Goal: Task Accomplishment & Management: Manage account settings

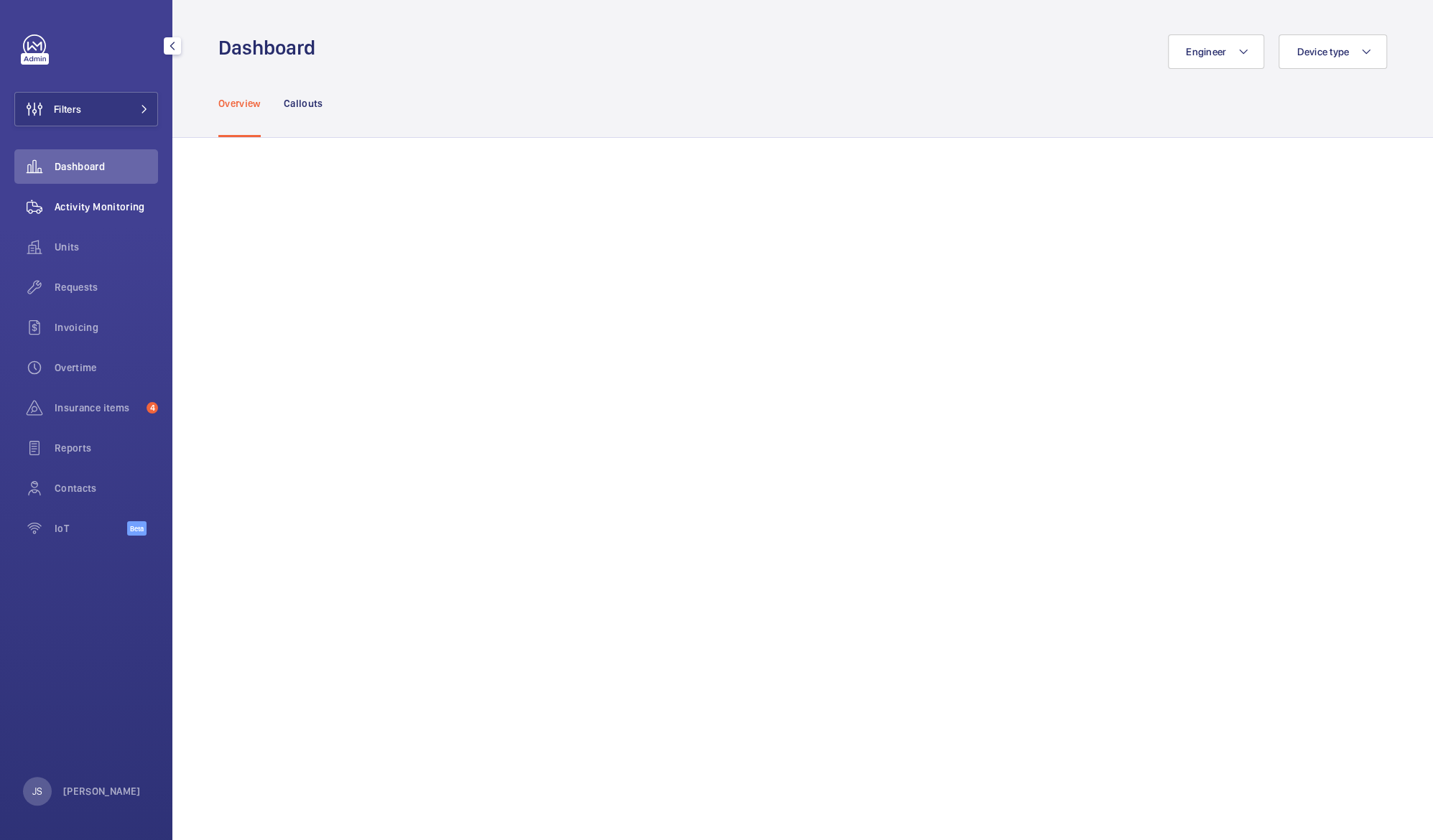
click at [69, 209] on span "Activity Monitoring" at bounding box center [106, 207] width 104 height 14
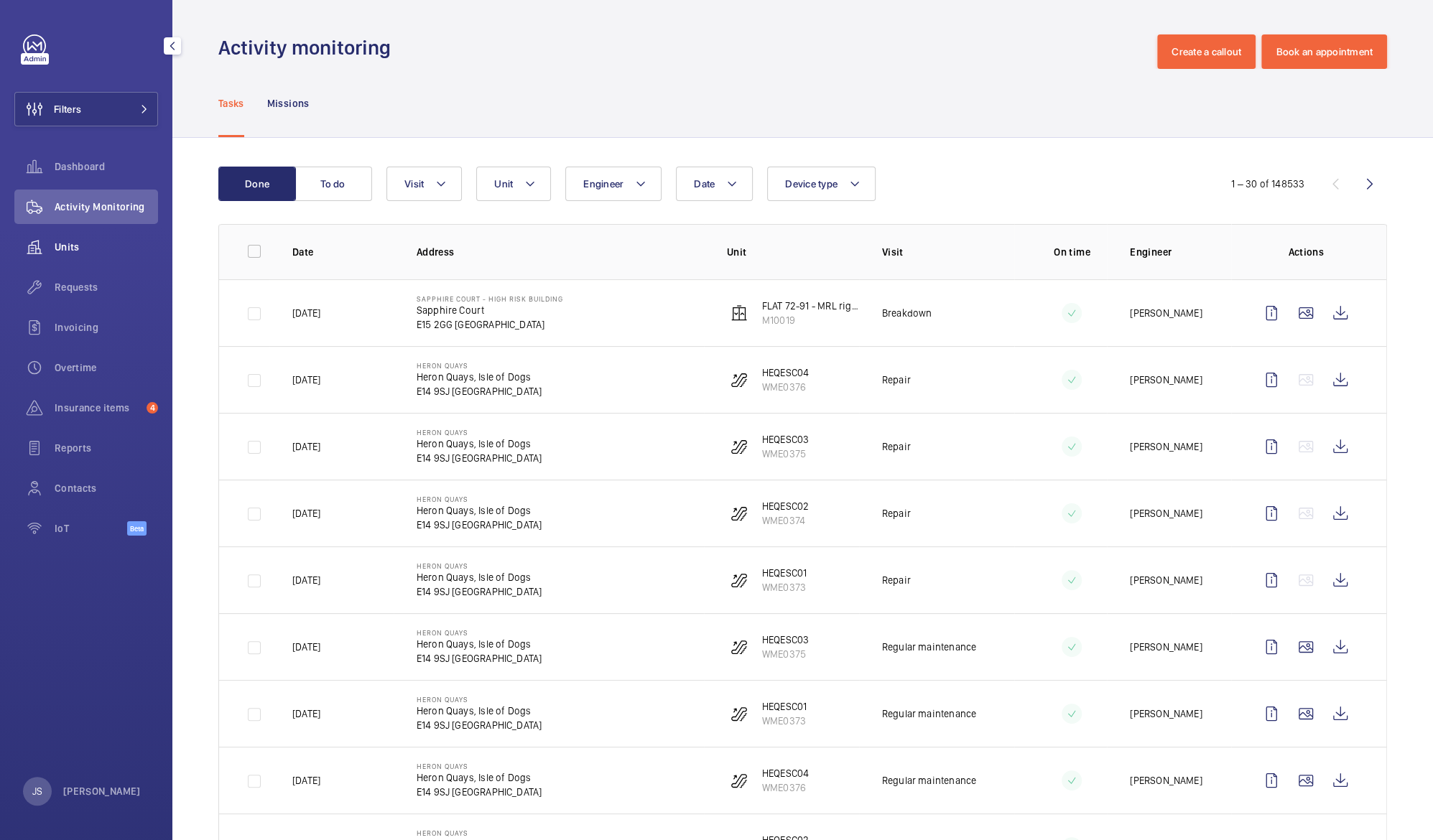
click at [65, 248] on span "Units" at bounding box center [106, 247] width 104 height 14
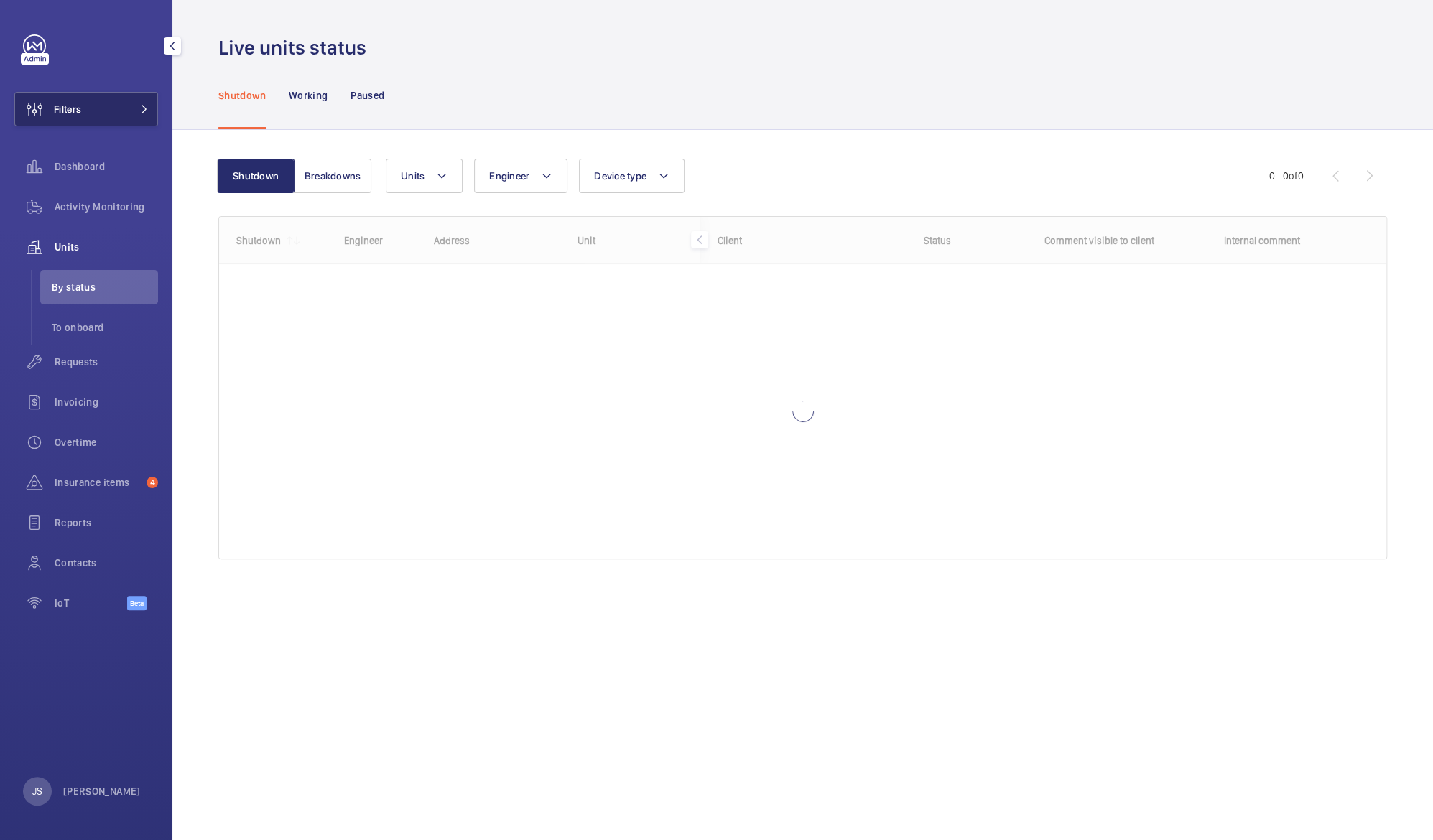
click at [79, 104] on span "Filters" at bounding box center [68, 109] width 27 height 14
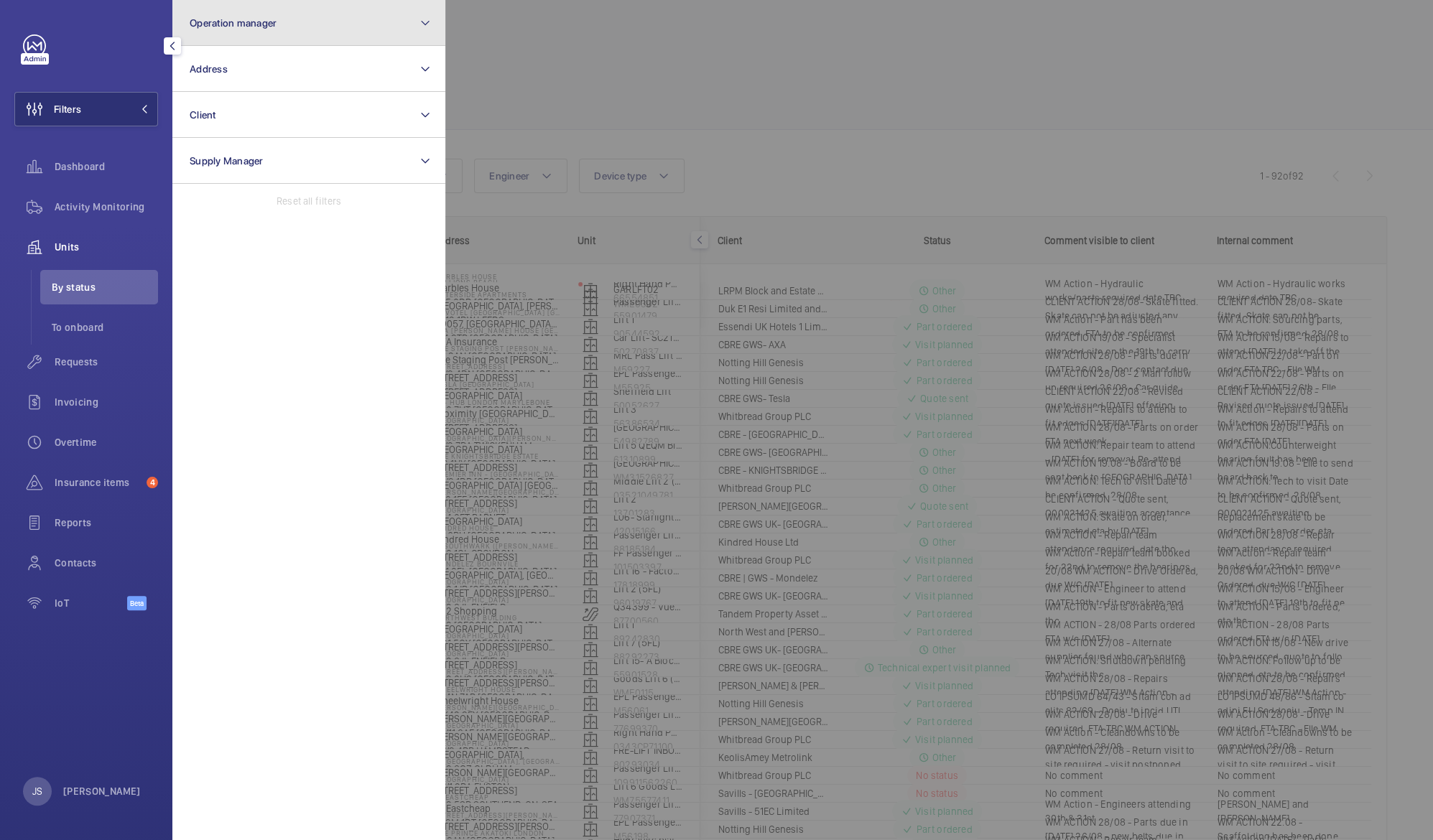
click at [213, 26] on span "Operation manager" at bounding box center [233, 23] width 86 height 12
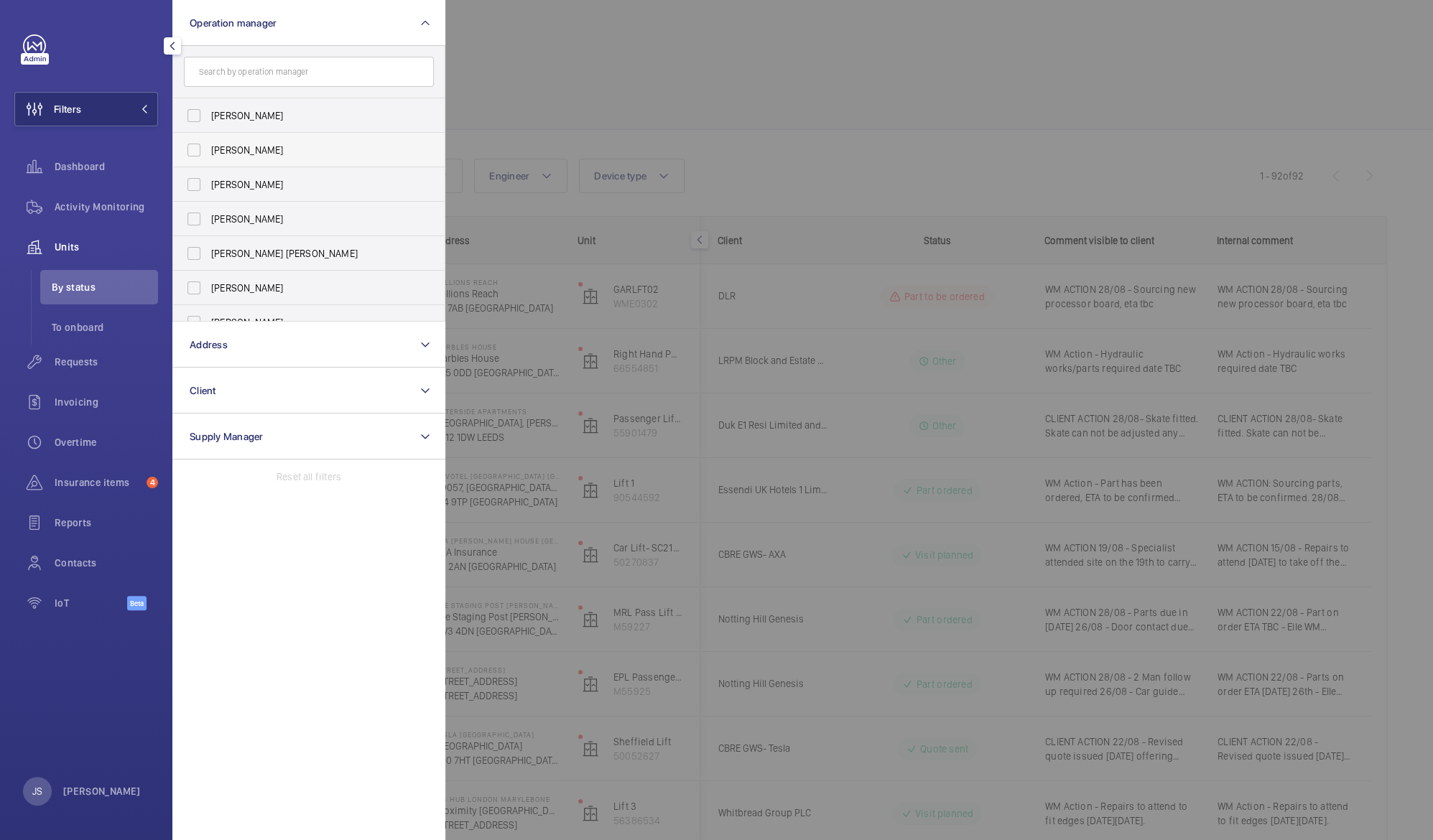
click at [214, 146] on span "[PERSON_NAME]" at bounding box center [309, 150] width 197 height 14
click at [208, 146] on input "[PERSON_NAME]" at bounding box center [194, 150] width 29 height 29
checkbox input "true"
click at [502, 68] on div at bounding box center [1161, 420] width 1433 height 840
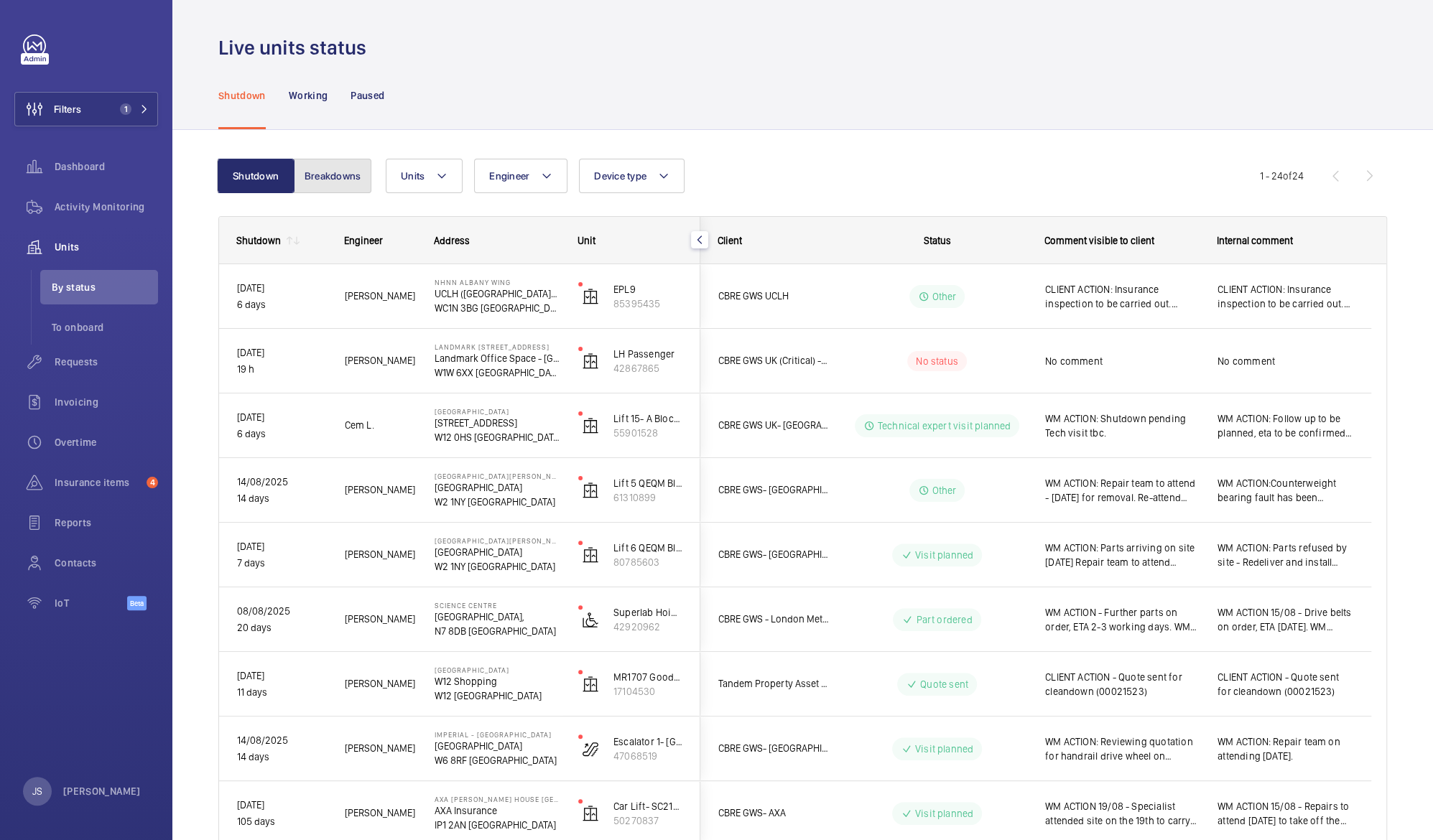
click at [328, 168] on button "Breakdowns" at bounding box center [332, 176] width 77 height 34
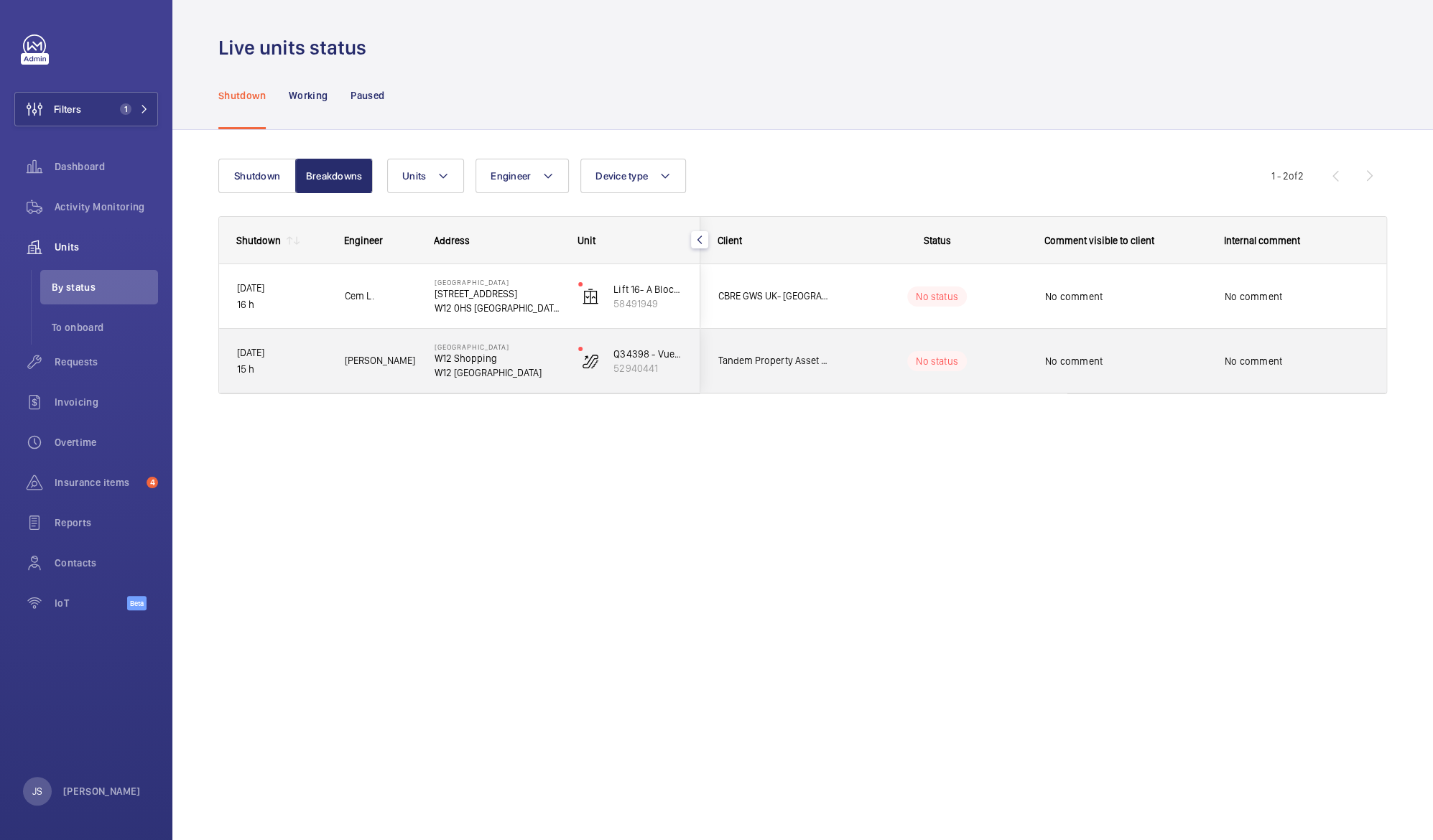
click at [466, 370] on p "W12 [GEOGRAPHIC_DATA]" at bounding box center [496, 373] width 125 height 14
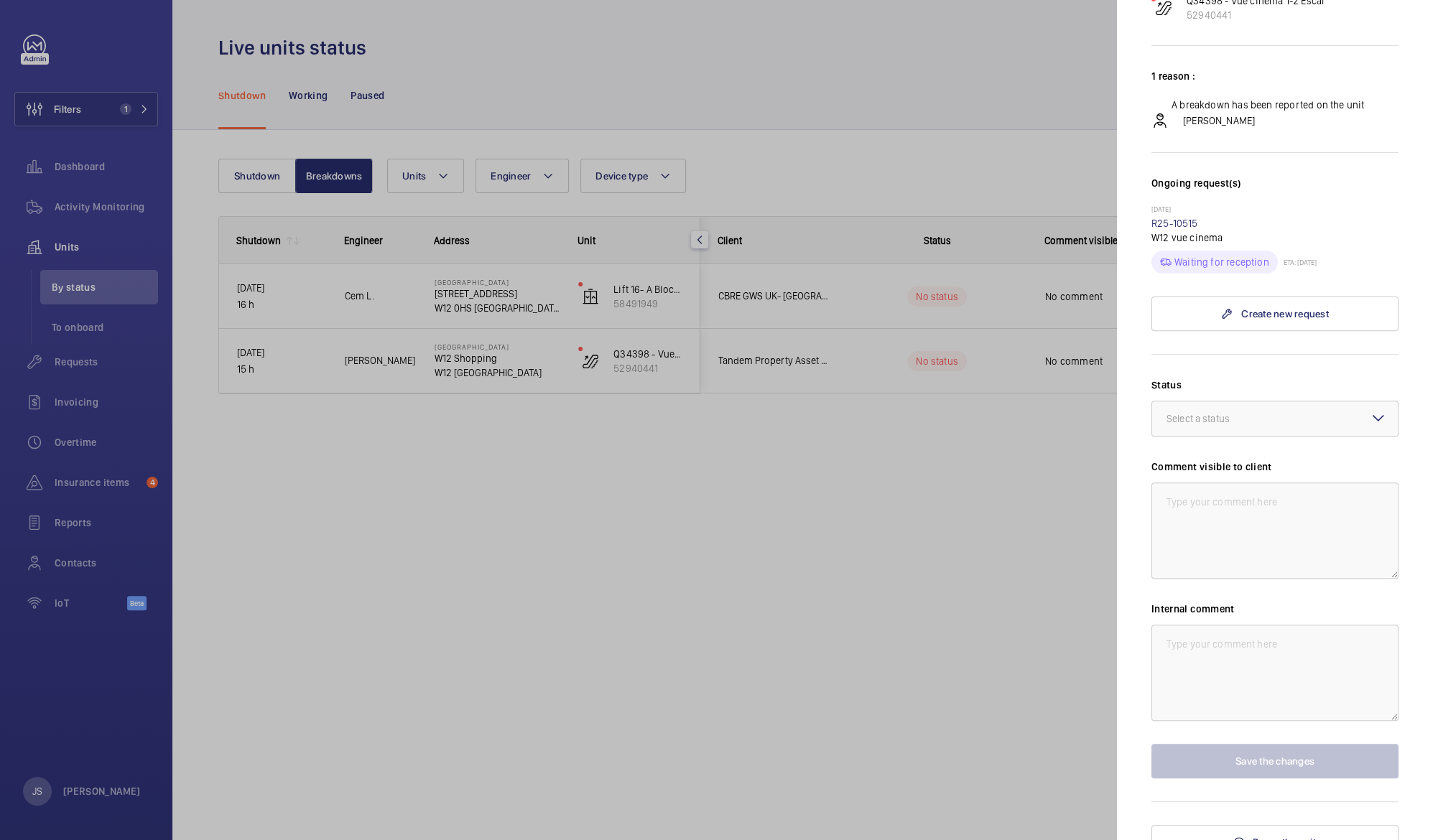
scroll to position [225, 0]
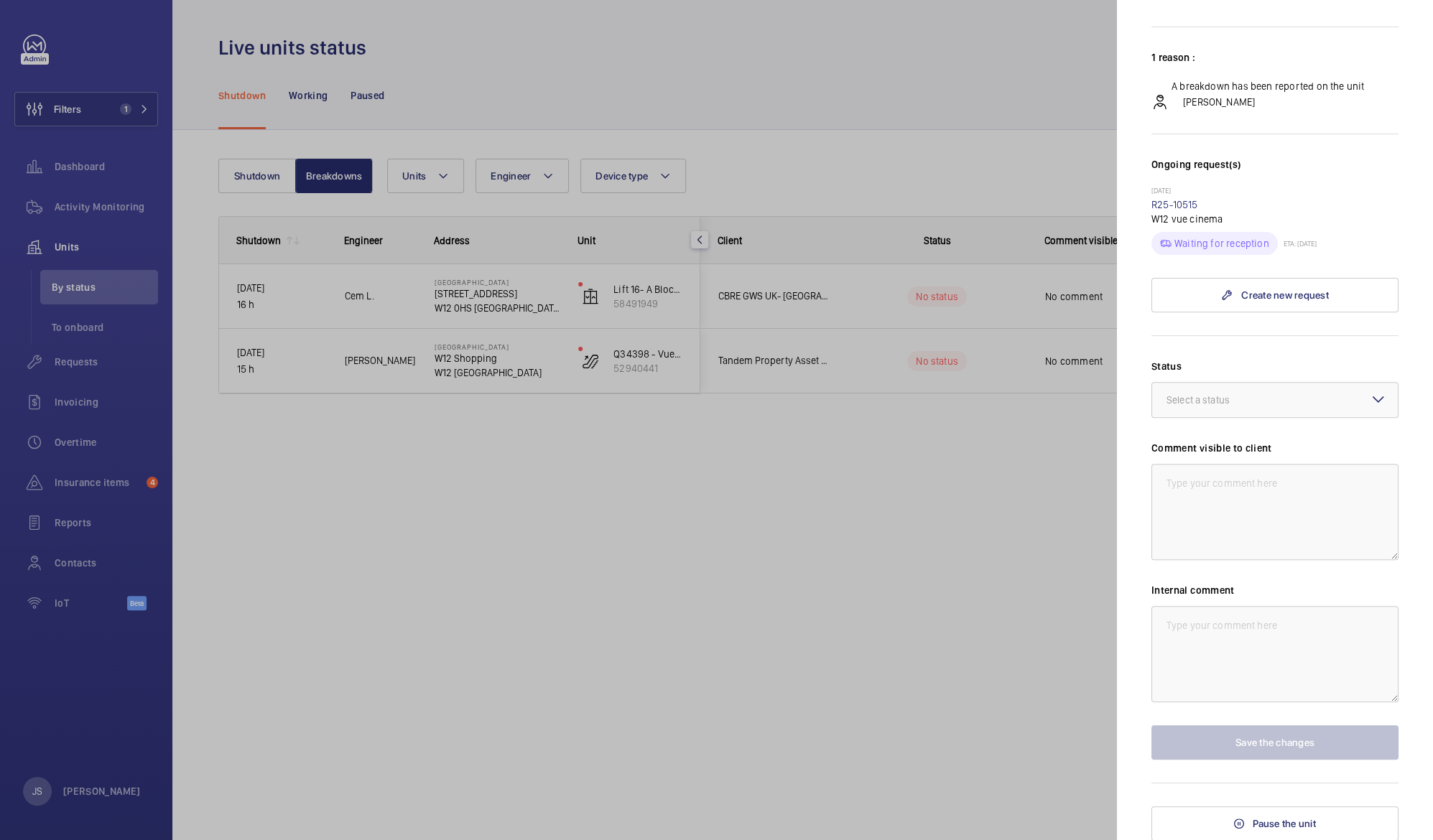
click at [936, 601] on div at bounding box center [716, 420] width 1433 height 840
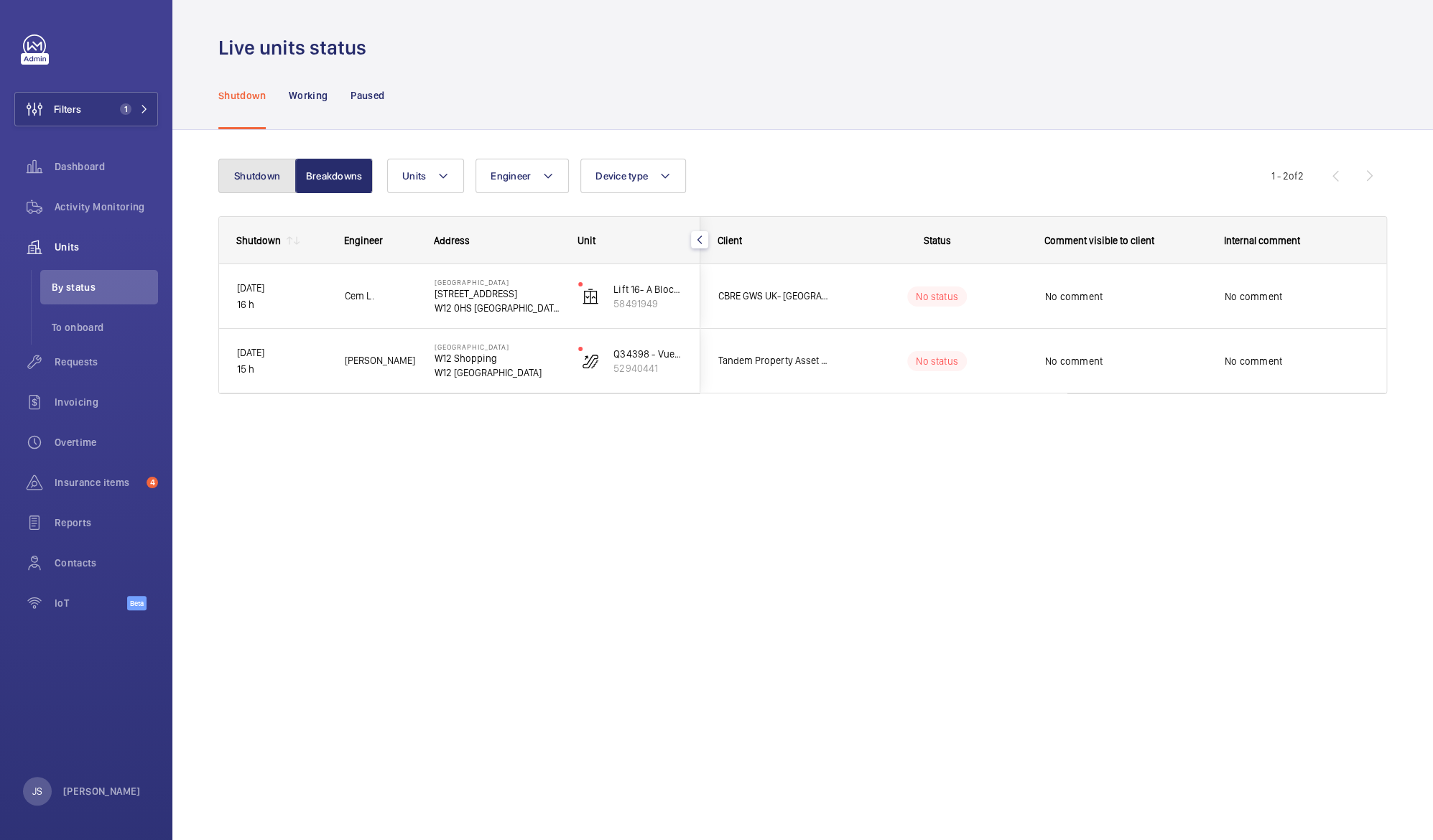
click at [247, 183] on button "Shutdown" at bounding box center [257, 176] width 77 height 34
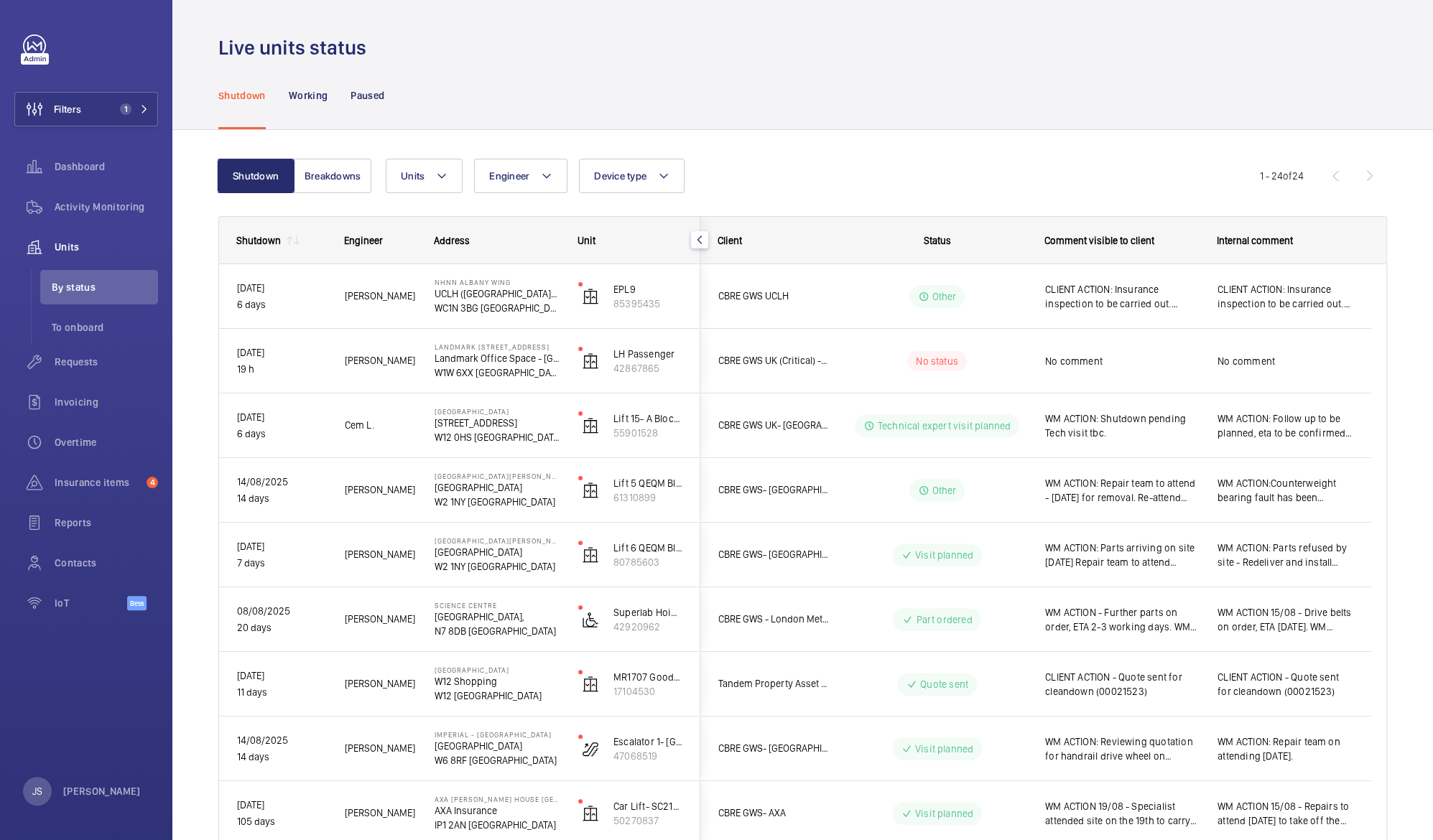
click at [287, 242] on mat-icon at bounding box center [289, 240] width 12 height 12
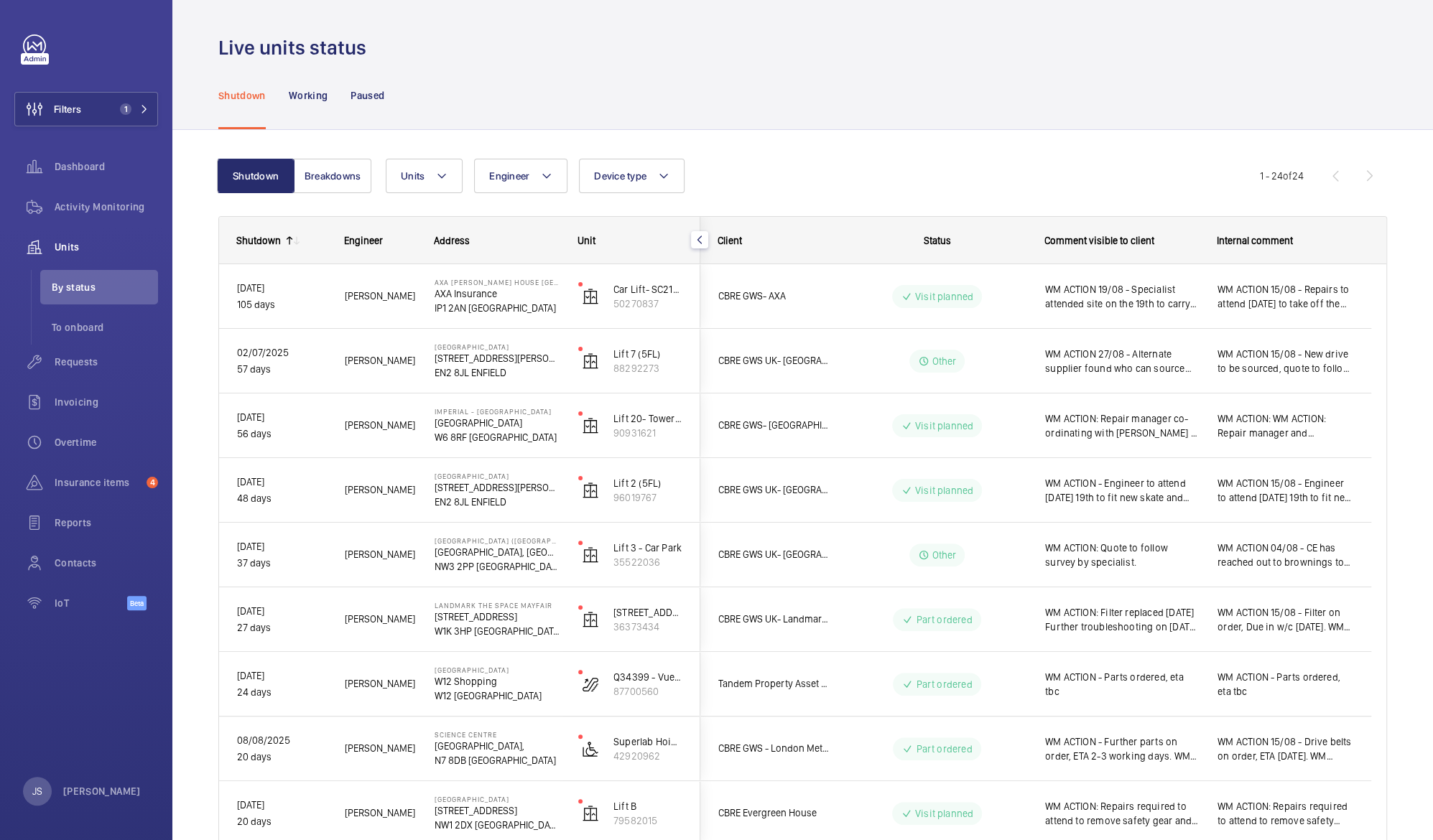
click at [287, 242] on mat-icon at bounding box center [289, 240] width 12 height 12
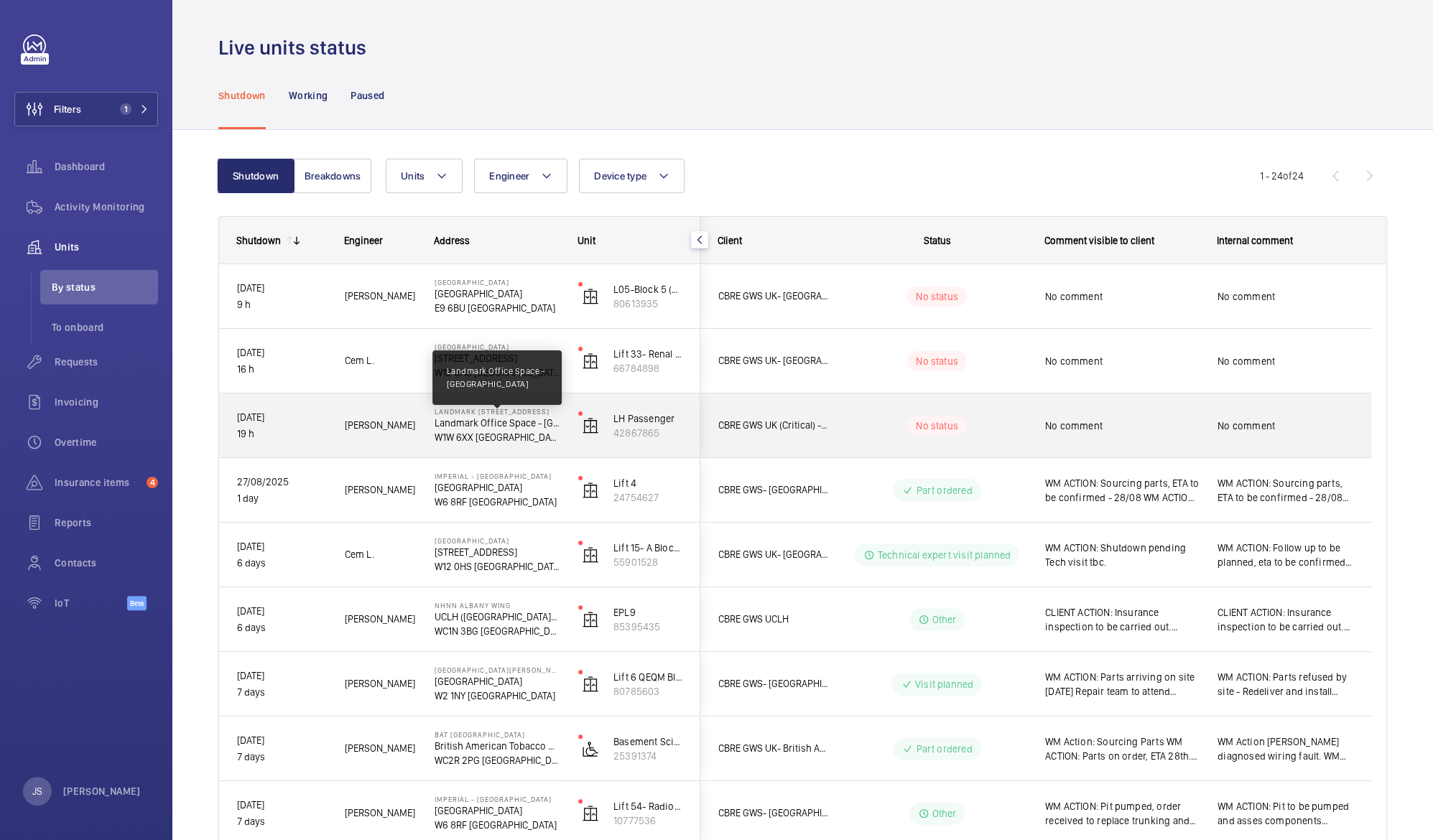
click at [495, 425] on p "Landmark Office Space - [GEOGRAPHIC_DATA]" at bounding box center [496, 423] width 125 height 14
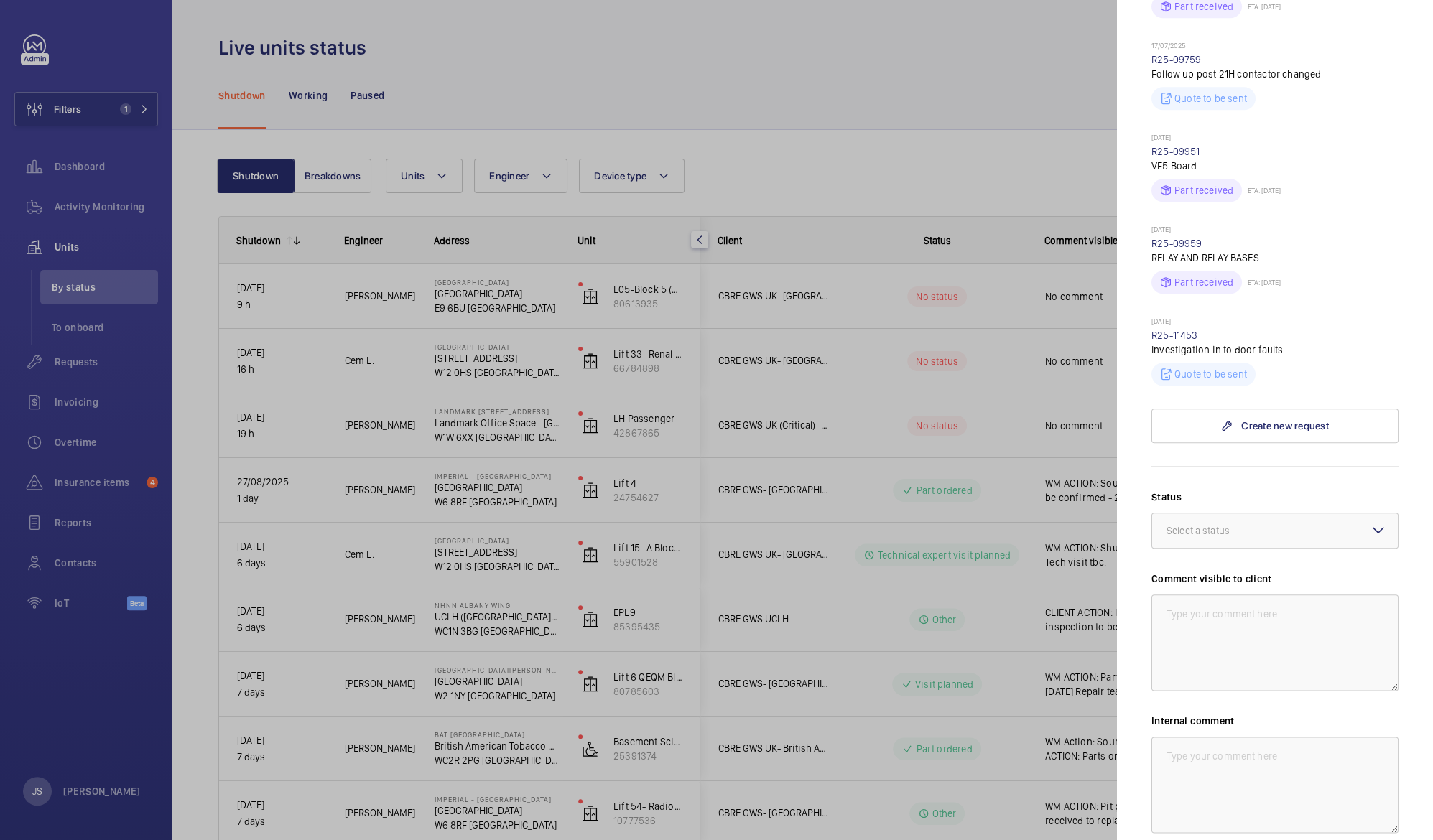
scroll to position [971, 0]
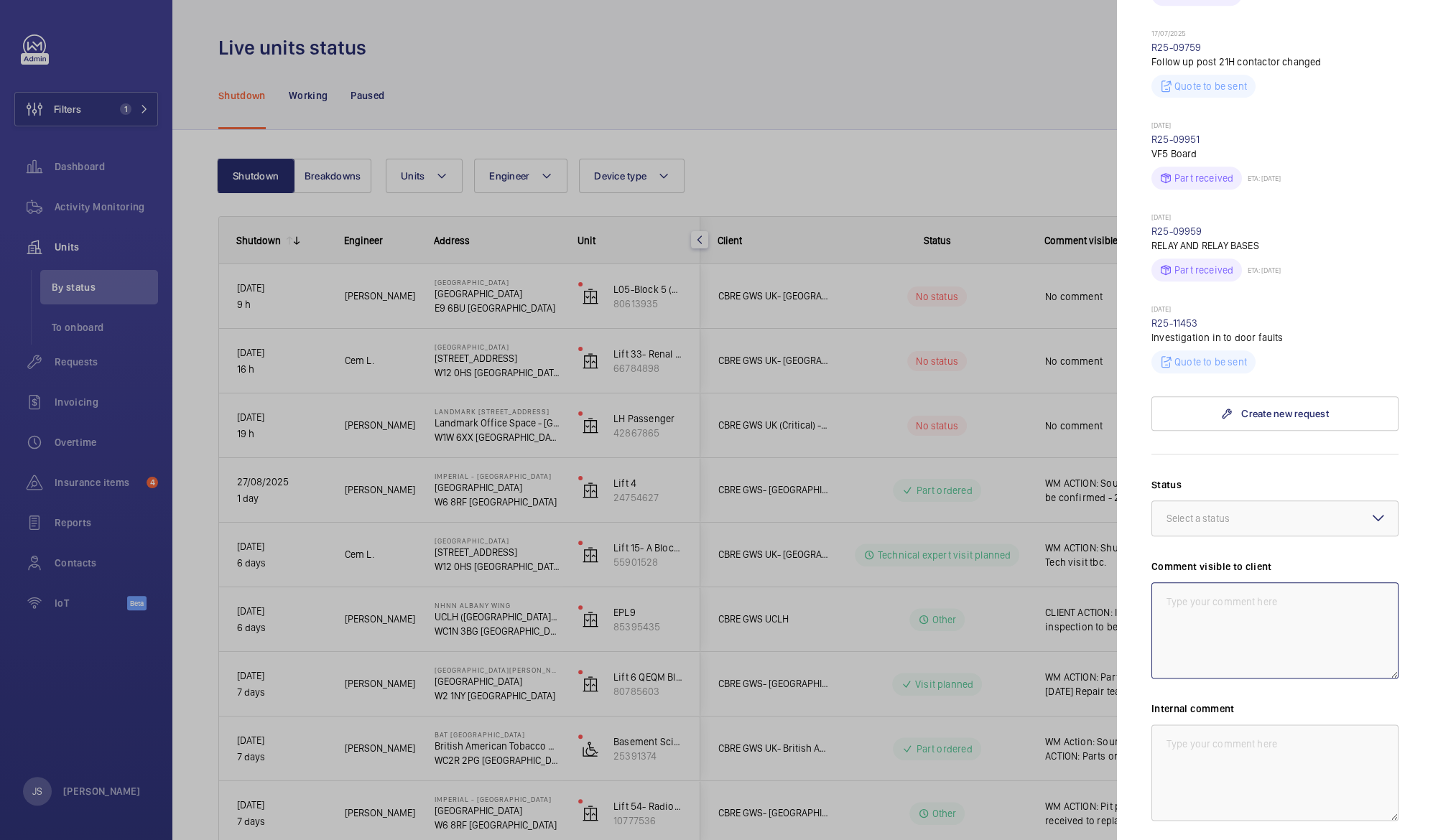
click at [1172, 586] on textarea at bounding box center [1274, 630] width 247 height 96
drag, startPoint x: 1224, startPoint y: 592, endPoint x: 1160, endPoint y: 562, distance: 70.7
click at [1160, 583] on textarea "WM ACTION : Tech visit scheduled [DATE]" at bounding box center [1274, 630] width 247 height 96
type textarea "WM ACTION : Tech visit scheduled [DATE]"
click at [1162, 725] on textarea at bounding box center [1274, 772] width 247 height 96
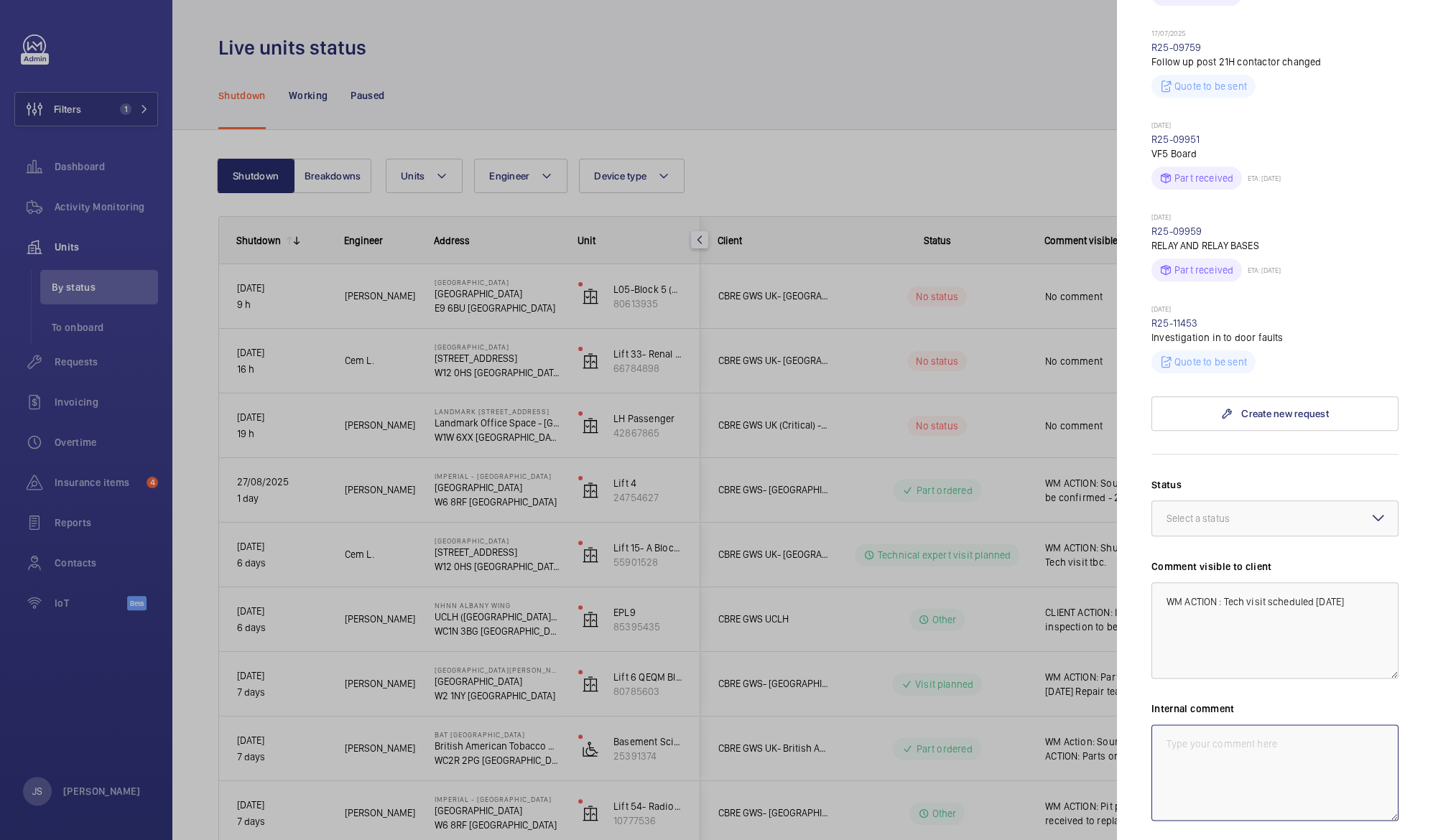
click at [1162, 725] on textarea at bounding box center [1274, 772] width 247 height 96
paste textarea "WM ACTION : Tech visit scheduled [DATE]"
click at [1185, 501] on div at bounding box center [1274, 519] width 246 height 34
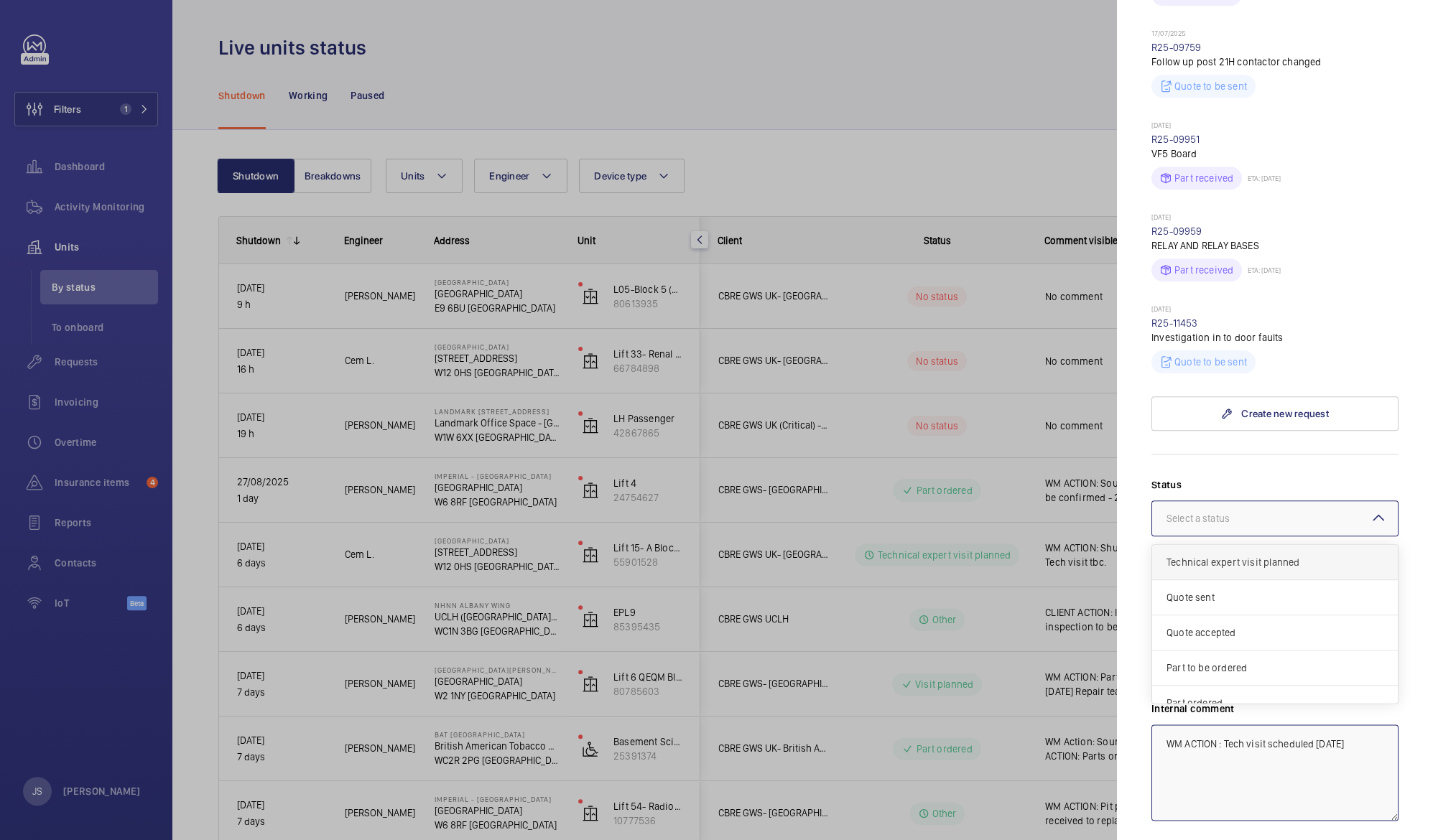
click at [1204, 555] on span "Technical expert visit planned" at bounding box center [1274, 562] width 217 height 14
type textarea "WM ACTION : Tech visit scheduled [DATE]"
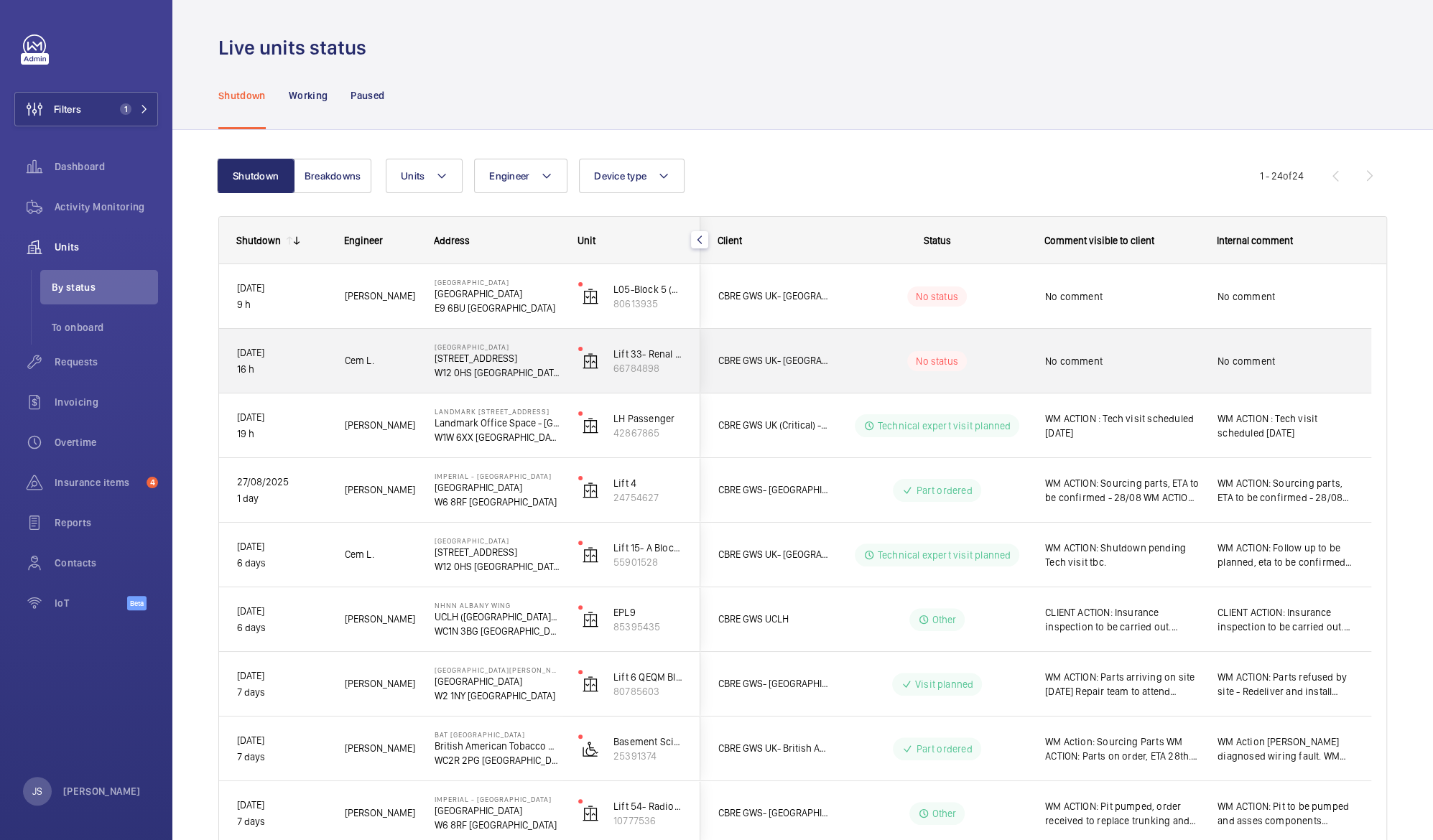
click at [477, 348] on p "[GEOGRAPHIC_DATA]" at bounding box center [496, 347] width 125 height 9
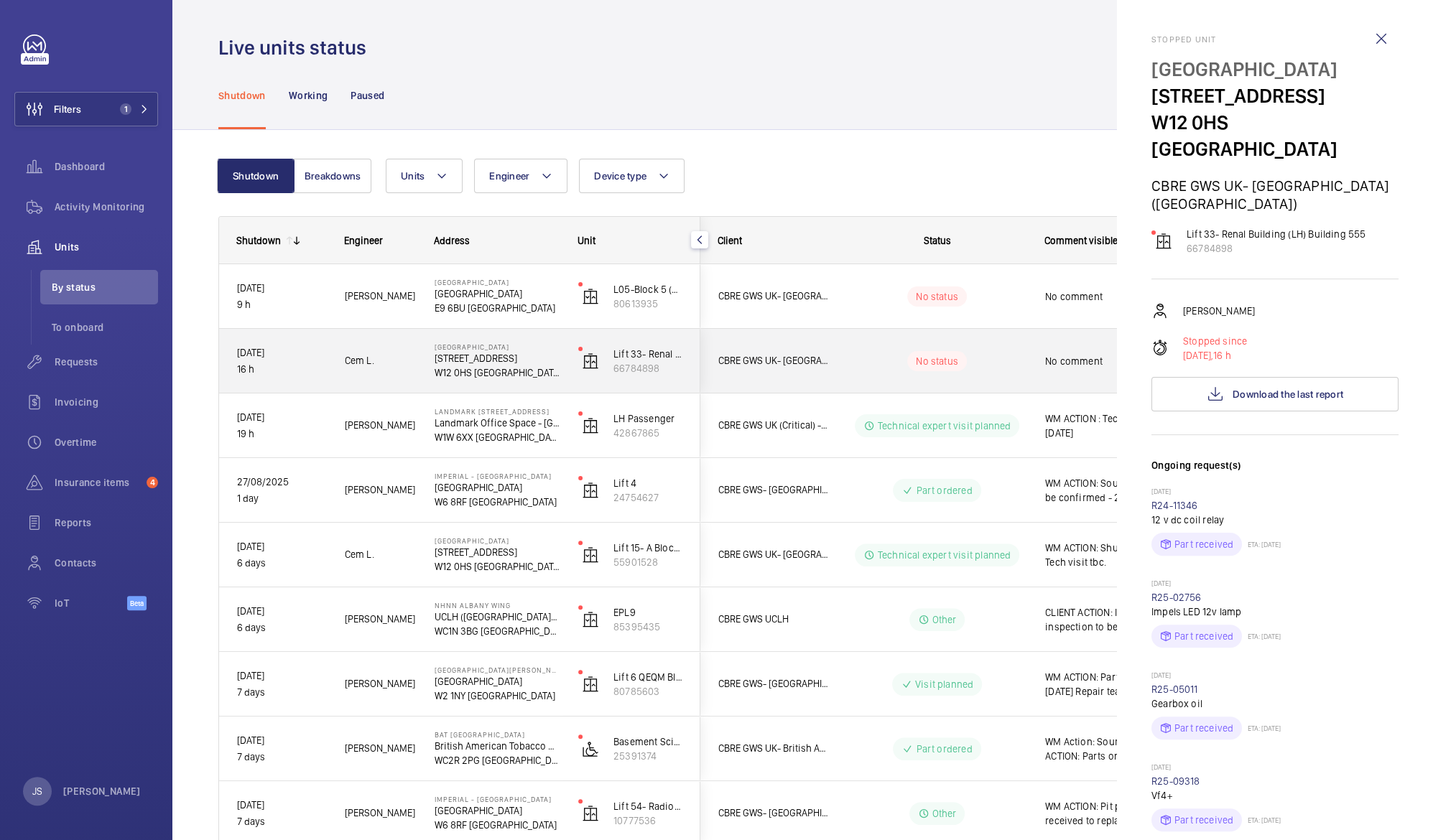
click at [477, 348] on div at bounding box center [716, 420] width 1433 height 840
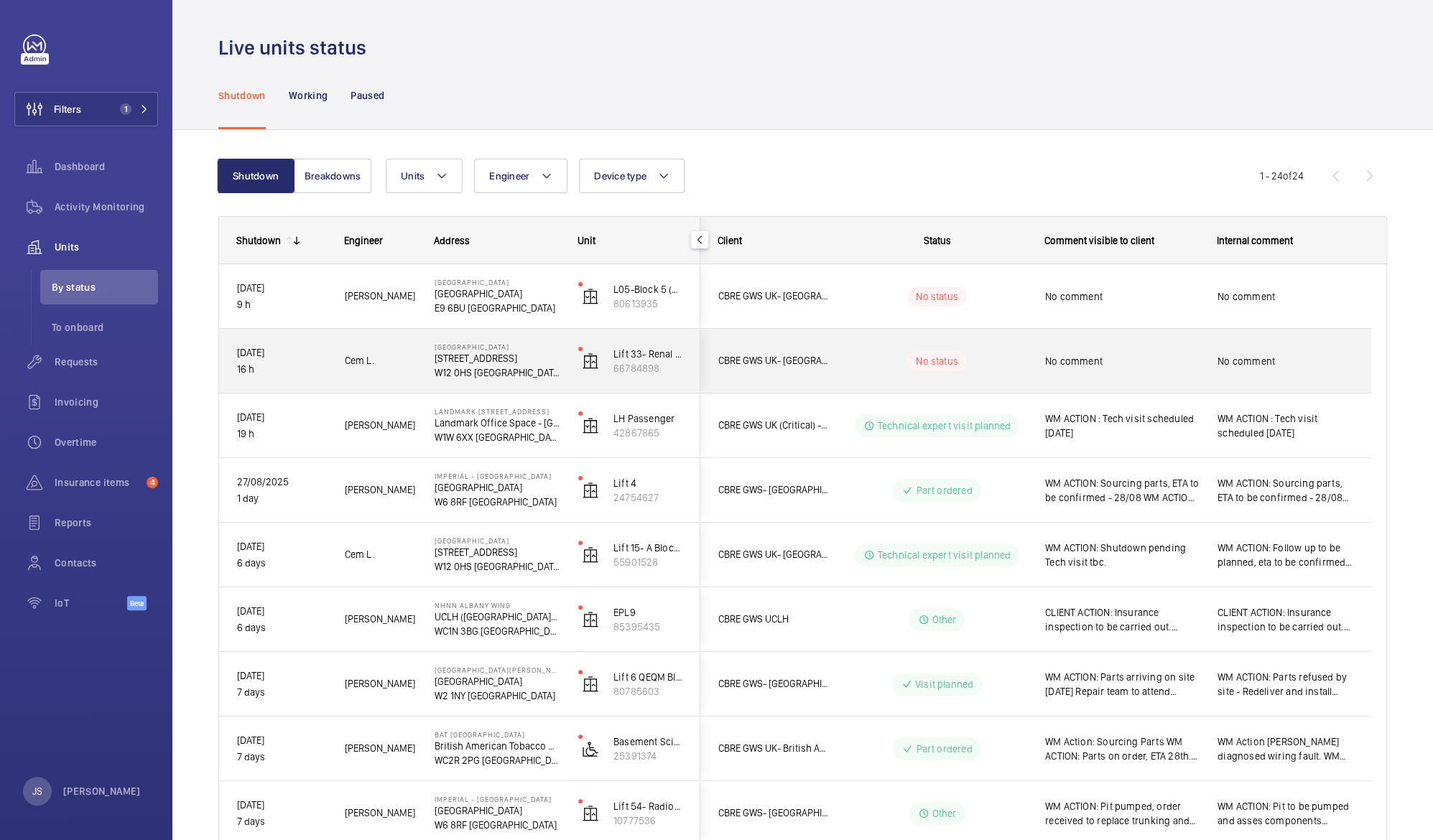
click at [477, 348] on p "[GEOGRAPHIC_DATA]" at bounding box center [496, 347] width 125 height 9
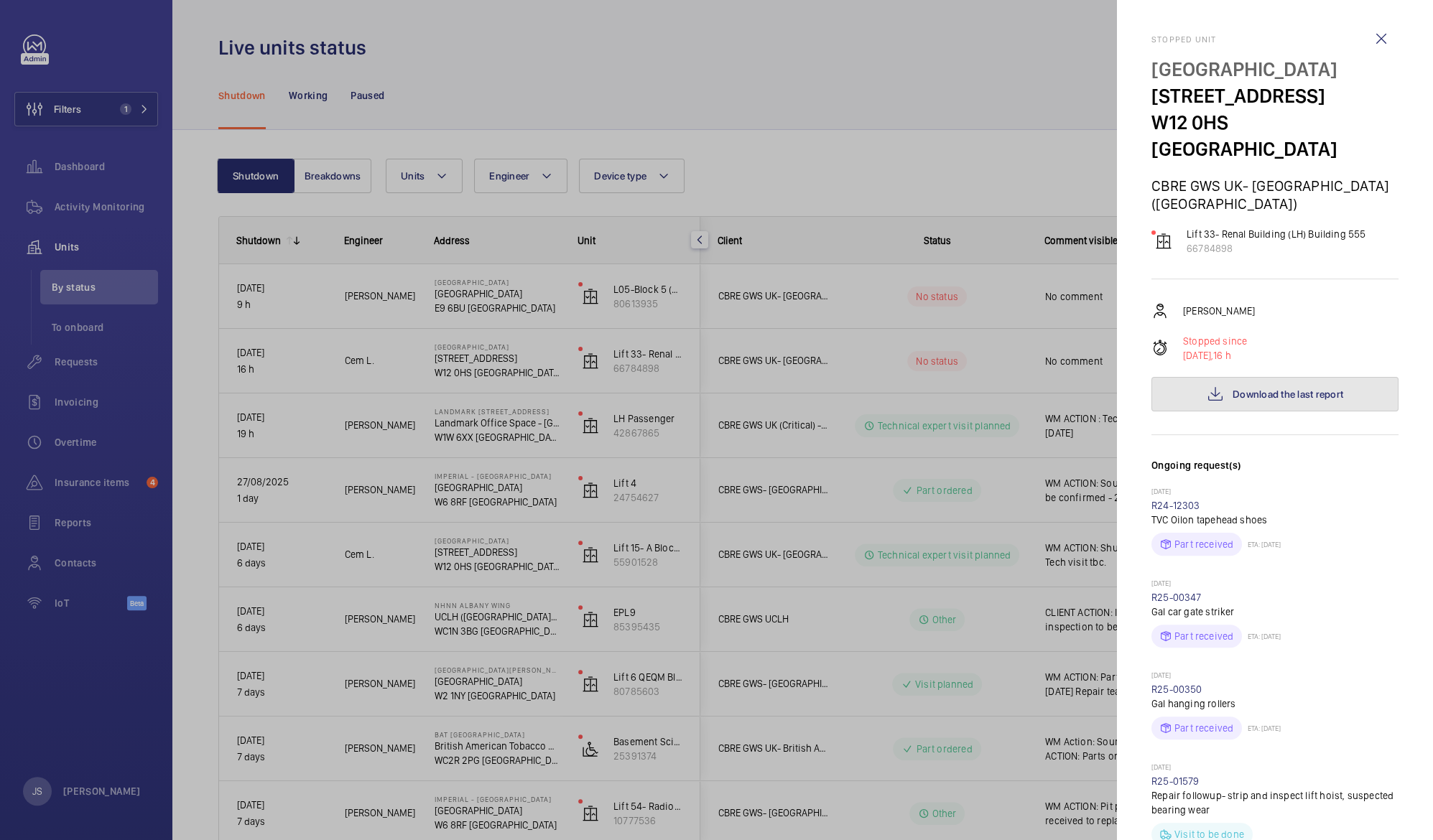
click at [1300, 377] on button "Download the last report" at bounding box center [1274, 394] width 247 height 34
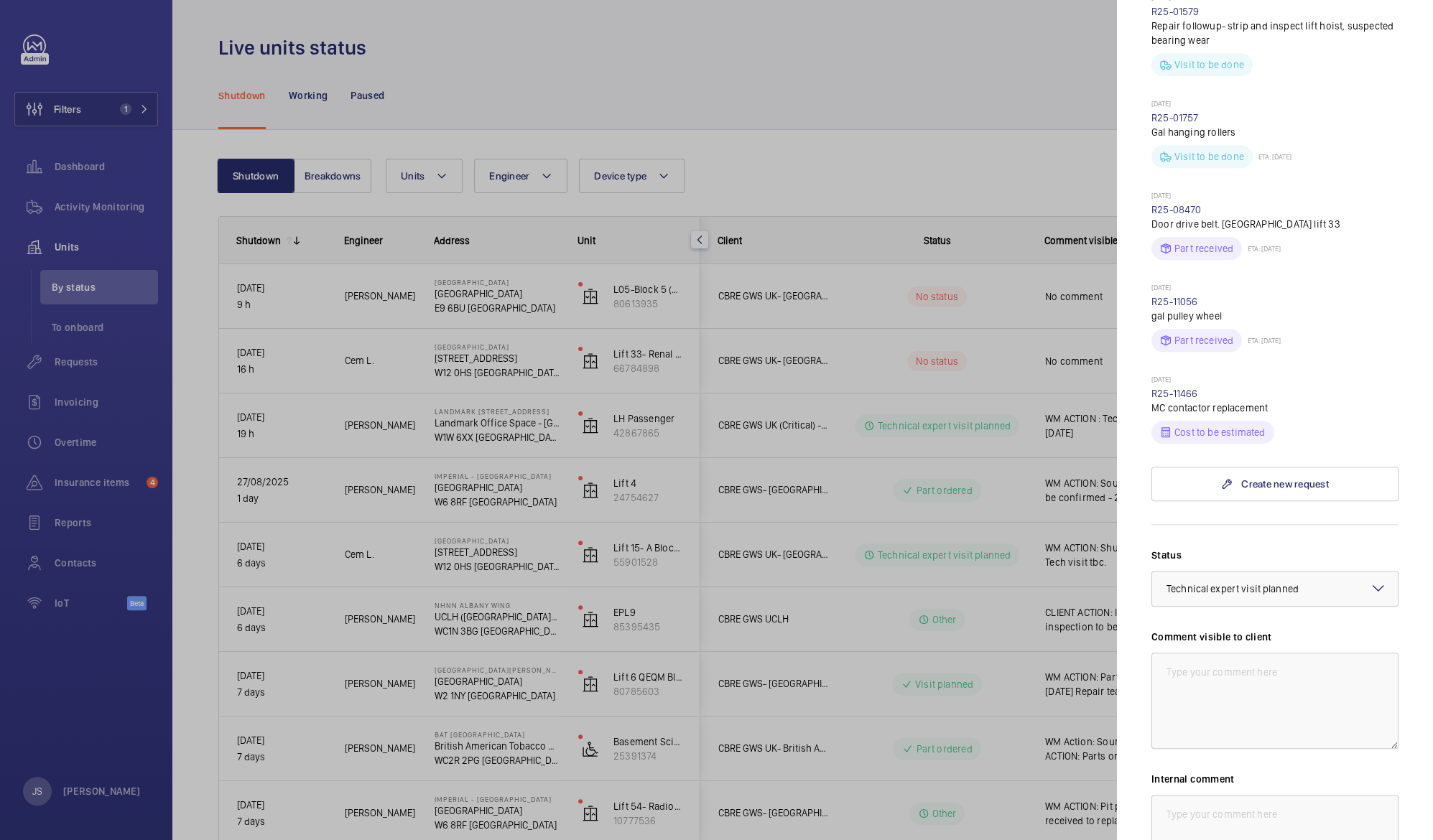
scroll to position [778, 0]
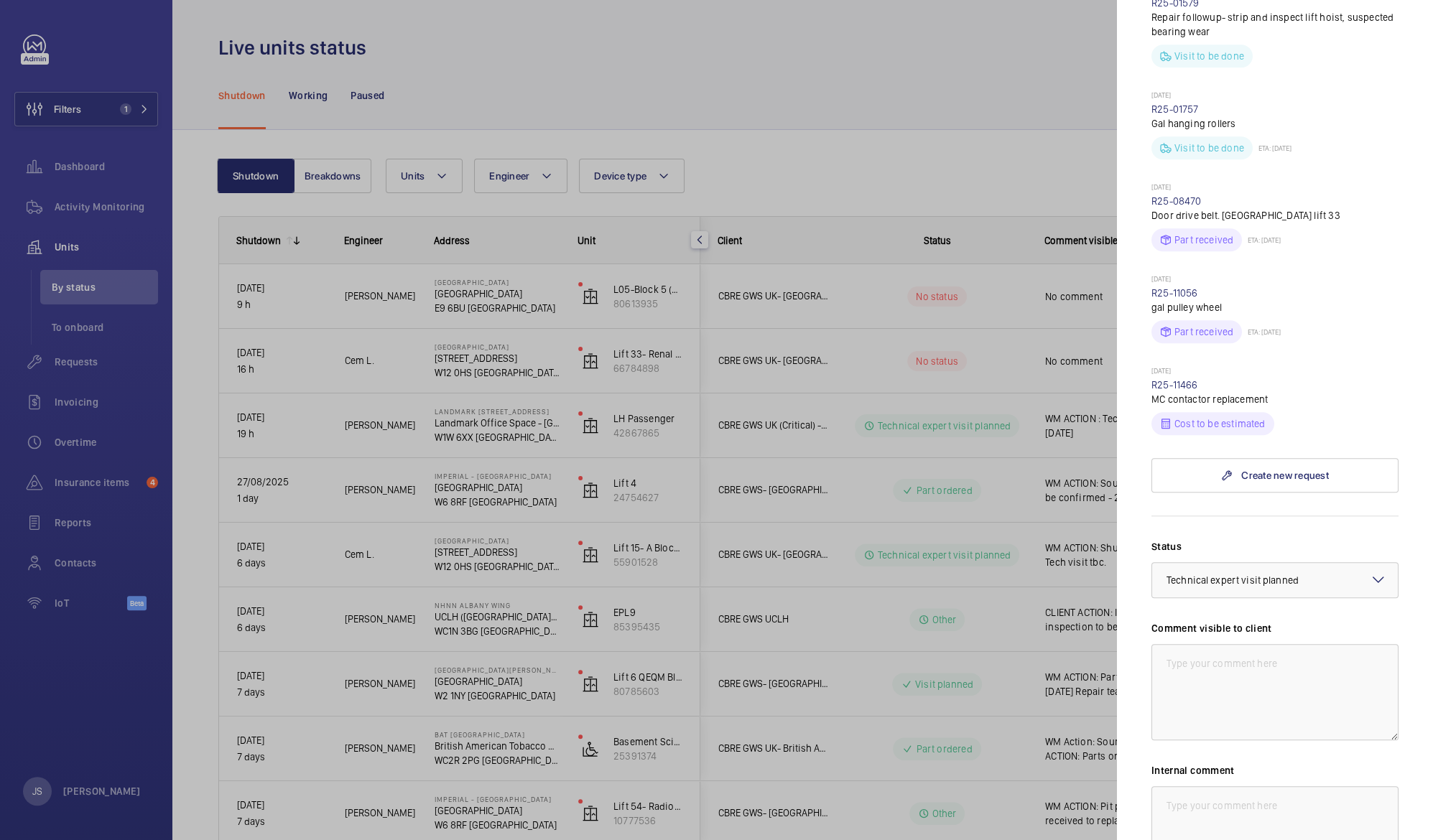
click at [1370, 573] on mat-icon at bounding box center [1378, 579] width 17 height 17
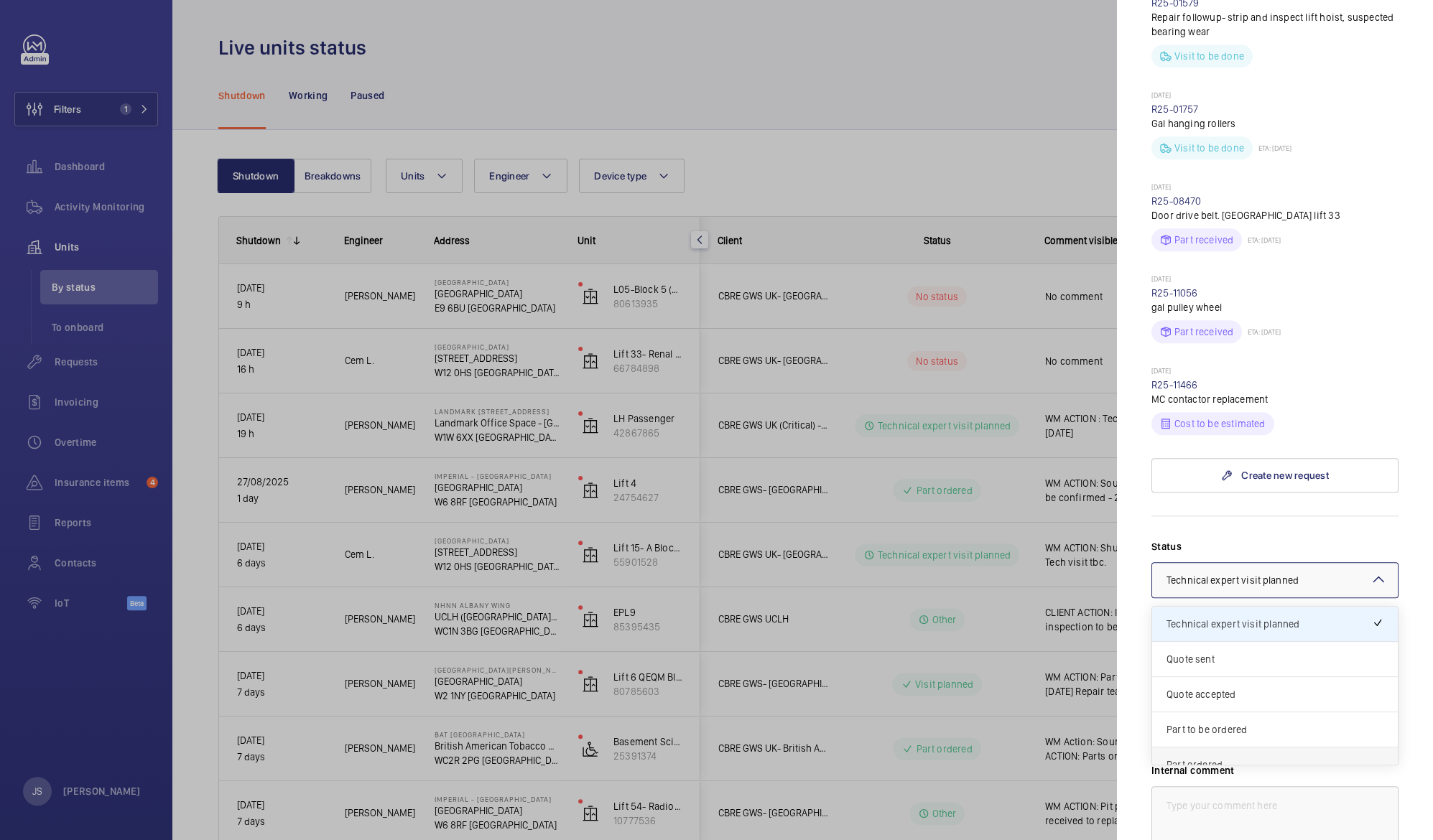
click at [1342, 747] on div "Part ordered" at bounding box center [1274, 764] width 246 height 35
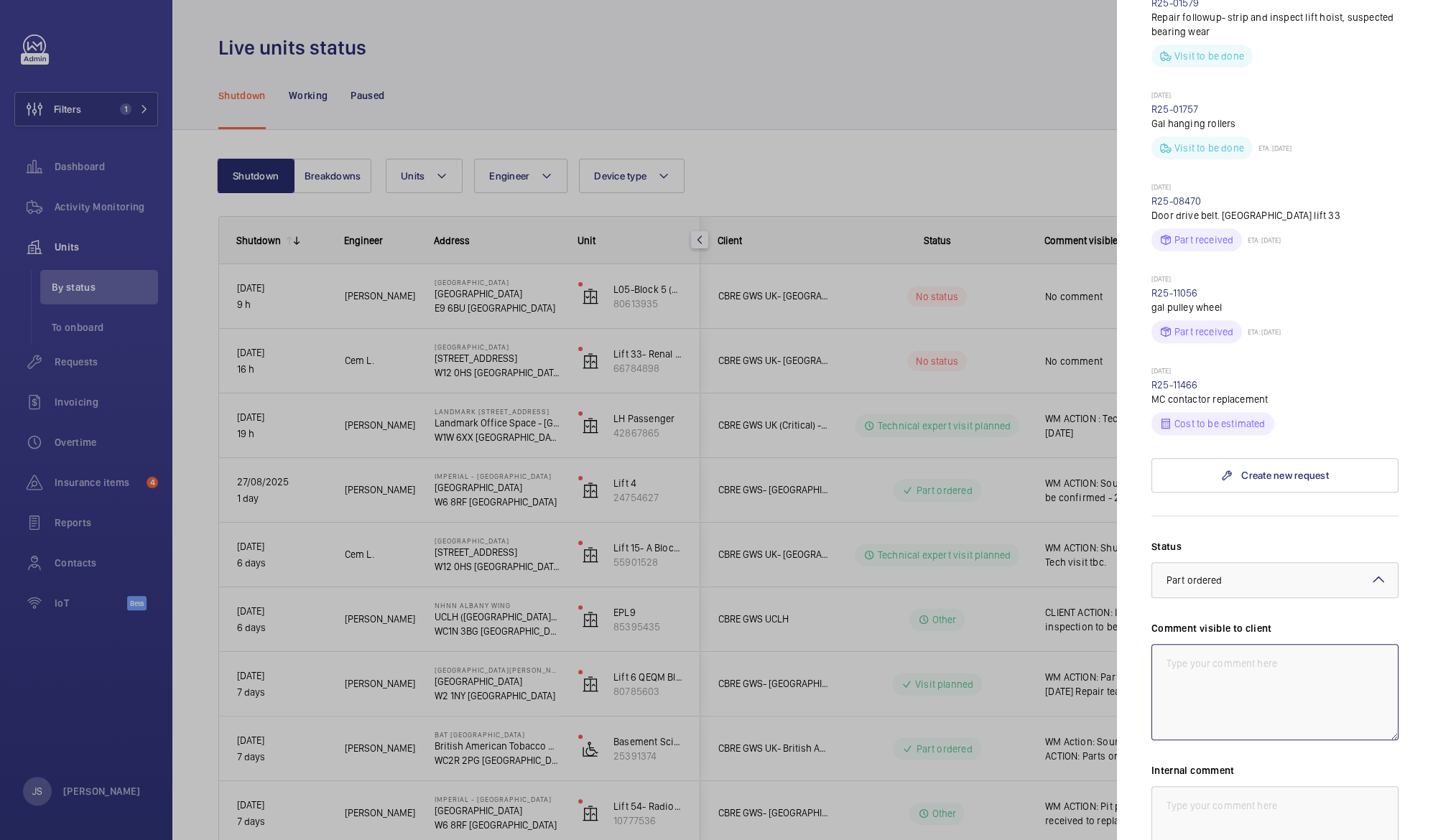
click at [1282, 656] on textarea at bounding box center [1274, 691] width 247 height 96
paste textarea "WM ACTION : Tech visit scheduled [DATE]"
drag, startPoint x: 1227, startPoint y: 650, endPoint x: 1236, endPoint y: 668, distance: 20.1
click at [1236, 668] on textarea "WM ACTION : Tech visit scheduled [DATE]" at bounding box center [1274, 691] width 247 height 96
click at [1230, 651] on textarea "WM ACTION : TParts ordered" at bounding box center [1274, 691] width 247 height 96
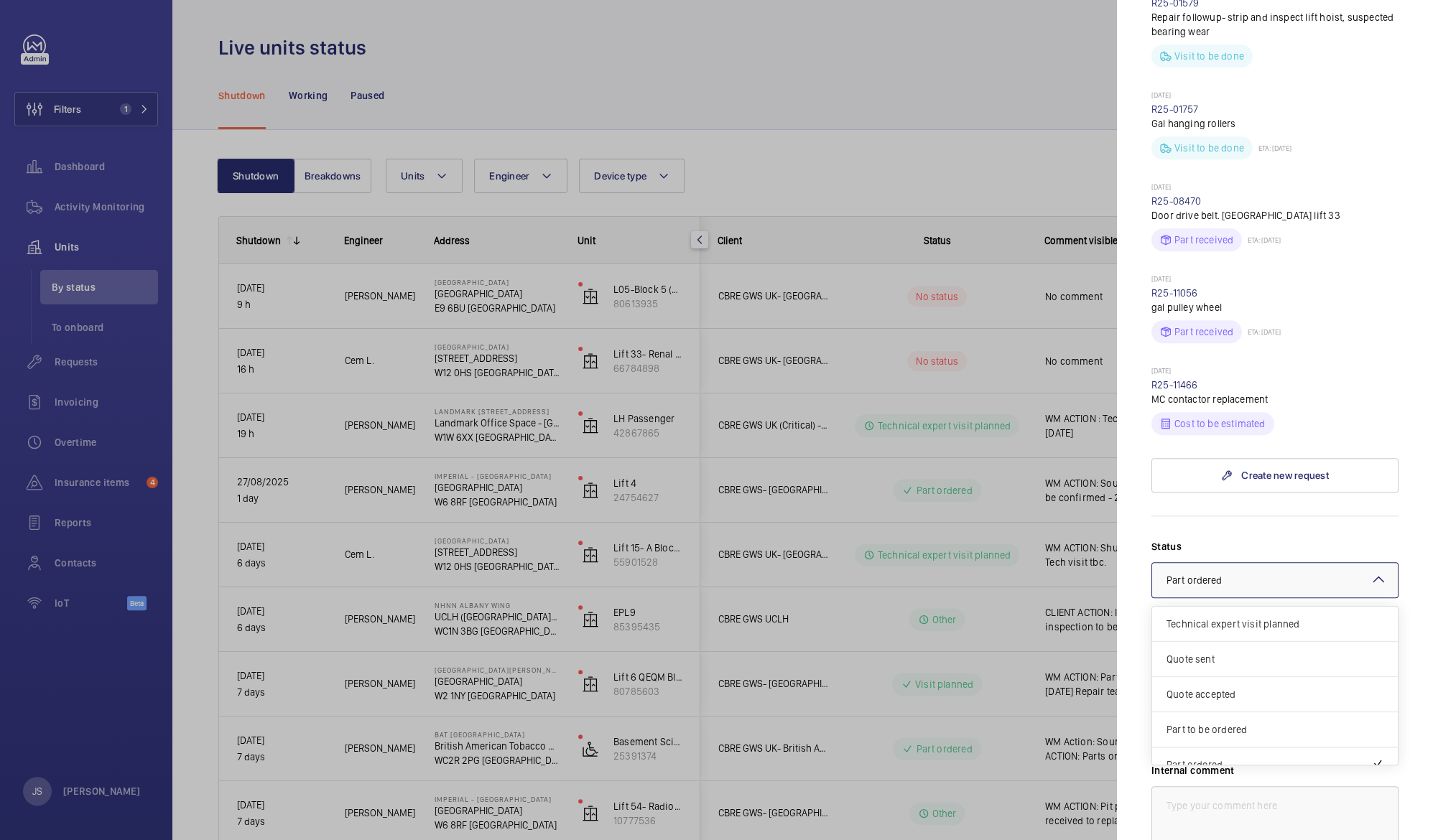
click at [1370, 571] on mat-icon at bounding box center [1378, 579] width 17 height 17
click at [1296, 601] on div "Part to be ordered" at bounding box center [1274, 608] width 246 height 35
click at [1294, 648] on textarea "WM ACTION : Parts ordered" at bounding box center [1274, 691] width 247 height 96
click at [1264, 697] on textarea "WM ACTION : Parts being sourced, ETA to follow" at bounding box center [1274, 691] width 247 height 96
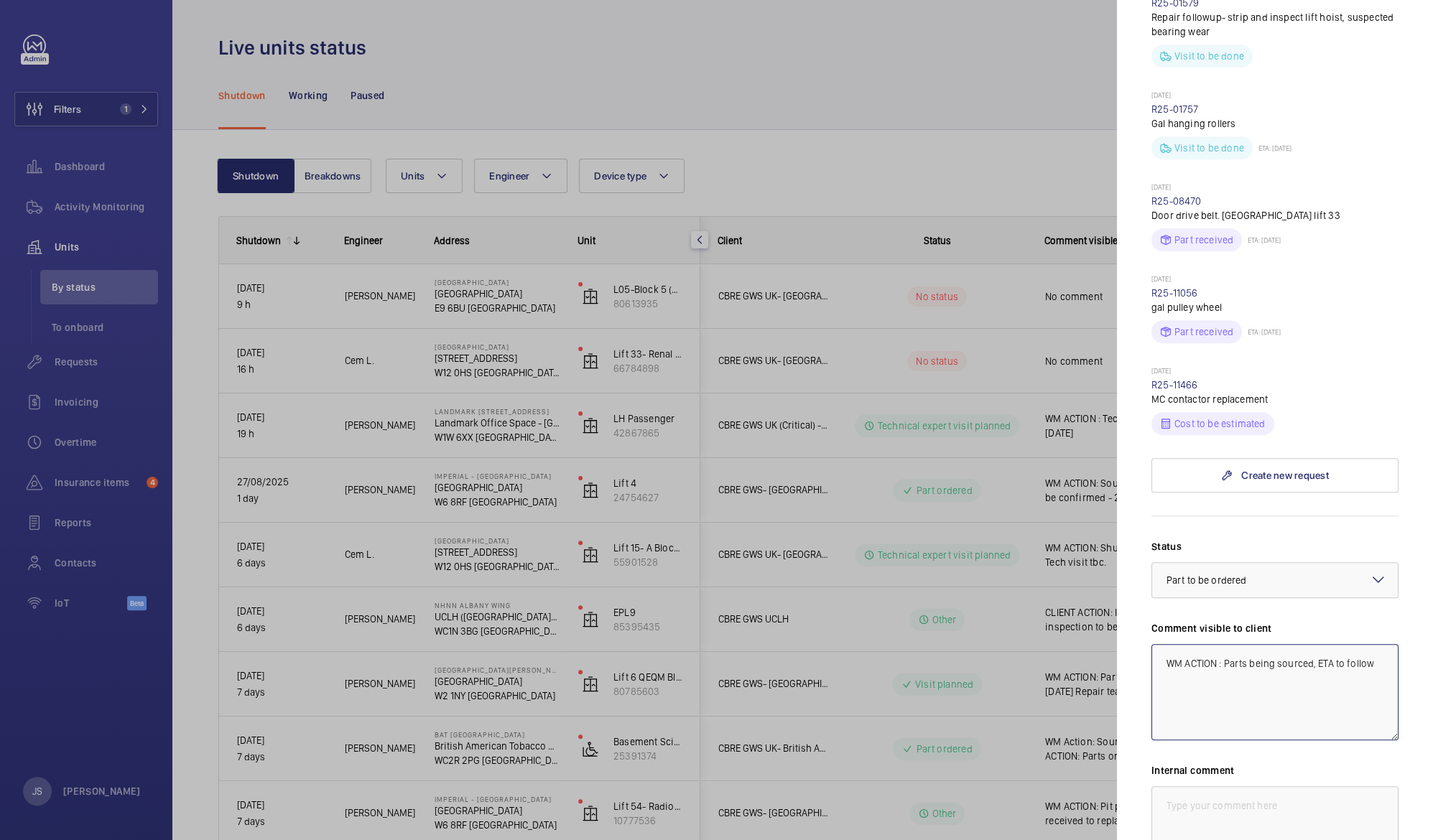
drag, startPoint x: 1229, startPoint y: 676, endPoint x: 1146, endPoint y: 644, distance: 89.0
click at [1146, 644] on mat-sidenav "Stopped unit [GEOGRAPHIC_DATA] [STREET_ADDRESS]- [GEOGRAPHIC_DATA] ([GEOGRAPHIC…" at bounding box center [1274, 420] width 316 height 840
type textarea "WM ACTION : Parts being sourced, ETA to follow"
click at [1175, 788] on textarea at bounding box center [1274, 834] width 247 height 96
paste textarea "WM ACTION : Parts being sourced, ETA to follow"
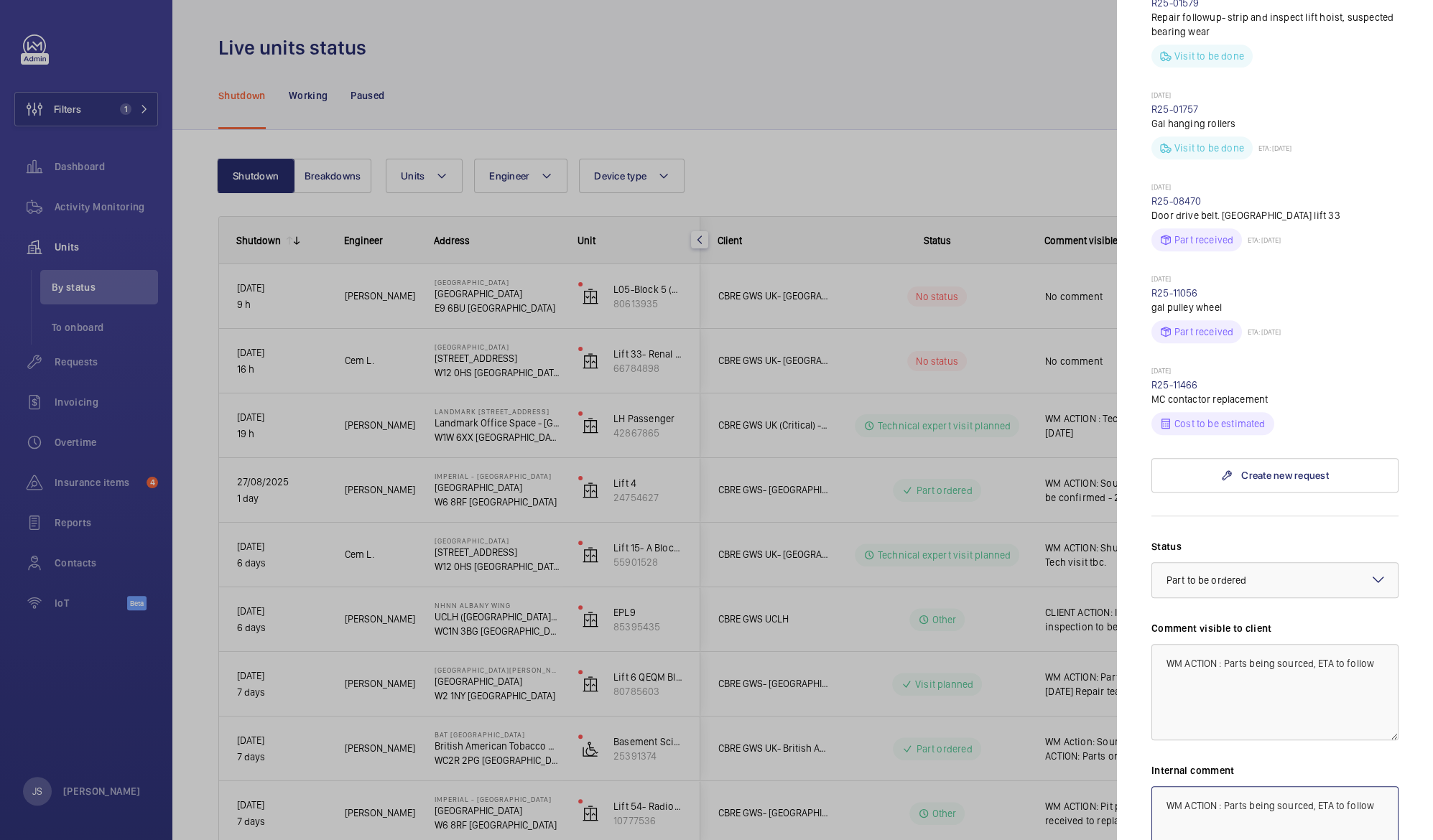
type textarea "WM ACTION : Parts being sourced, ETA to follow"
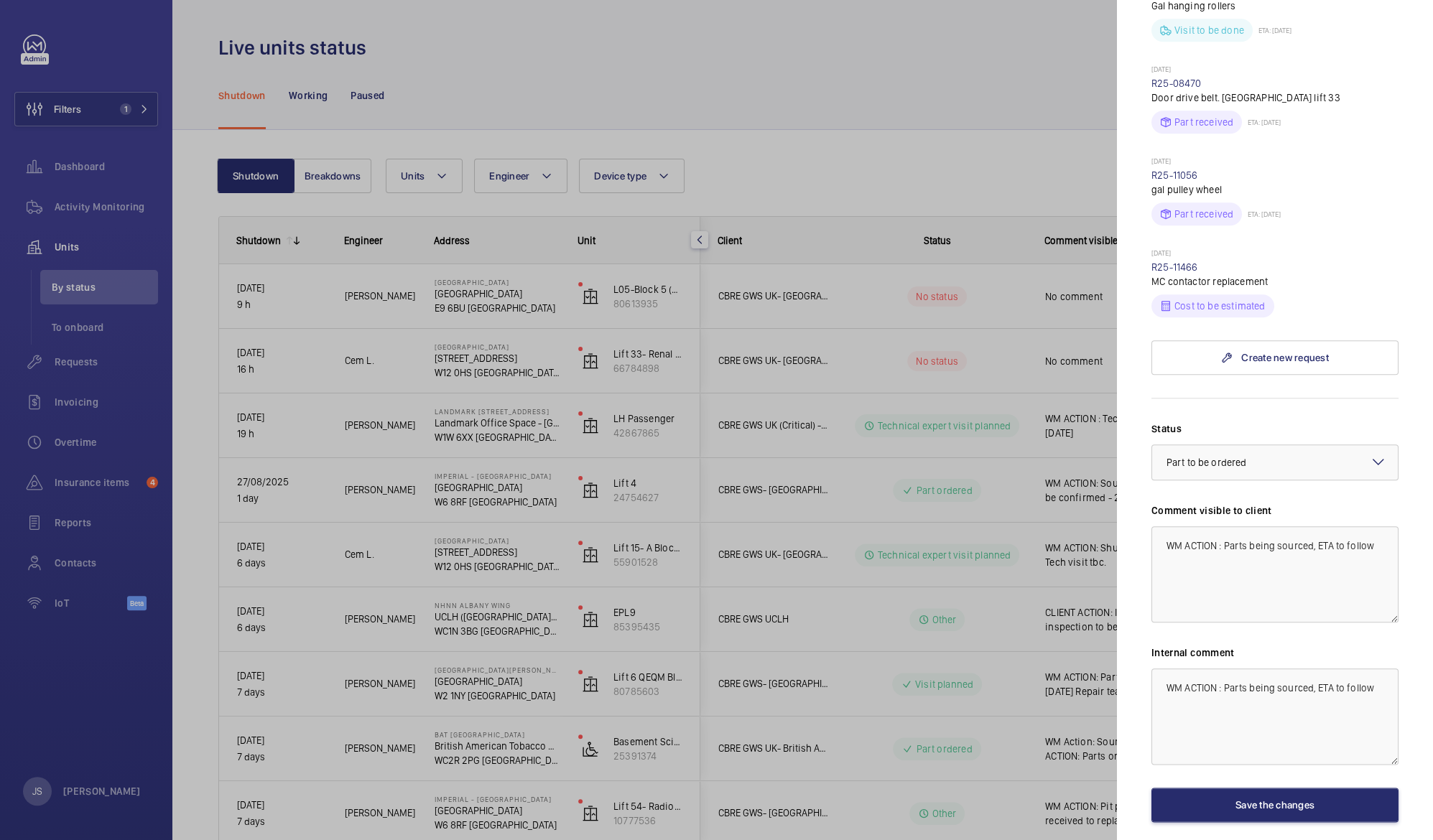
scroll to position [946, 0]
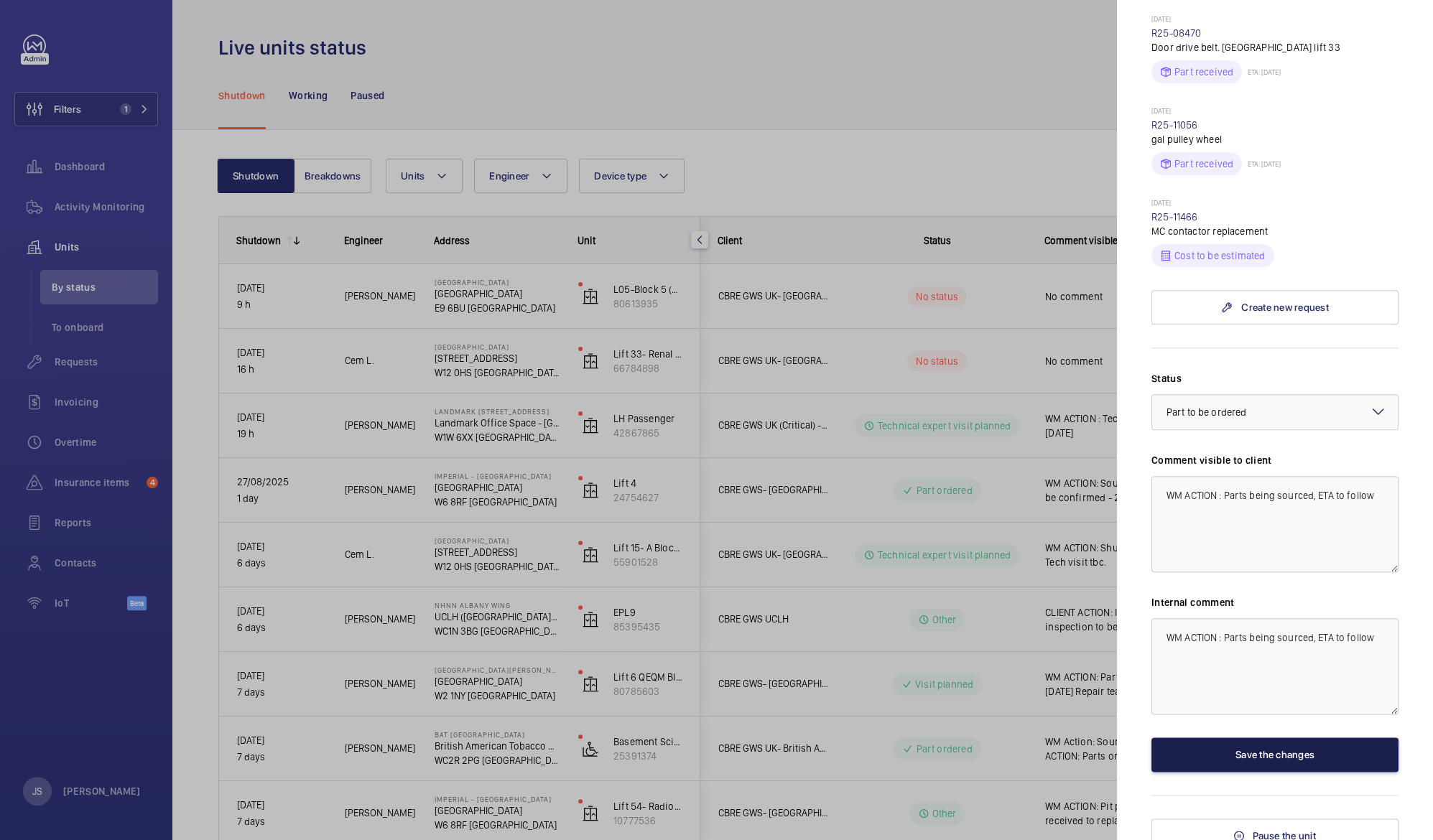
click at [1333, 745] on button "Save the changes" at bounding box center [1274, 754] width 247 height 34
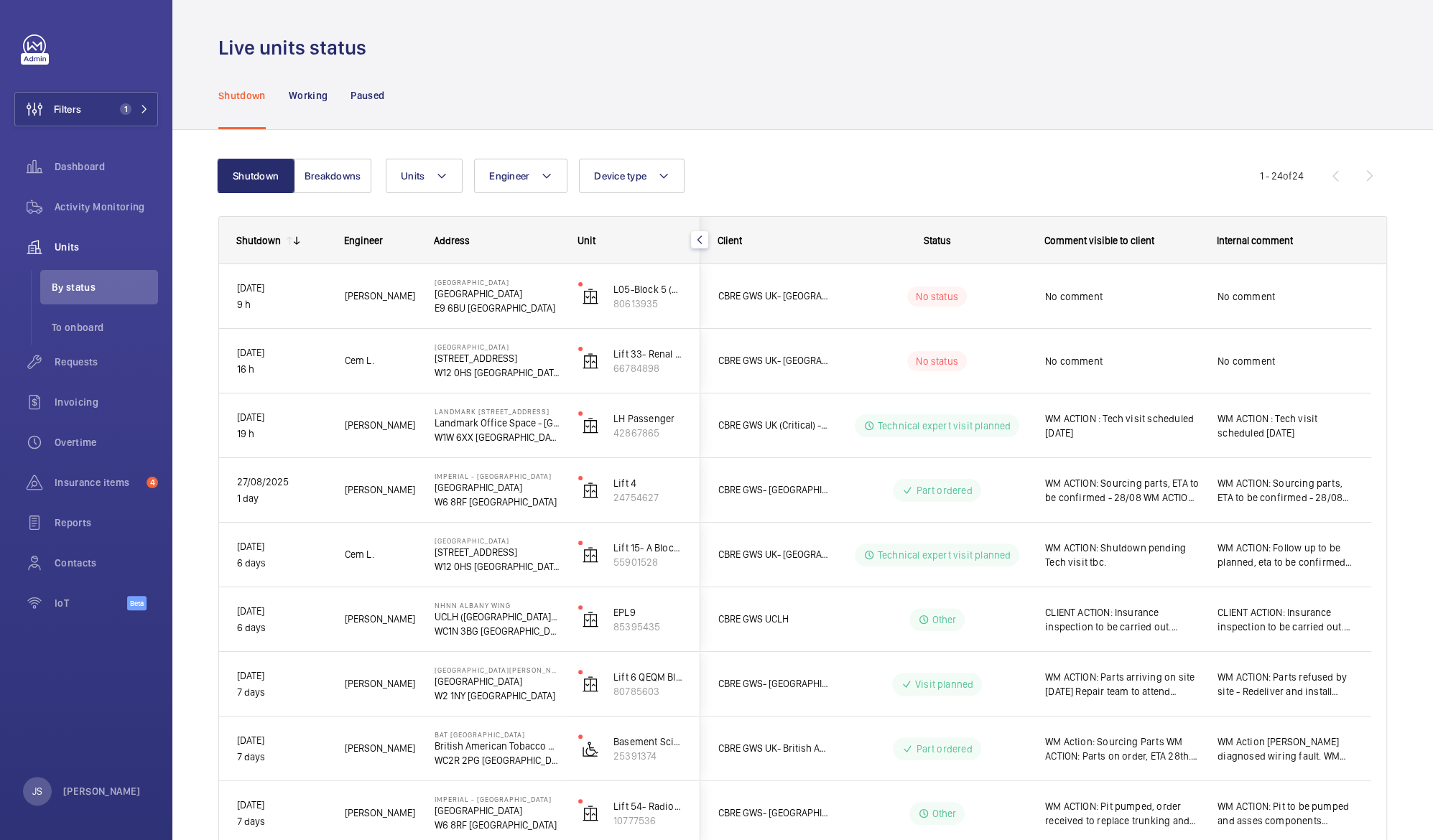
scroll to position [0, 0]
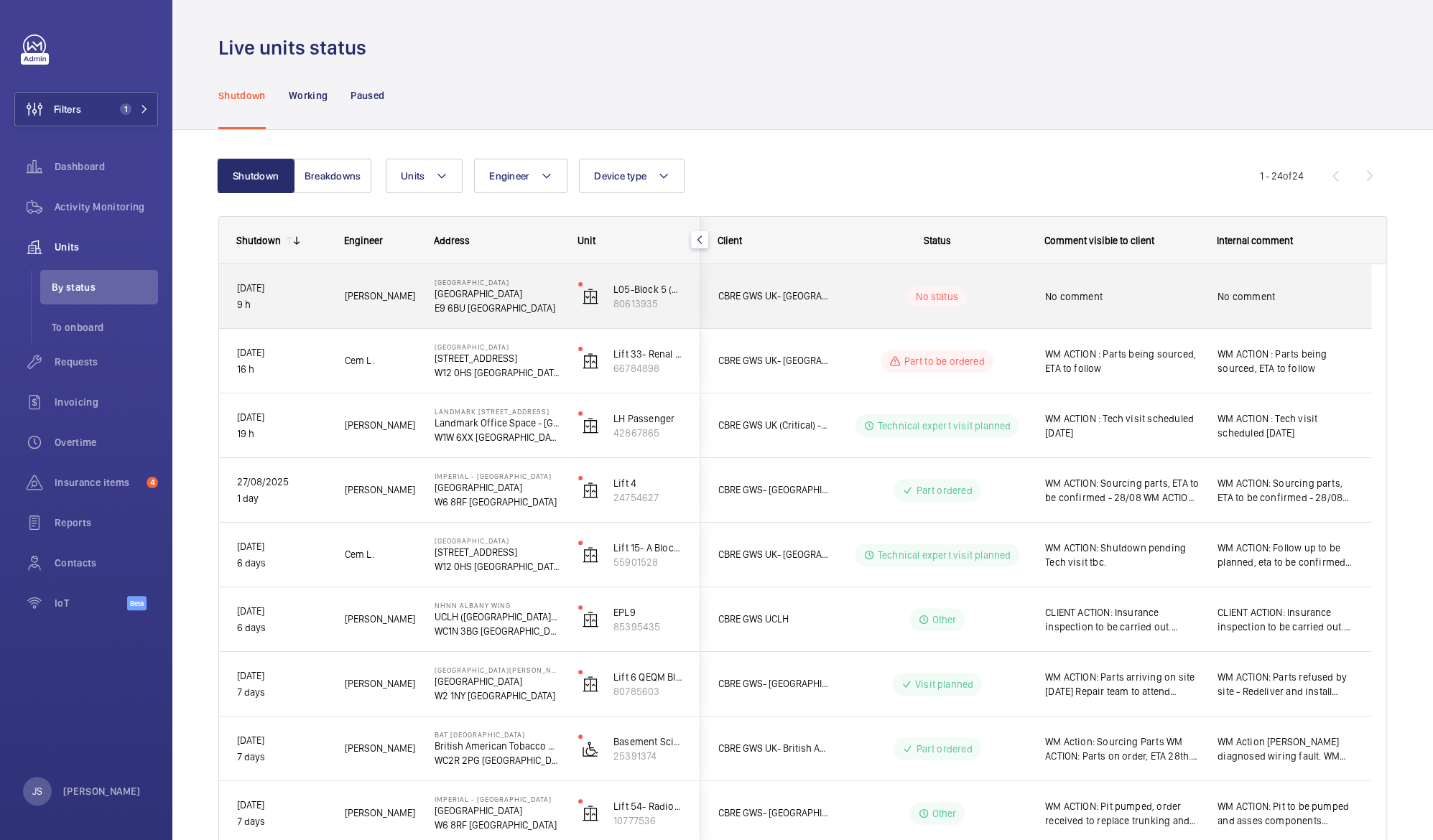
click at [493, 300] on p "[GEOGRAPHIC_DATA]" at bounding box center [496, 294] width 125 height 14
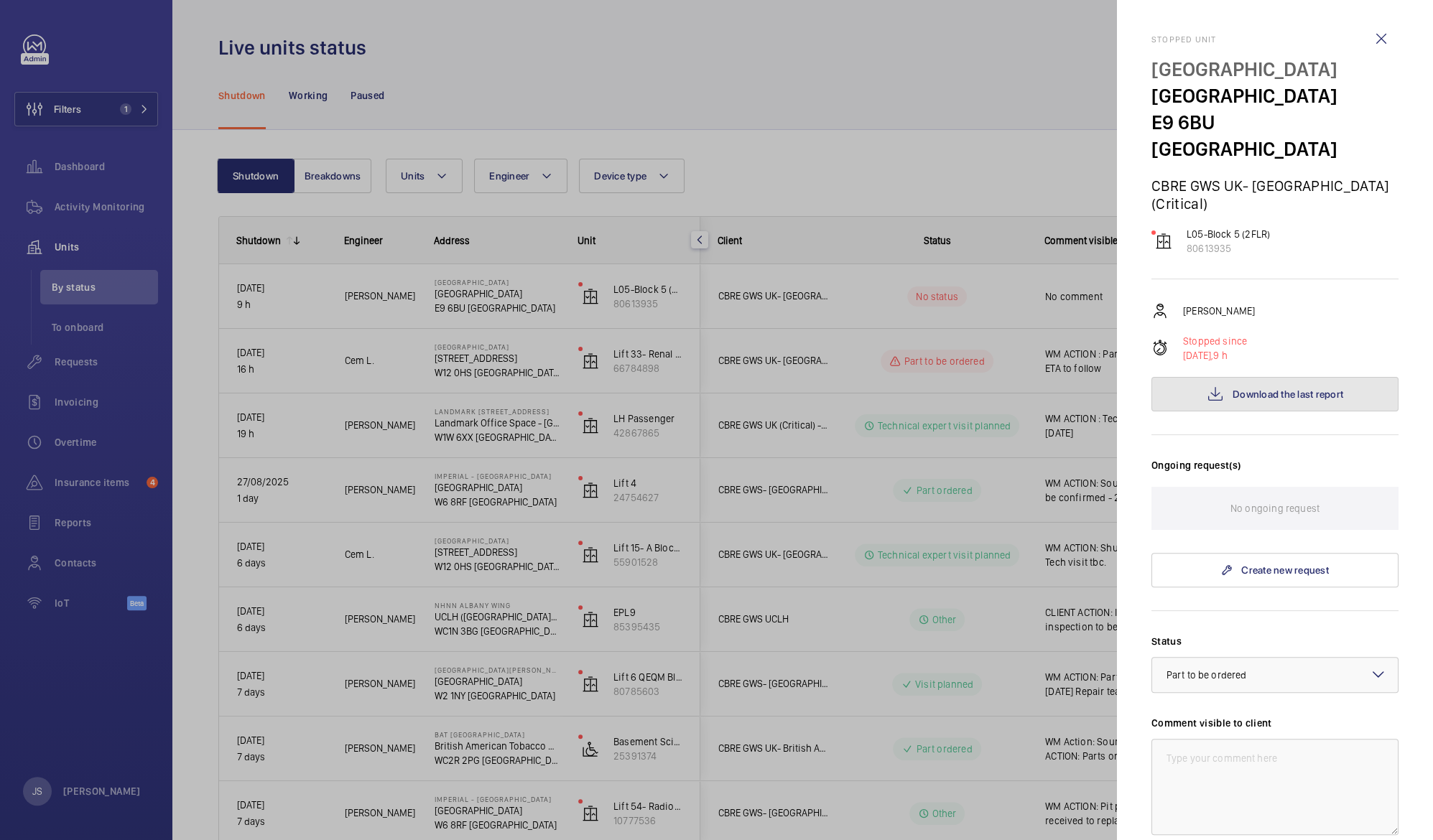
click at [1288, 388] on span "Download the last report" at bounding box center [1287, 393] width 111 height 12
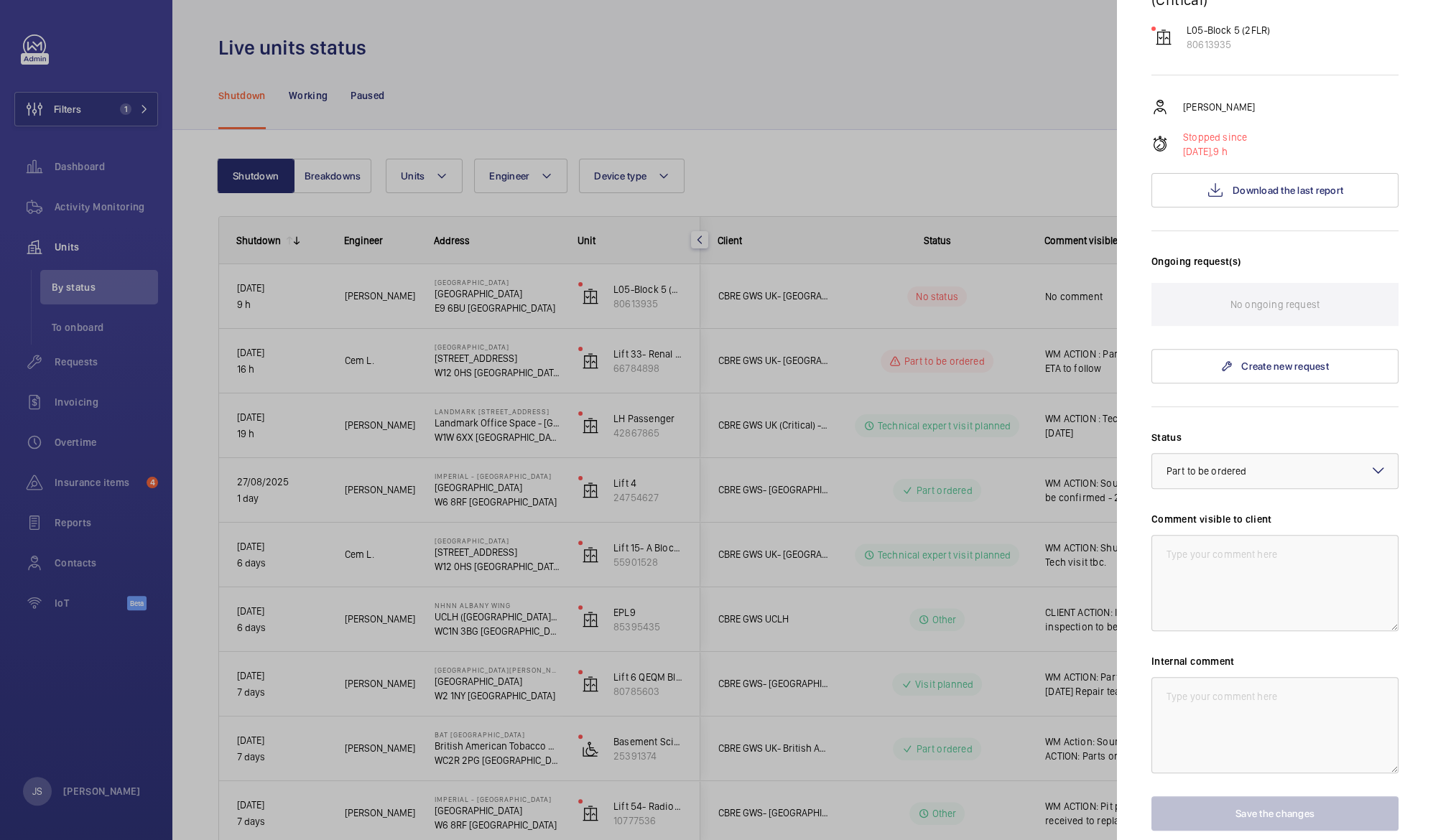
scroll to position [221, 0]
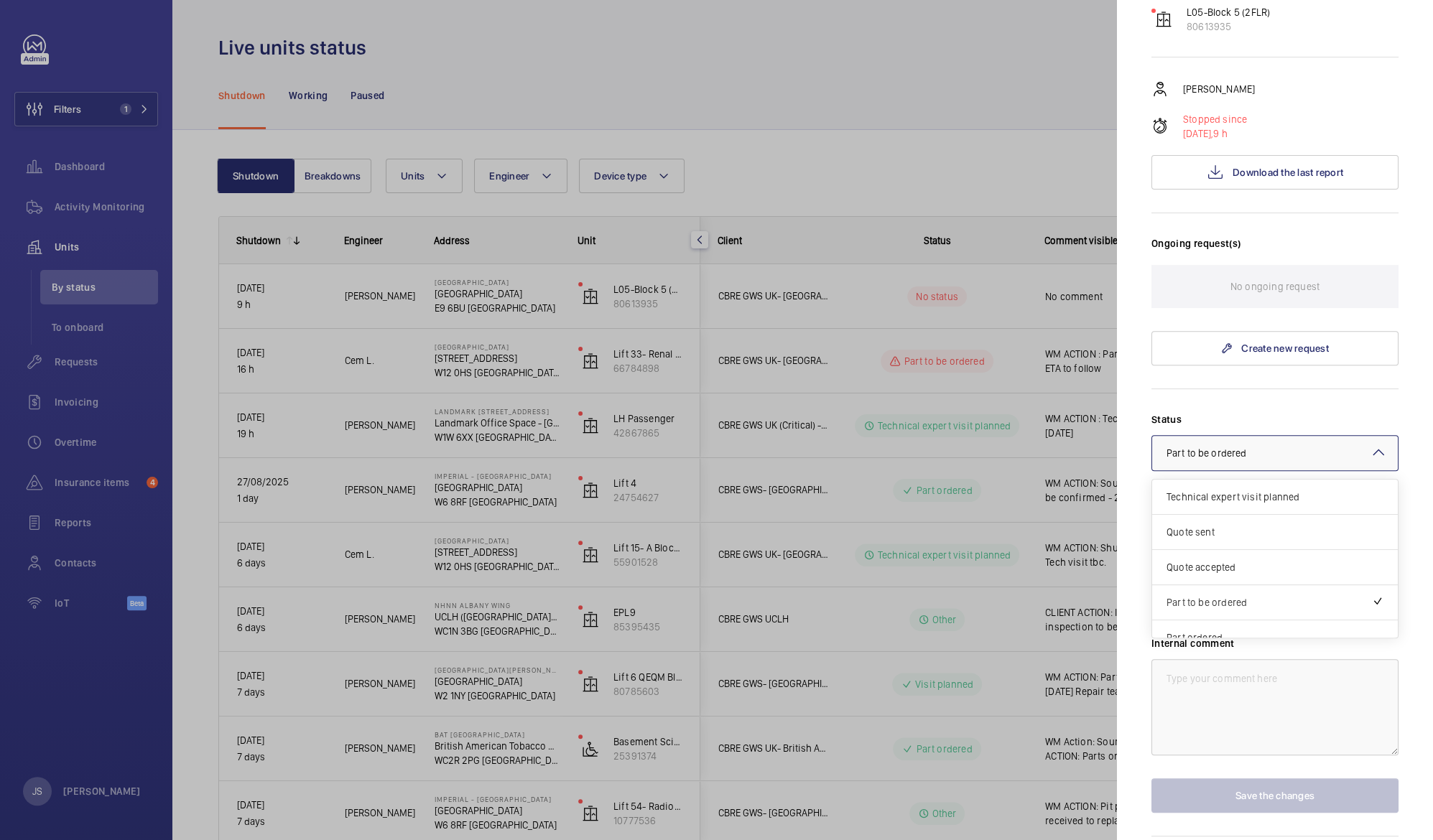
click at [1370, 444] on mat-icon at bounding box center [1378, 452] width 17 height 17
click at [1332, 580] on span "Visit planned" at bounding box center [1274, 587] width 217 height 14
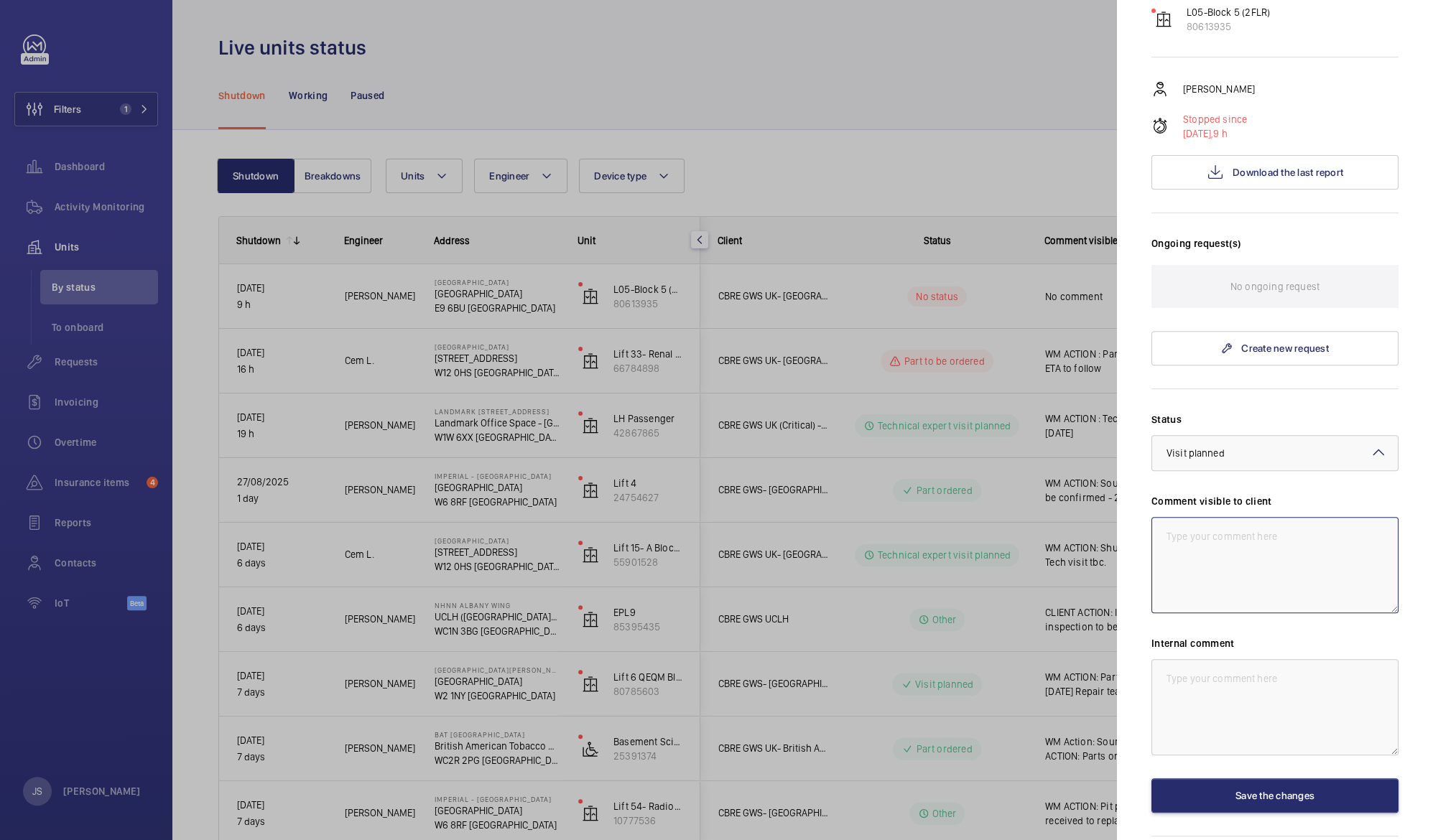
click at [1205, 530] on textarea at bounding box center [1274, 565] width 247 height 96
paste textarea "WM ACTION : Parts being sourced, ETA to follow"
drag, startPoint x: 1222, startPoint y: 509, endPoint x: 1236, endPoint y: 535, distance: 29.5
click at [1236, 535] on textarea "WM ACTION : Parts being sourced, ETA to follow" at bounding box center [1274, 565] width 247 height 96
click at [1216, 551] on textarea "WM ACTION :Night Engineer unable to gain access via Security, Re-schedule [DATE]" at bounding box center [1274, 565] width 247 height 96
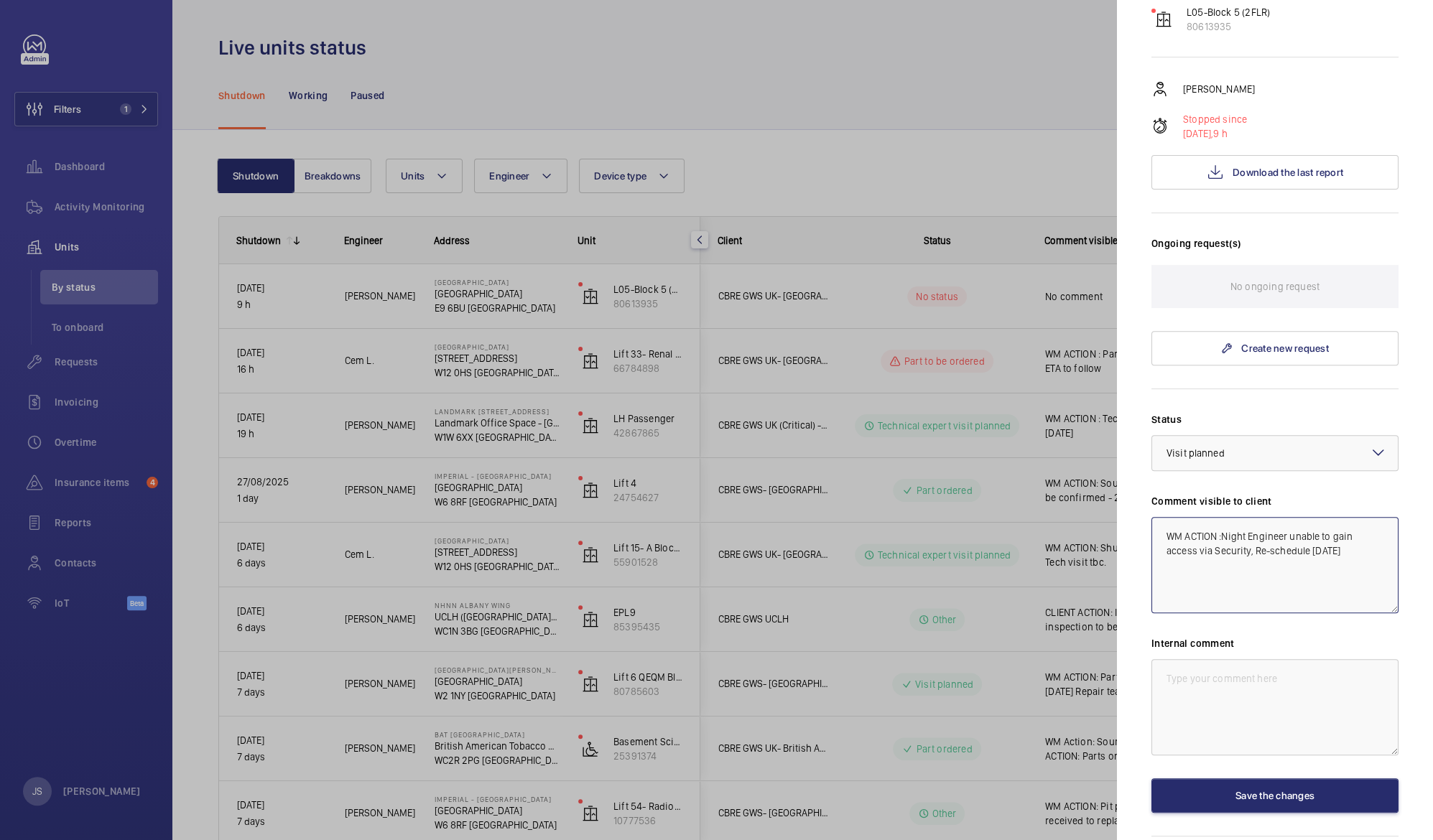
drag, startPoint x: 1165, startPoint y: 510, endPoint x: 1190, endPoint y: 557, distance: 53.2
click at [1190, 557] on textarea "WM ACTION :Night Engineer unable to gain access via Security, Re-schedule [DATE]" at bounding box center [1274, 565] width 247 height 96
click at [1193, 523] on textarea "WM ACTION :Night Engineer unable to gain access via Security, Re-schedule [DATE]" at bounding box center [1274, 565] width 247 height 96
drag, startPoint x: 1193, startPoint y: 523, endPoint x: 1202, endPoint y: 536, distance: 15.8
click at [1202, 536] on textarea "WM ACTION :Night Engineer unable to gain access via Security, Re-schedule [DATE]" at bounding box center [1274, 565] width 247 height 96
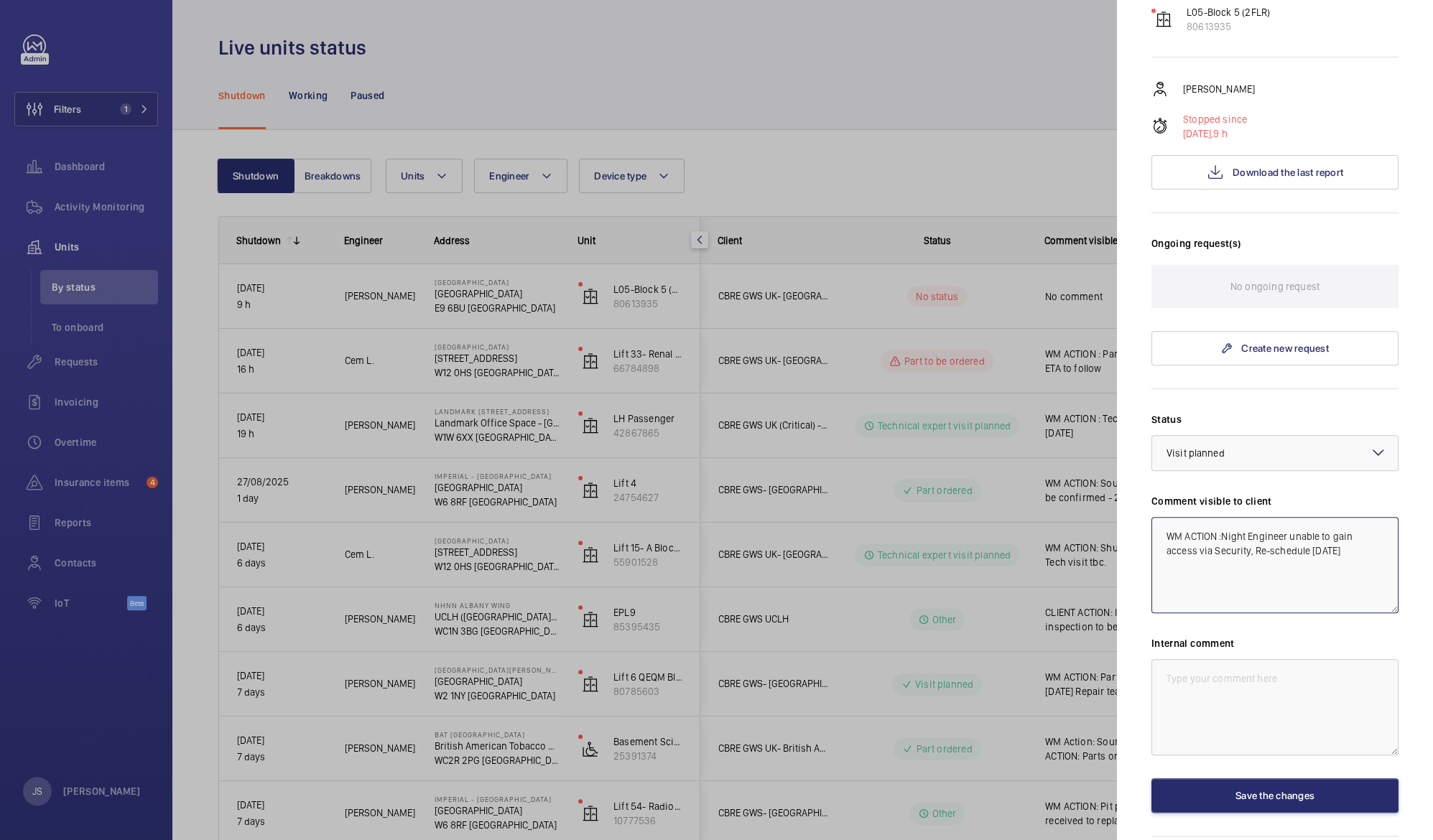
click at [1202, 536] on textarea "WM ACTION :Night Engineer unable to gain access via Security, Re-schedule [DATE]" at bounding box center [1274, 565] width 247 height 96
drag, startPoint x: 1202, startPoint y: 536, endPoint x: 1149, endPoint y: 488, distance: 71.5
click at [1149, 488] on mat-sidenav "Stopped unit [GEOGRAPHIC_DATA] [GEOGRAPHIC_DATA] [GEOGRAPHIC_DATA] GWS [GEOGRAP…" at bounding box center [1274, 420] width 316 height 840
type textarea "WM ACTION :Night Engineer unable to gain access via Security, Re-schedule [DATE]"
click at [1168, 659] on textarea at bounding box center [1274, 707] width 247 height 96
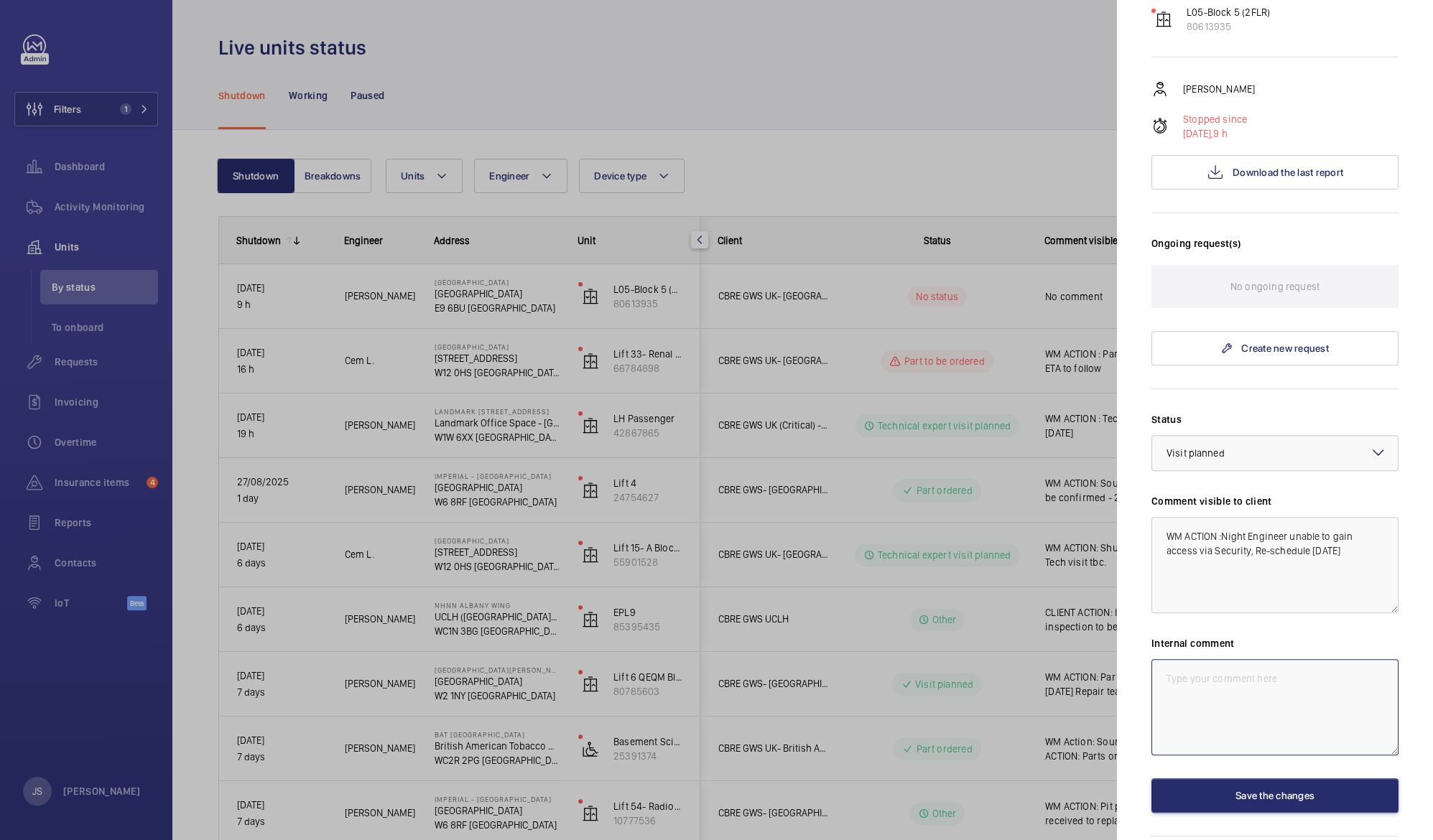
paste textarea "WM ACTION :Night Engineer unable to gain access via Security, Re-schedule [DATE]"
type textarea "WM ACTION :Night Engineer unable to gain access via Security, Re-schedule [DATE]"
click at [1257, 778] on button "Save the changes" at bounding box center [1274, 795] width 247 height 34
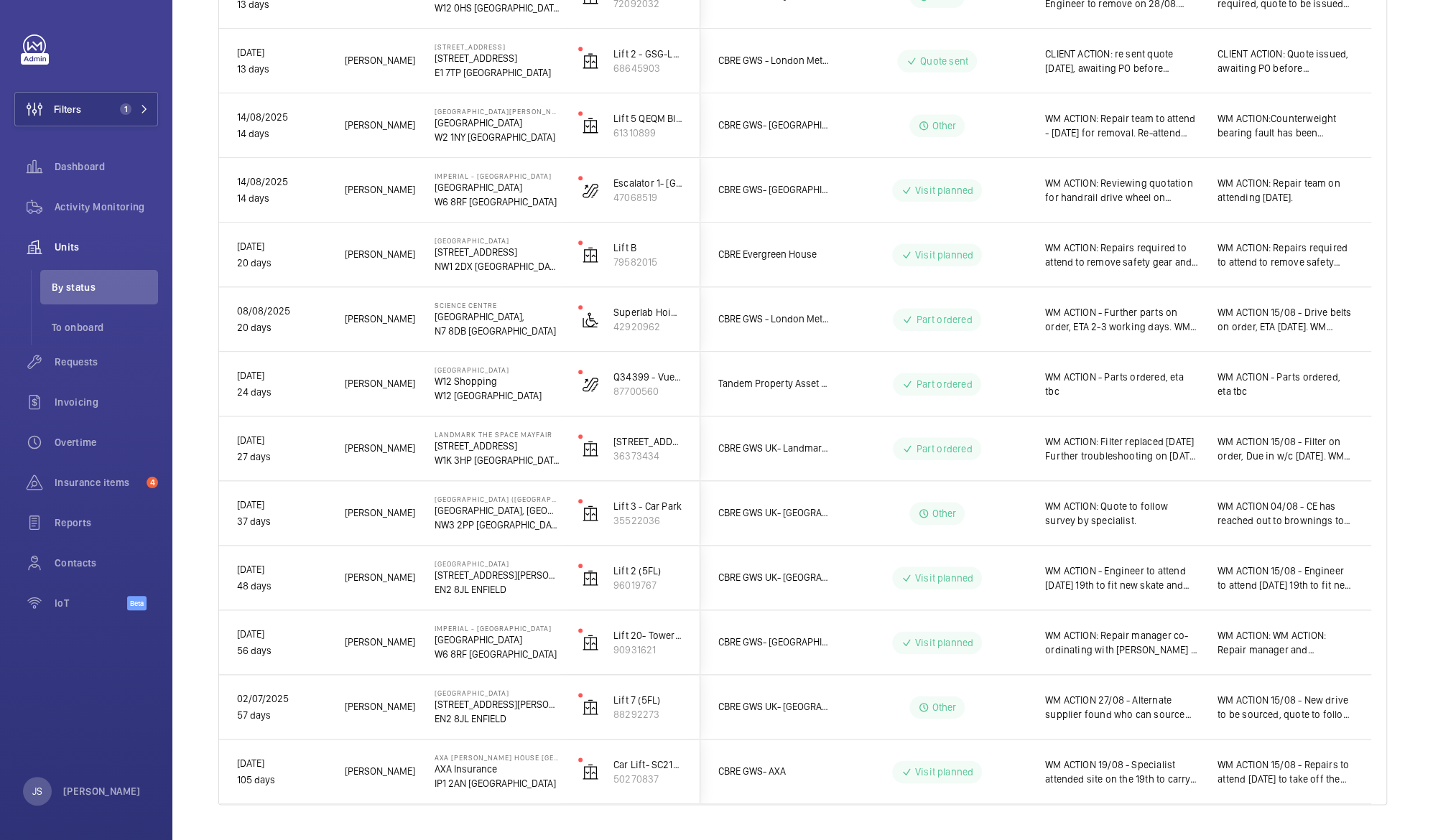
scroll to position [1044, 0]
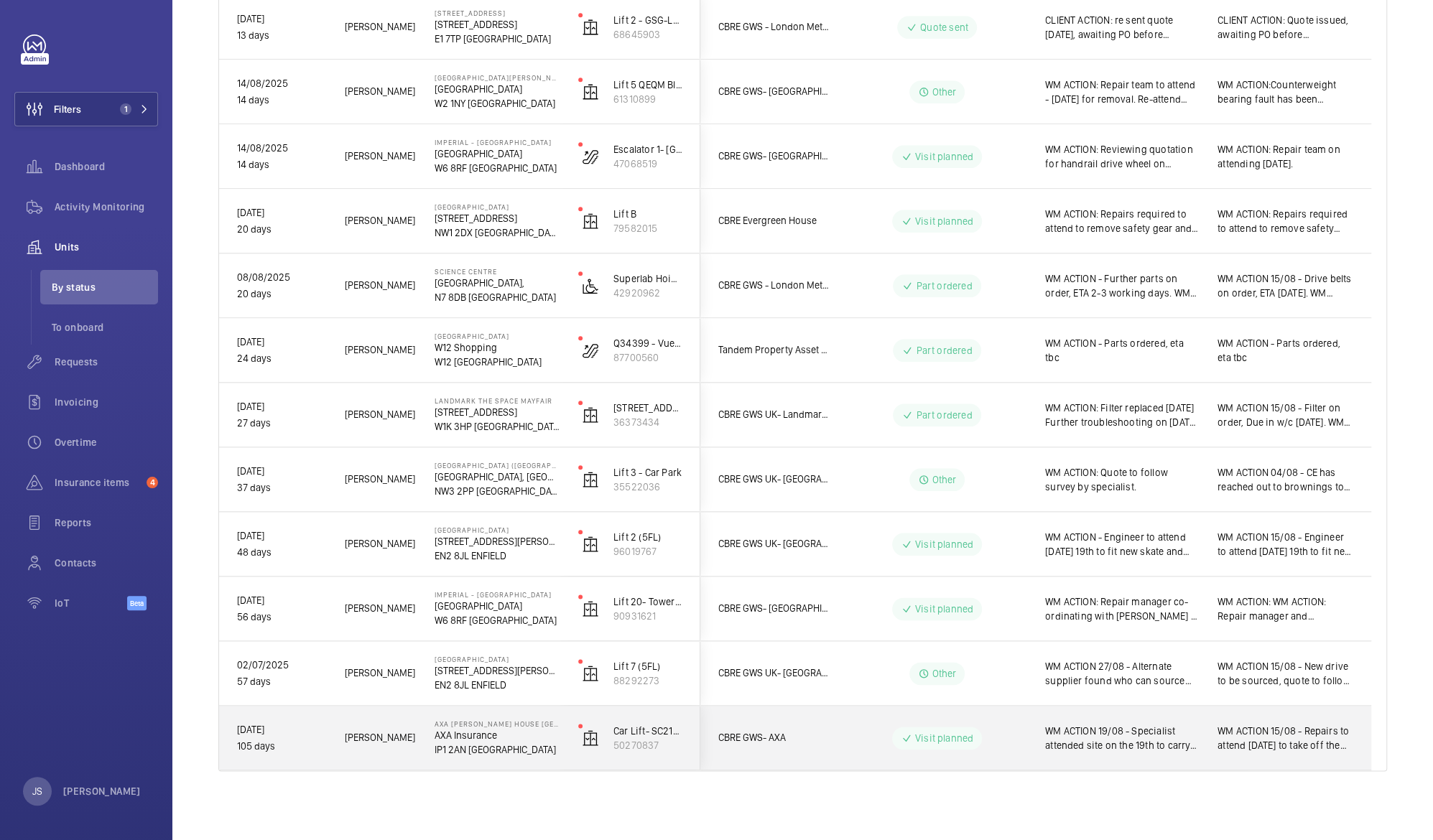
click at [1104, 731] on span "WM ACTION 19/08 - Specialist attended site on the 19th to carry on works. CLIEN…" at bounding box center [1121, 738] width 154 height 29
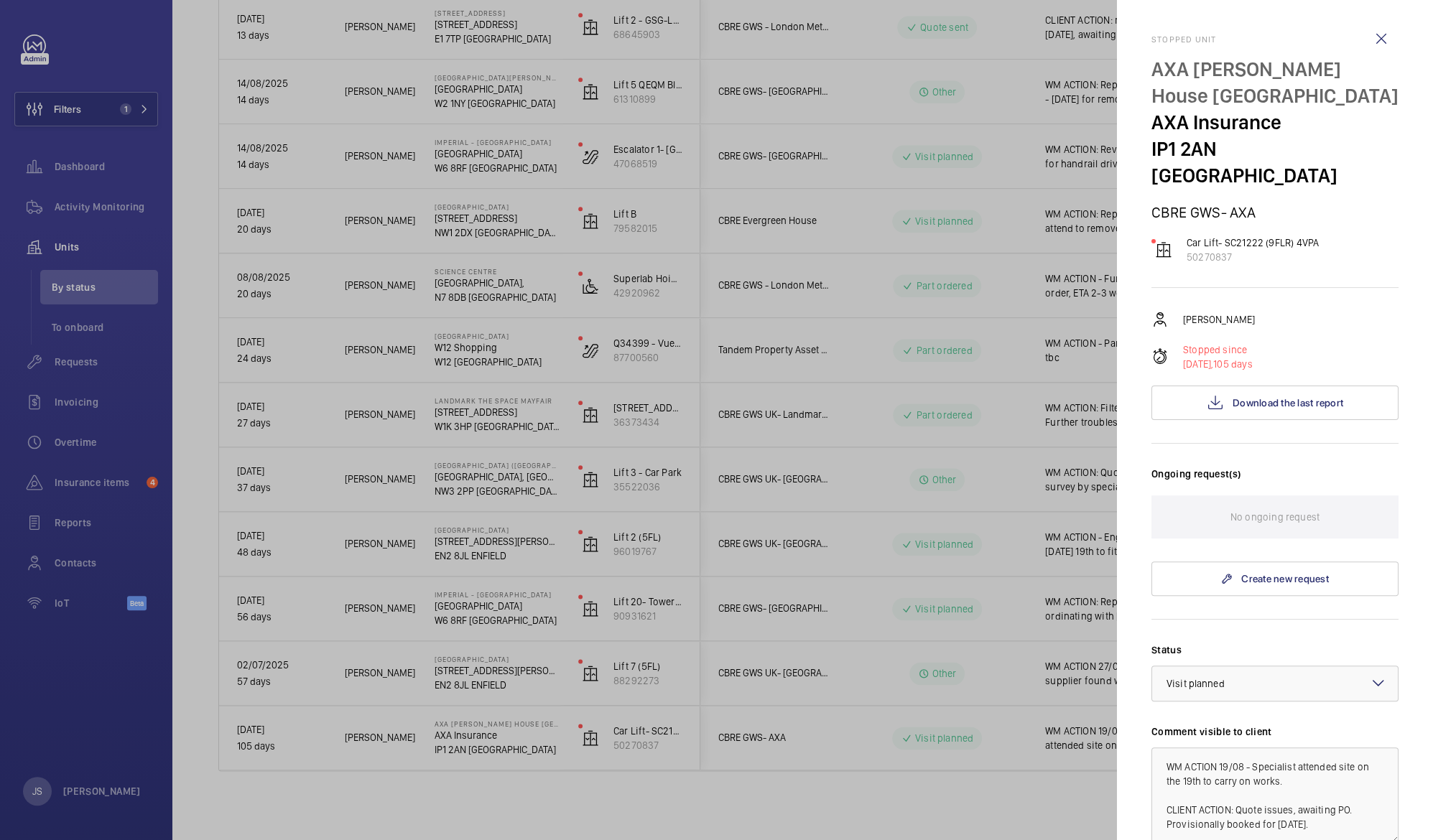
click at [1104, 731] on div at bounding box center [716, 420] width 1433 height 840
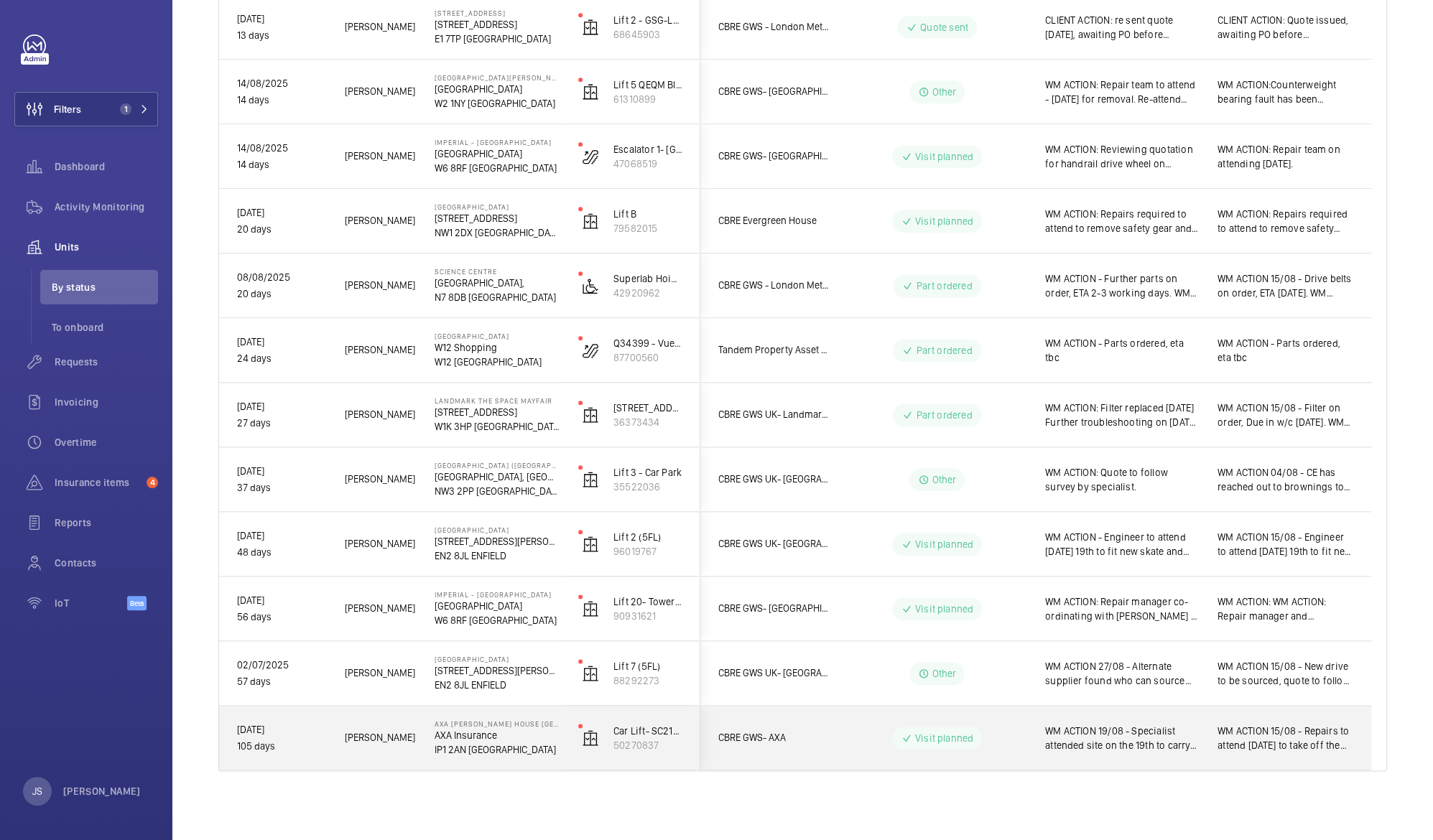
click at [1104, 731] on span "WM ACTION 19/08 - Specialist attended site on the 19th to carry on works. CLIEN…" at bounding box center [1121, 738] width 154 height 29
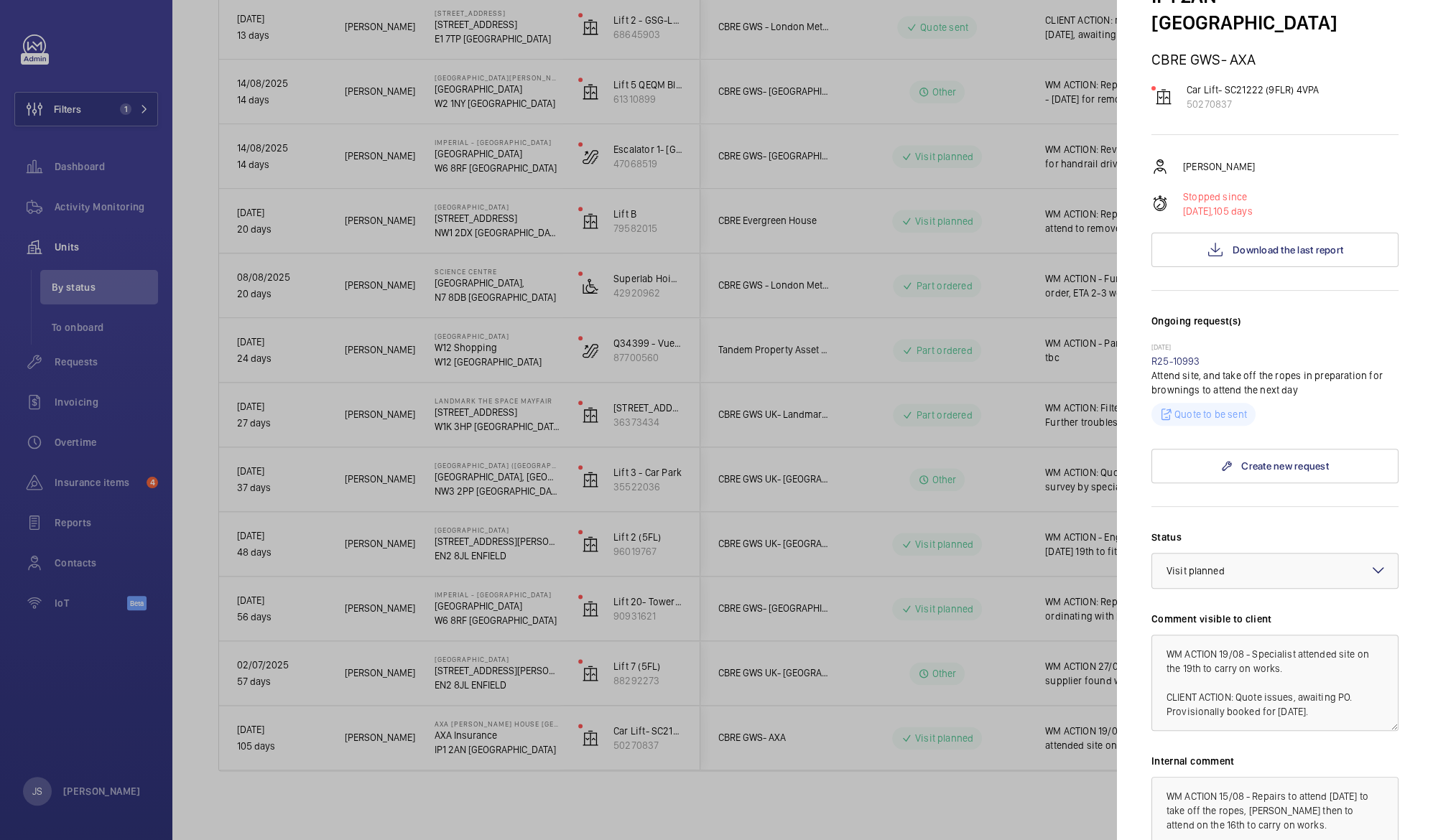
scroll to position [158, 0]
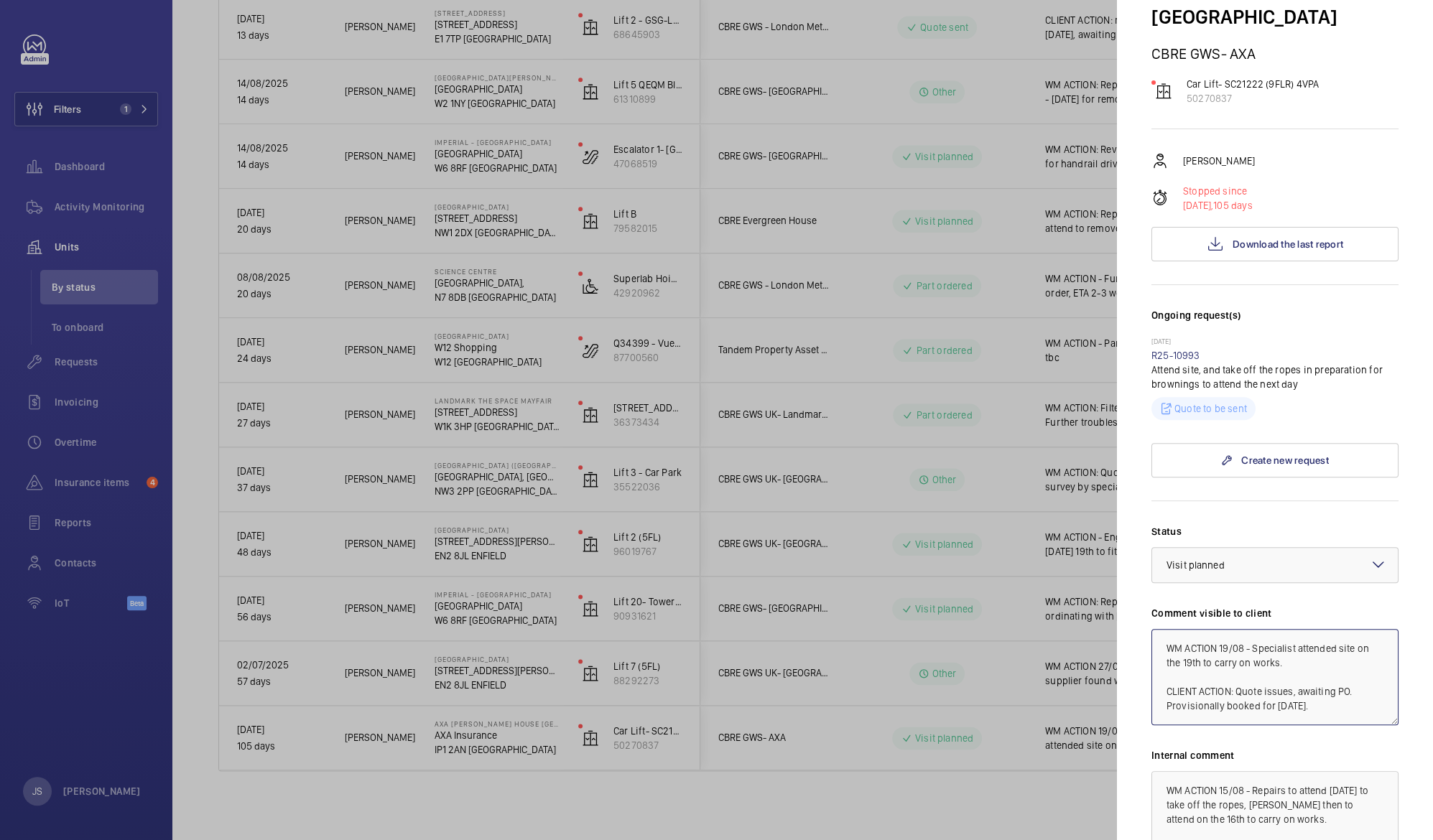
click at [1279, 678] on textarea "WM ACTION 19/08 - Specialist attended site on the 19th to carry on works. CLIEN…" at bounding box center [1274, 677] width 247 height 96
click at [1184, 637] on textarea "WM ACTION 19/08 - Specialist attended site on the 19th to carry on works. CLIEN…" at bounding box center [1274, 677] width 247 height 96
click at [1193, 647] on textarea "WM ACTION 19/08 - Specialist attended site on the [DATE]. CLIENT ACTION: Quote …" at bounding box center [1274, 677] width 247 height 96
type textarea "WM ACTION 19/08 - Specialist attended site on the [DATE]. CLIENT ACTION: Quote …"
click at [1027, 650] on div at bounding box center [716, 420] width 1433 height 840
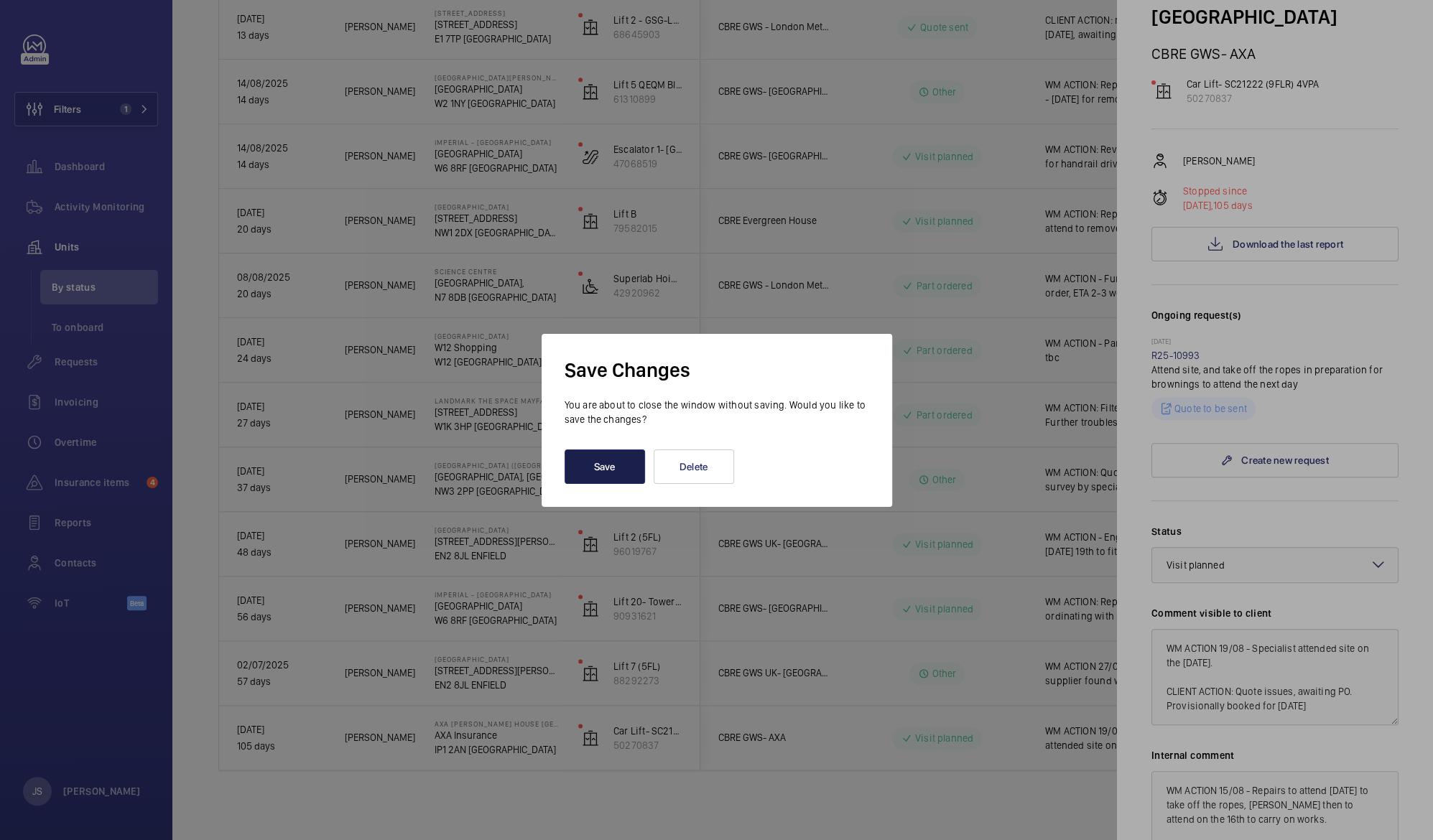
click at [601, 470] on button "Save" at bounding box center [604, 466] width 80 height 34
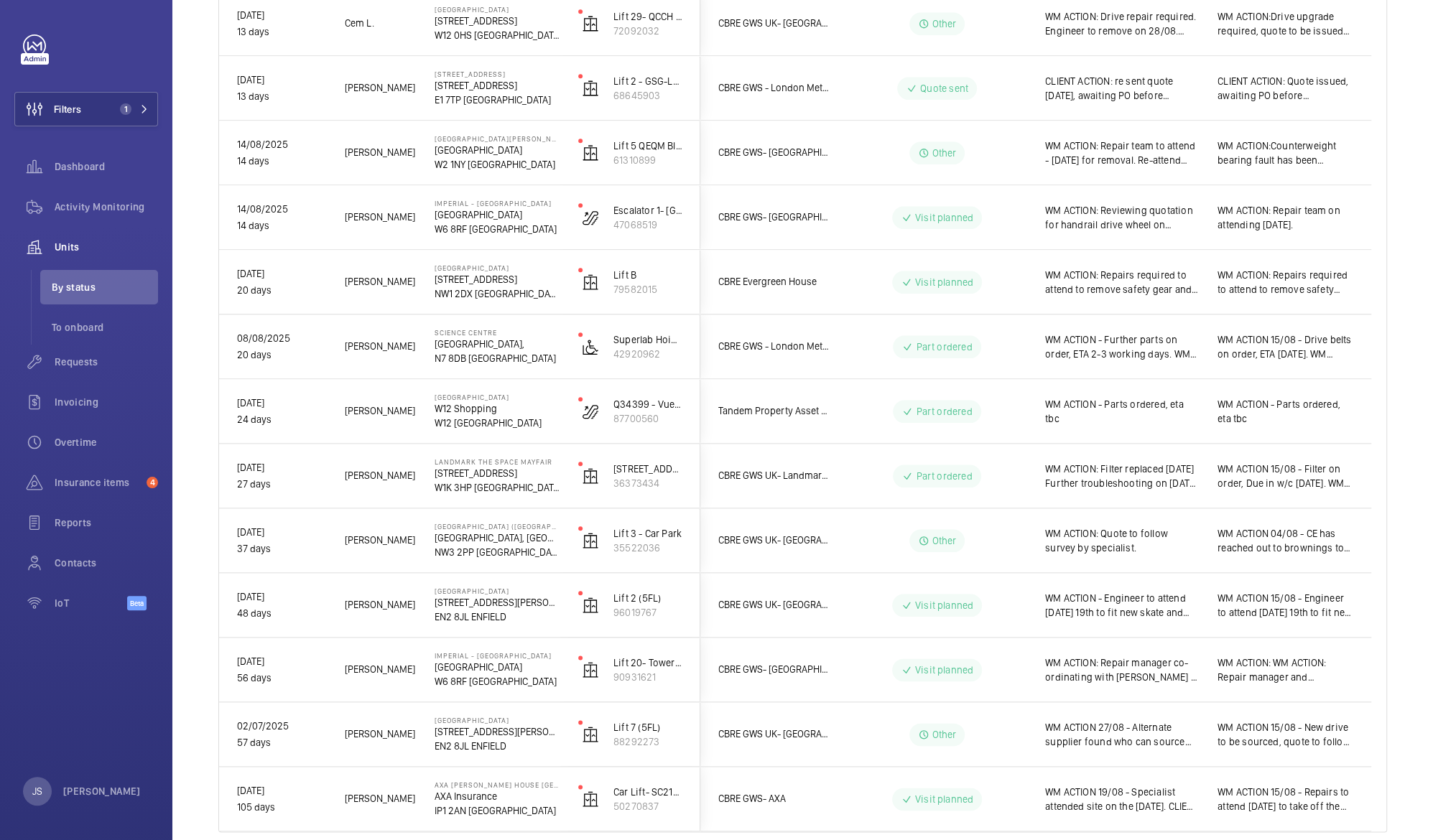
scroll to position [1044, 0]
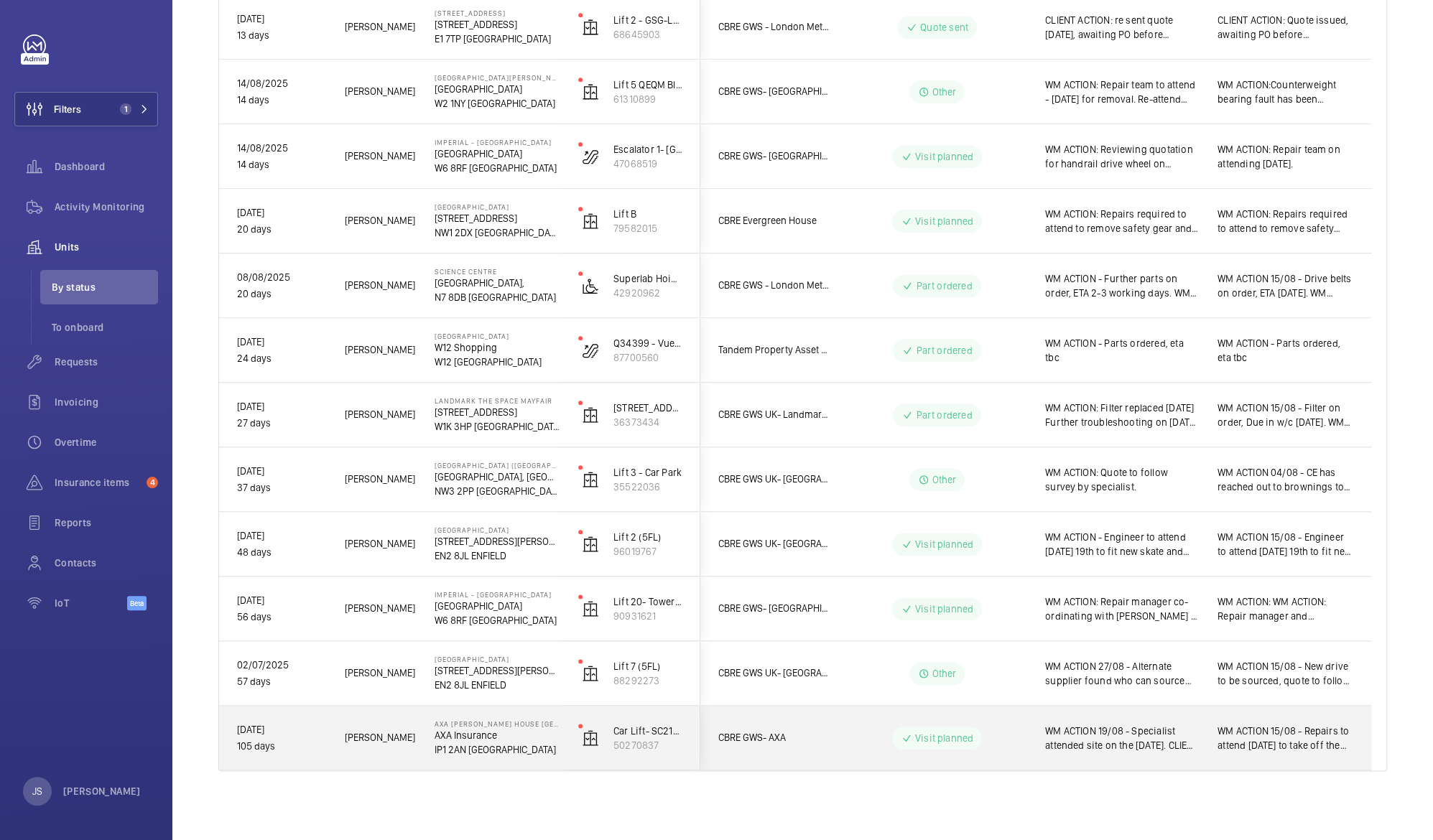
click at [1092, 744] on span "WM ACTION 19/08 - Specialist attended site on the [DATE]. CLIENT ACTION: Quote …" at bounding box center [1121, 738] width 154 height 29
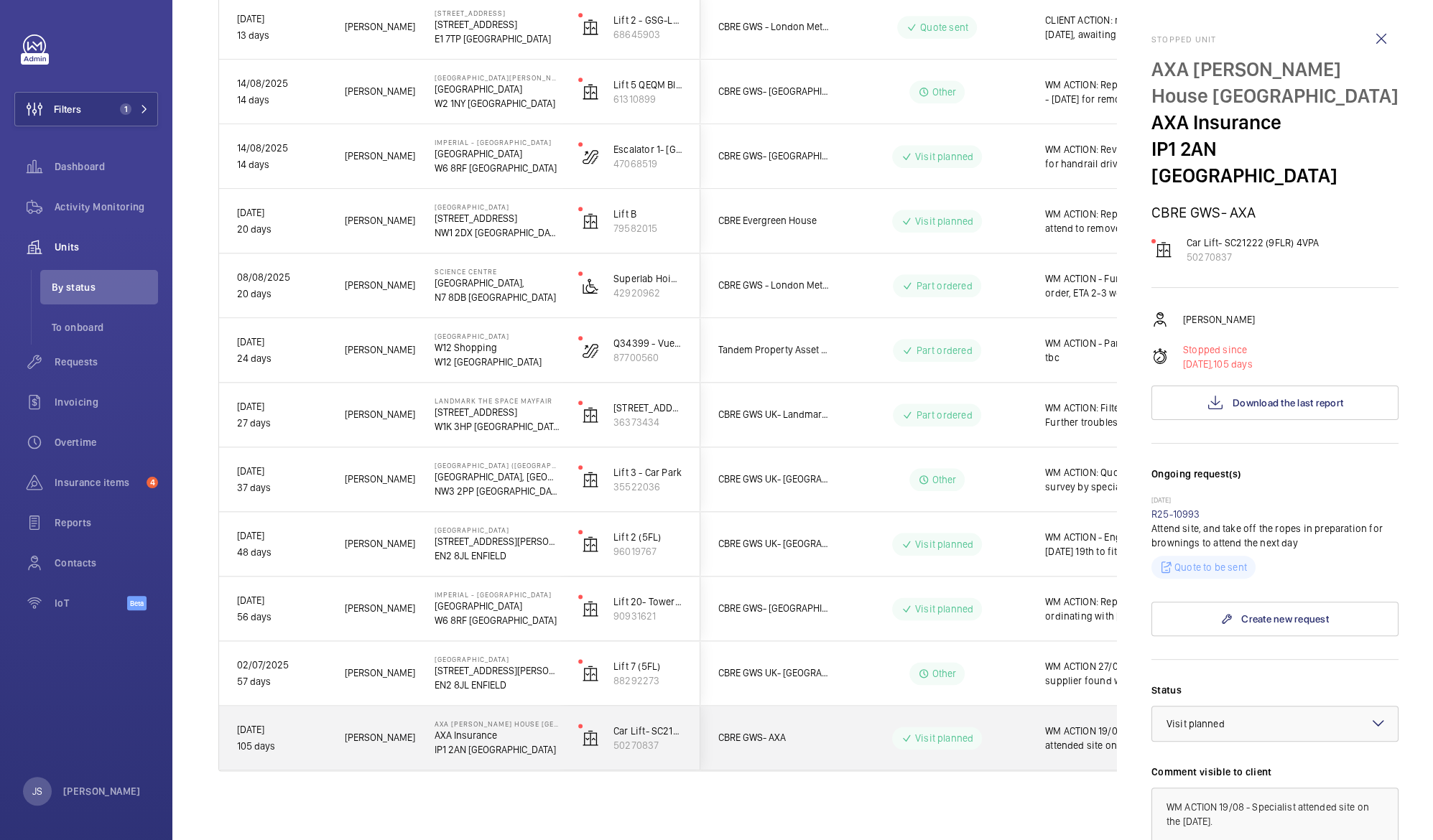
click at [1092, 744] on div at bounding box center [716, 420] width 1433 height 840
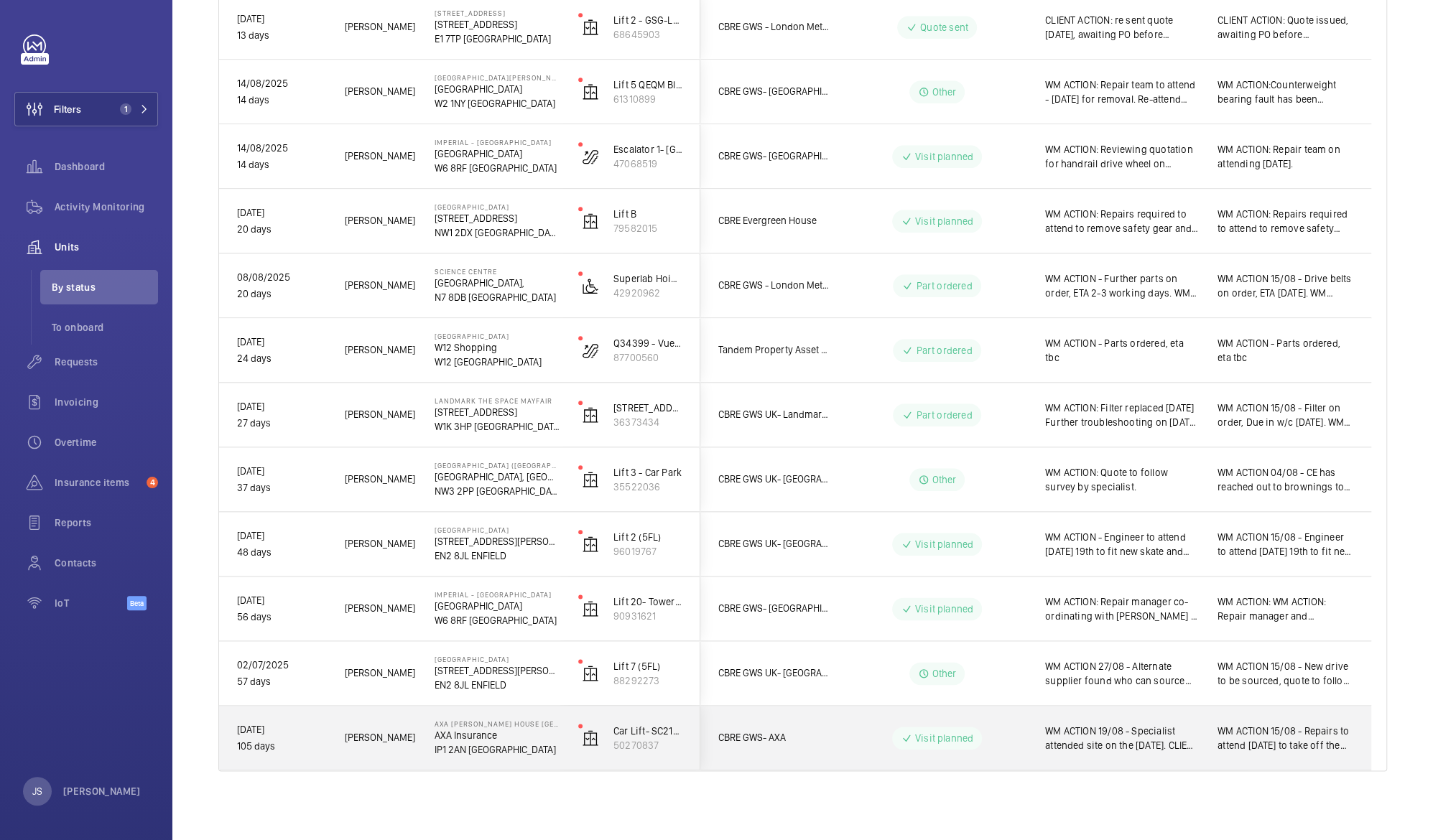
click at [1092, 744] on span "WM ACTION 19/08 - Specialist attended site on the [DATE]. CLIENT ACTION: Quote …" at bounding box center [1121, 738] width 154 height 29
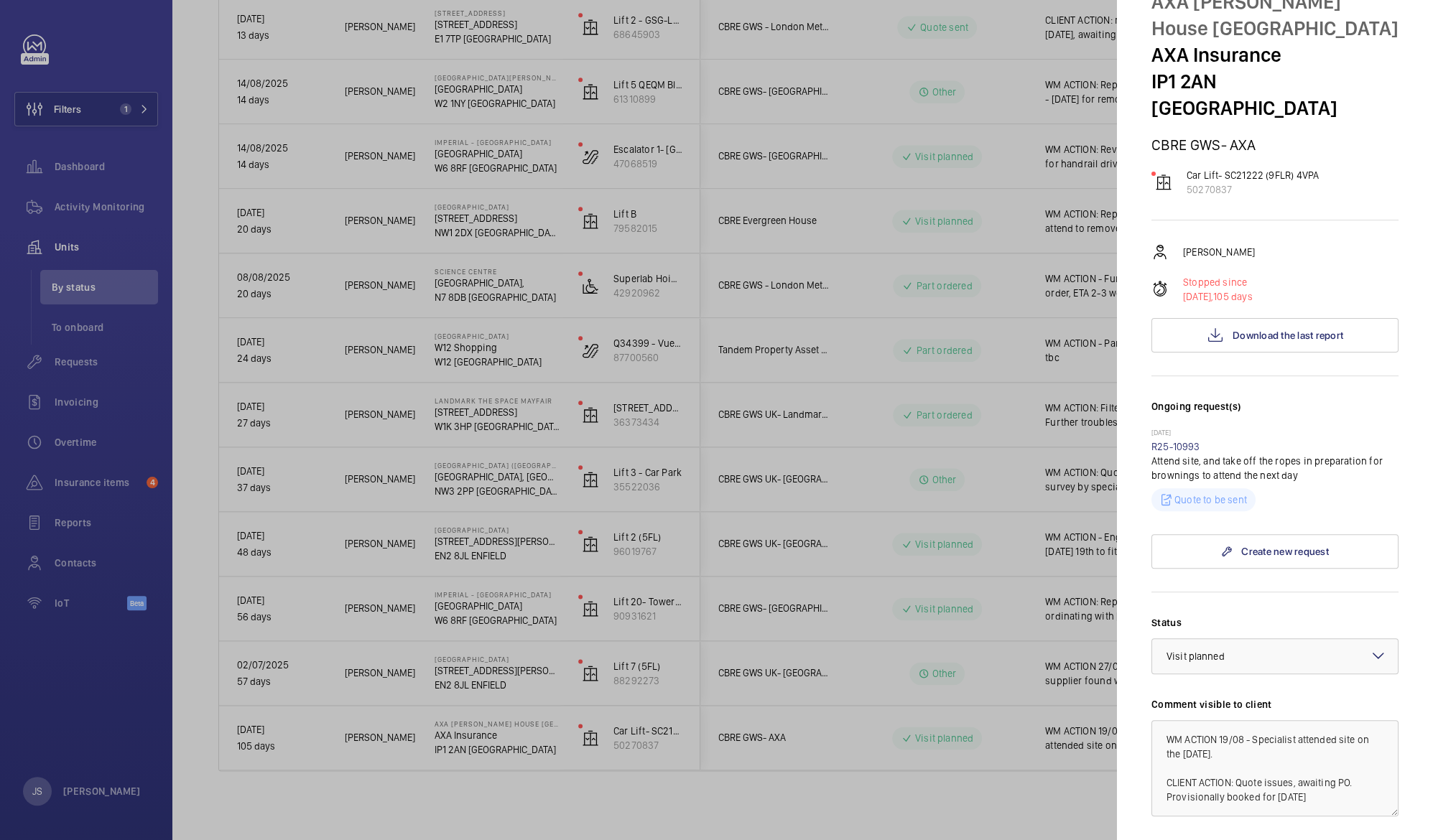
scroll to position [82, 0]
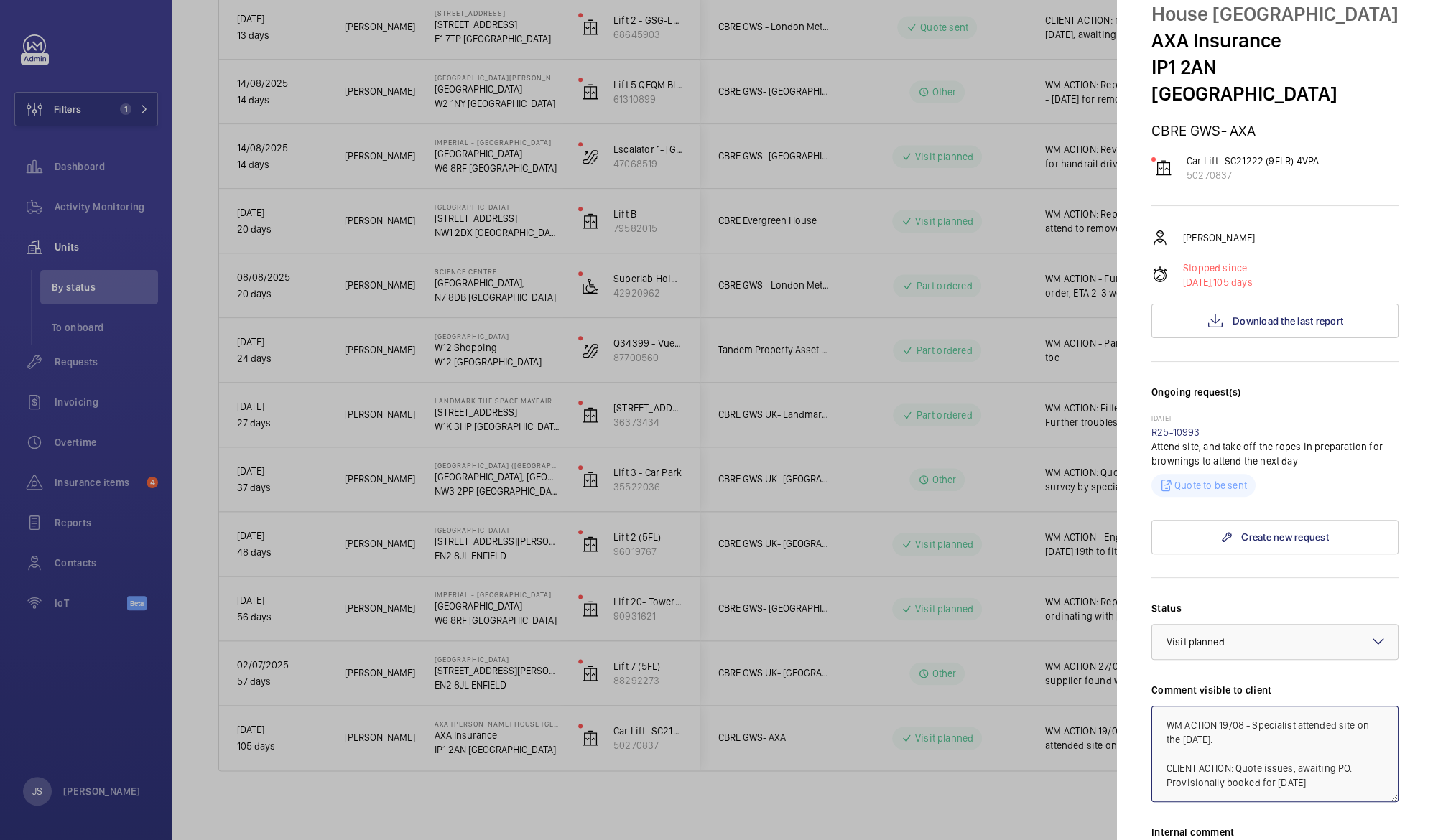
click at [1184, 710] on textarea "WM ACTION 19/08 - Specialist attended site on the [DATE]. CLIENT ACTION: Quote …" at bounding box center [1274, 754] width 247 height 96
click at [1251, 711] on textarea "WM ACTION 19/08 - Specialist attended site on the [DATE]. CLIENT ACTION: Quote …" at bounding box center [1274, 754] width 247 height 96
click at [1297, 706] on textarea "WM ACTION 19/08 - Specialist attended site on the [DATE]. CLIENT ACTION: Quote …" at bounding box center [1274, 754] width 247 height 96
click at [1258, 708] on textarea "WM ACTION 19/08 - Specialist to attend site on the [DATE]. CLIENT ACTION: Quote…" at bounding box center [1274, 754] width 247 height 96
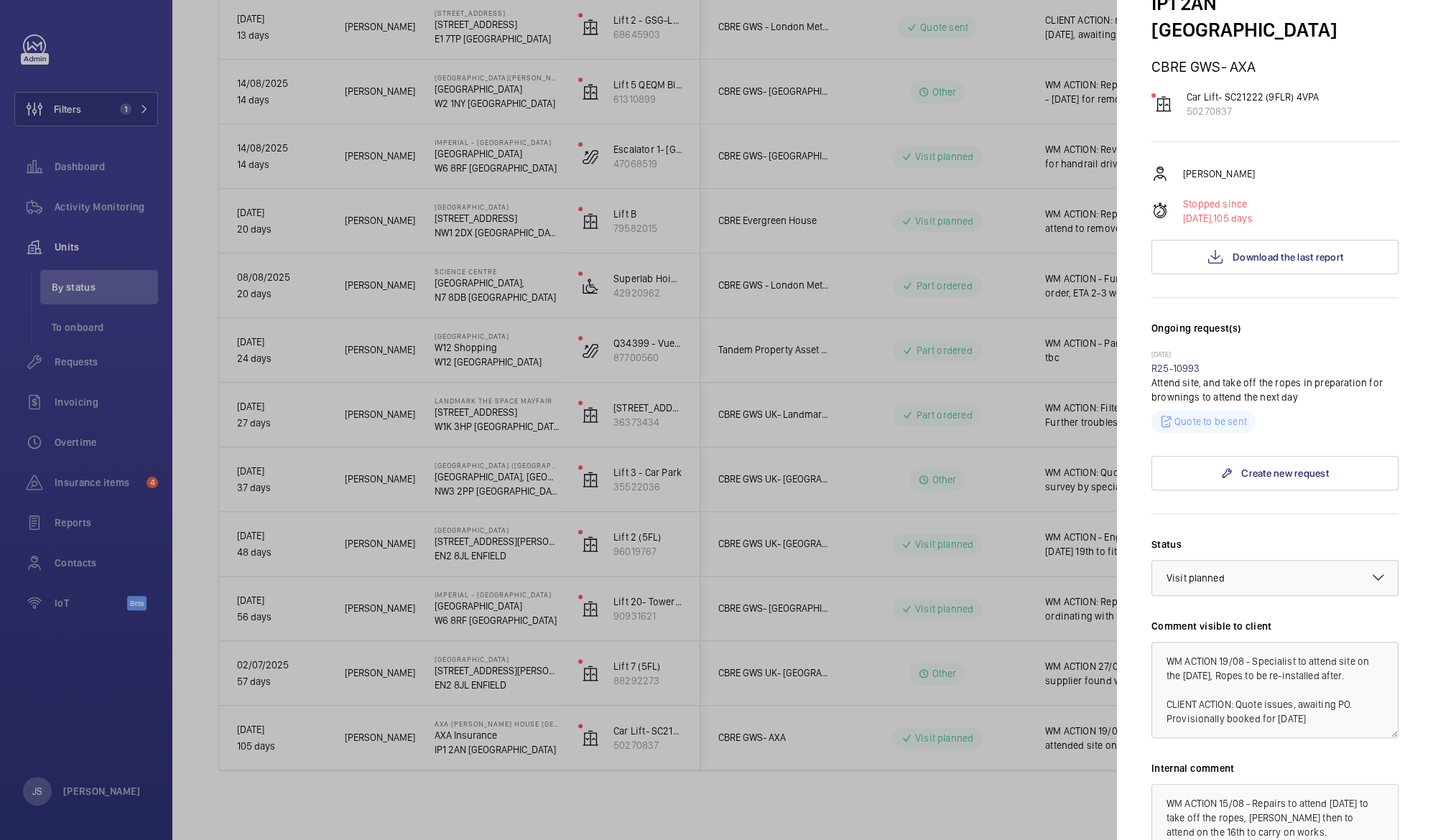
scroll to position [150, 0]
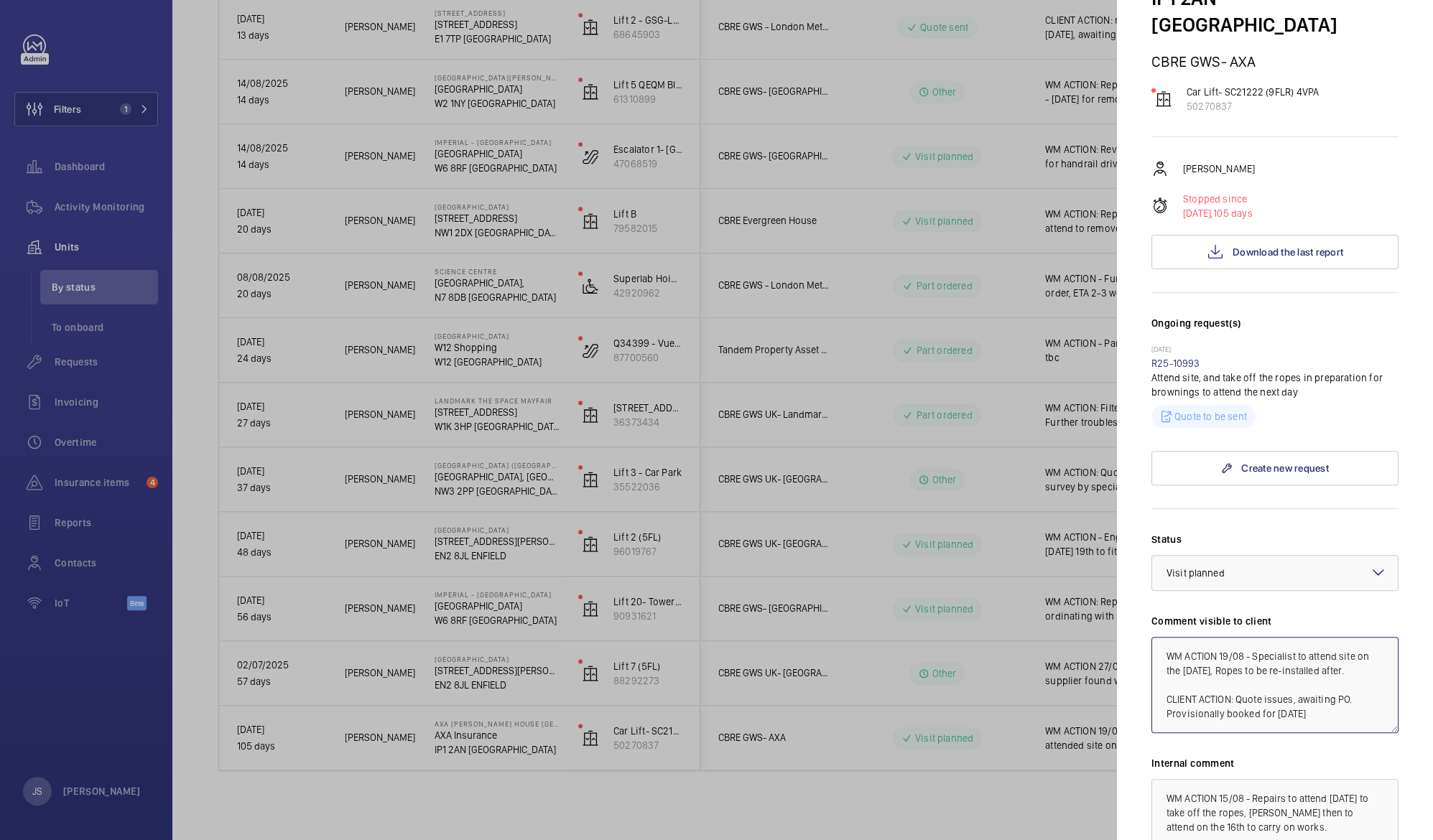
click at [1360, 698] on textarea "WM ACTION 19/08 - Specialist to attend site on the [DATE], Ropes to be re-insta…" at bounding box center [1274, 684] width 247 height 96
click at [1321, 700] on textarea "WM ACTION 19/08 - Specialist to attend site on the [DATE], Ropes to be re-insta…" at bounding box center [1274, 684] width 247 height 96
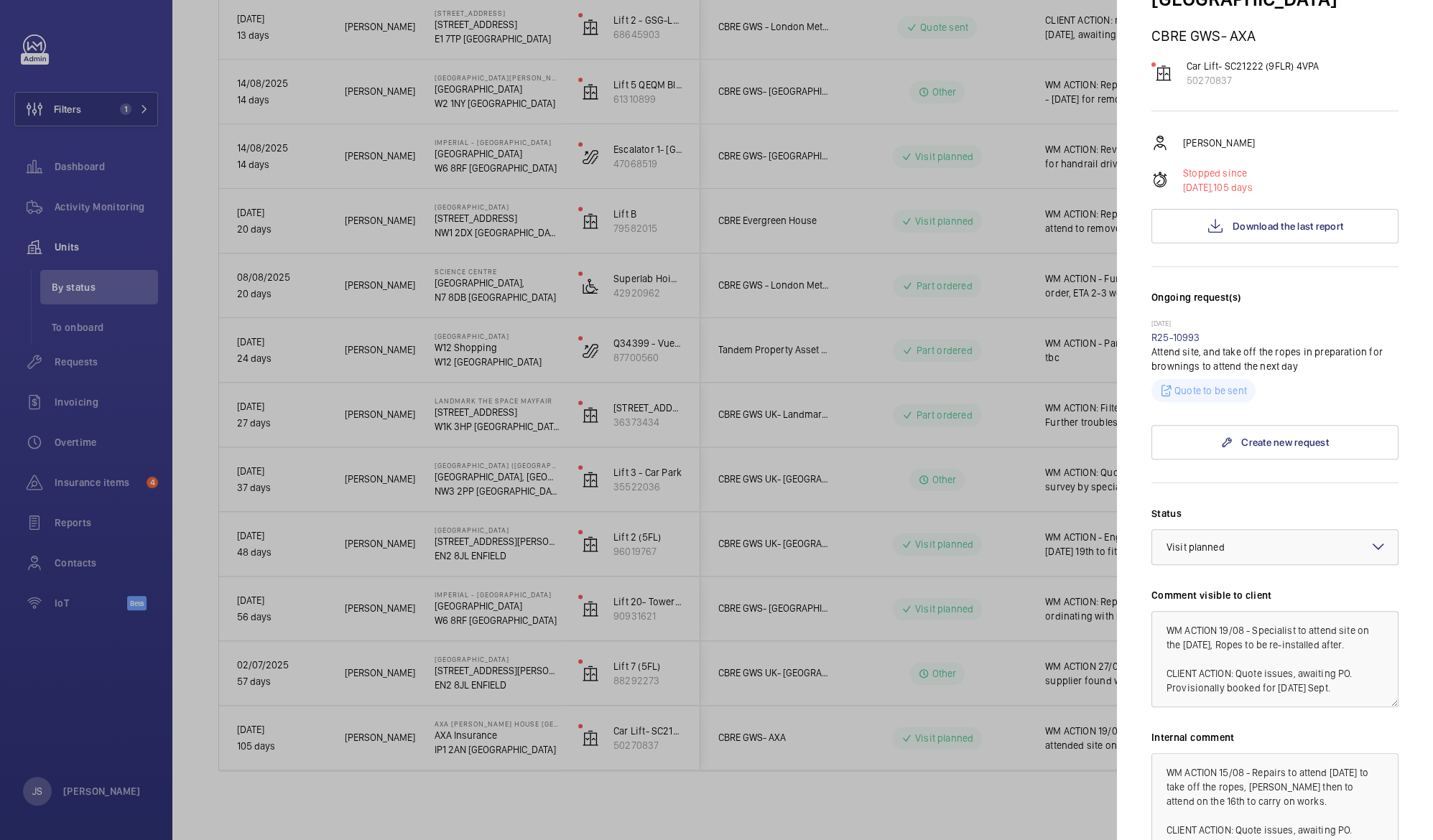
scroll to position [184, 0]
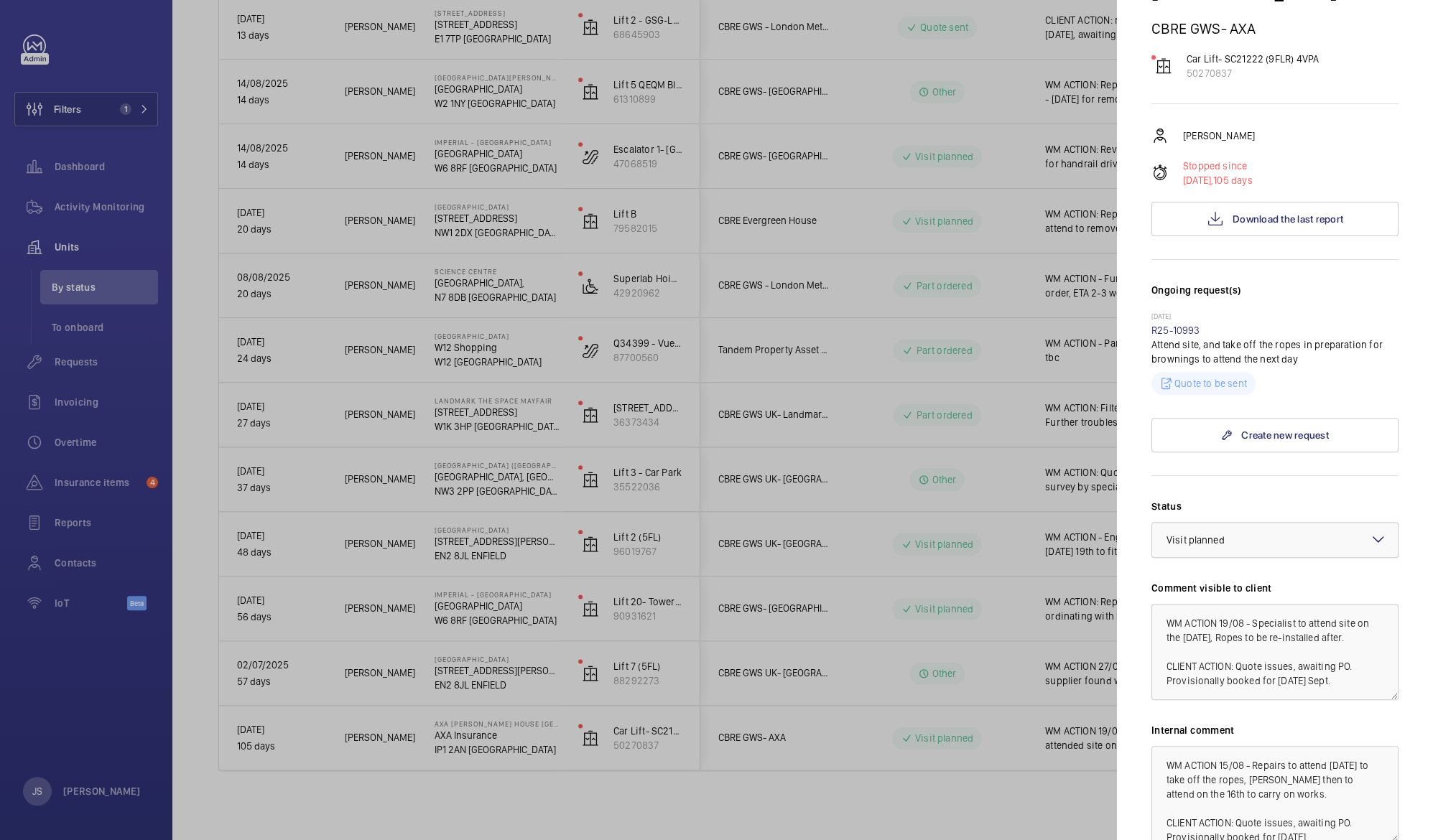
drag, startPoint x: 1368, startPoint y: 664, endPoint x: 1285, endPoint y: 661, distance: 83.1
click at [1285, 661] on textarea "WM ACTION 19/08 - Specialist to attend site on the [DATE], Ropes to be re-insta…" at bounding box center [1274, 652] width 247 height 96
click at [1167, 662] on textarea "WM ACTION 19/08 - Specialist to attend site on the [DATE], Ropes to be re-insta…" at bounding box center [1274, 652] width 247 height 96
type textarea "WM ACTION 19/08 - Specialist to attend site on the [DATE], Ropes to be re-insta…"
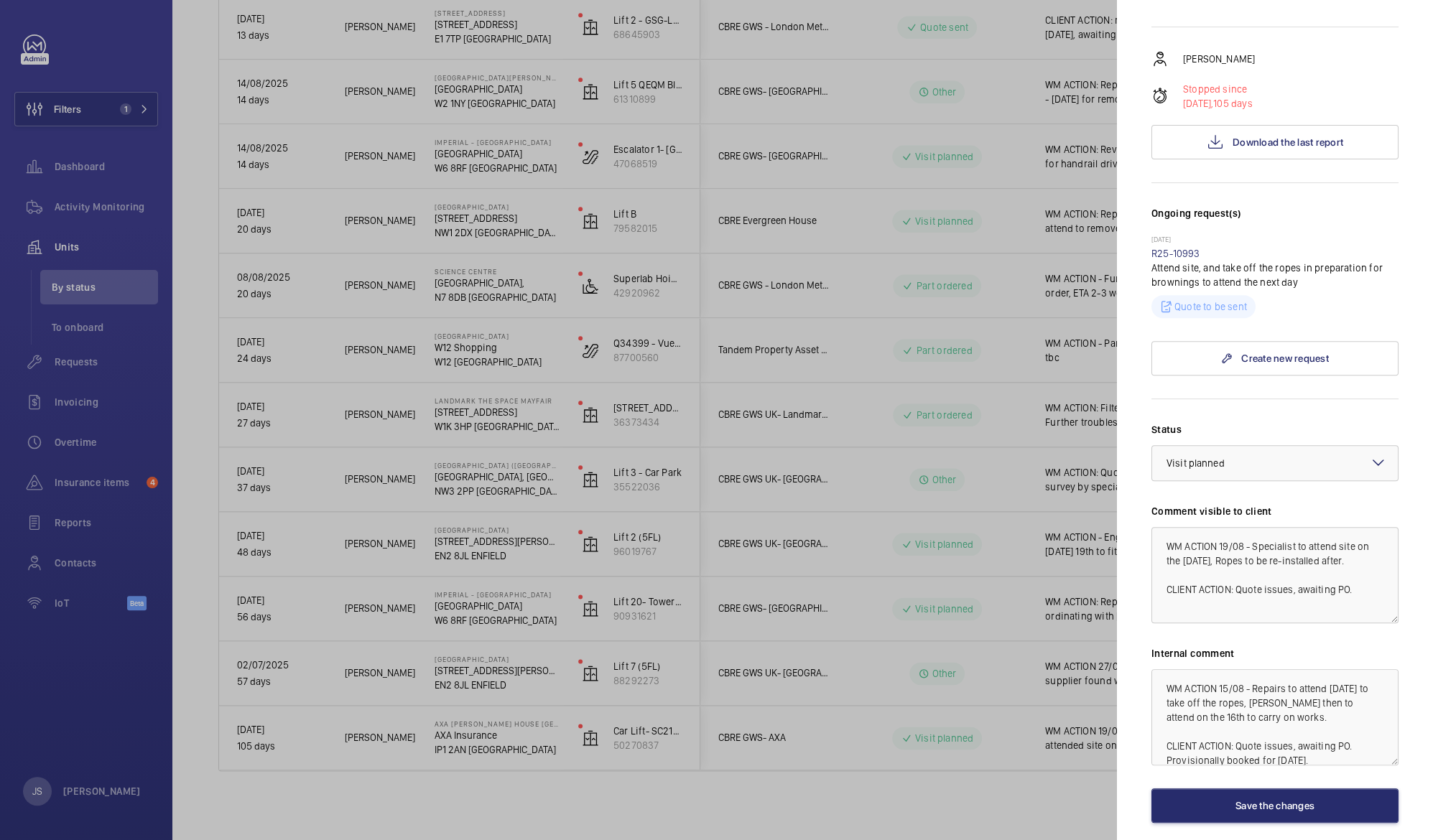
scroll to position [297, 0]
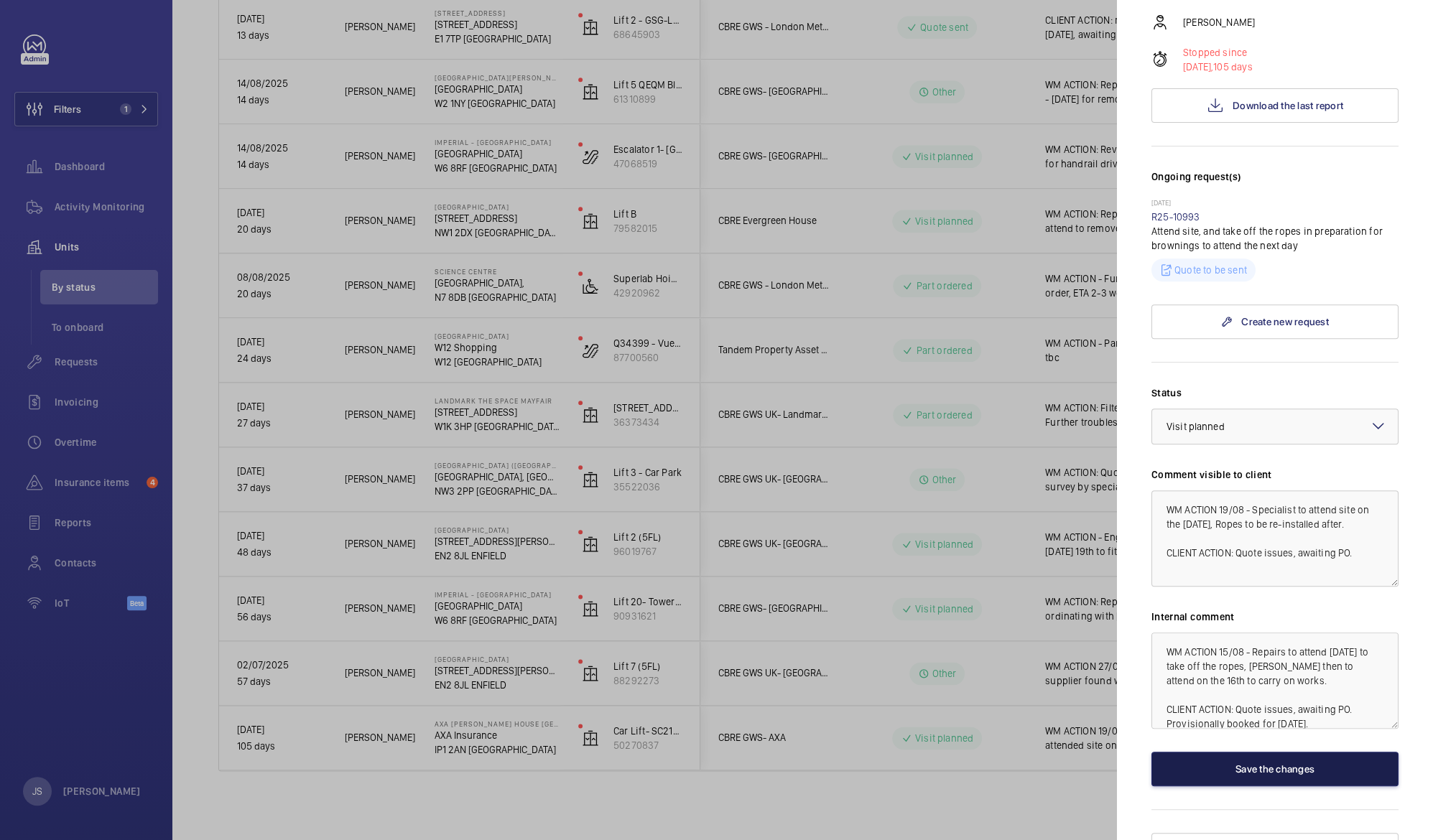
click at [1296, 752] on button "Save the changes" at bounding box center [1274, 769] width 247 height 34
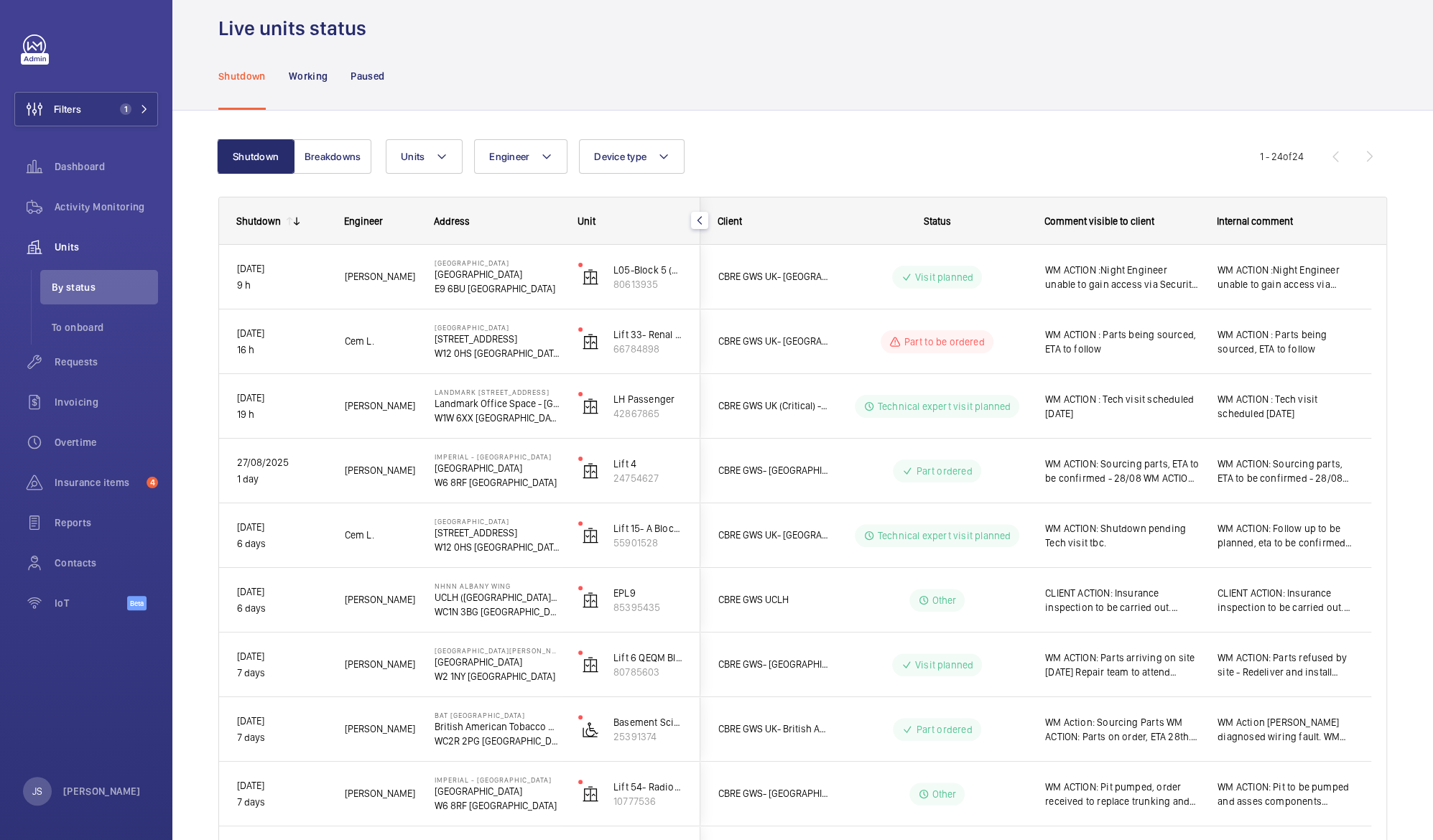
scroll to position [1, 0]
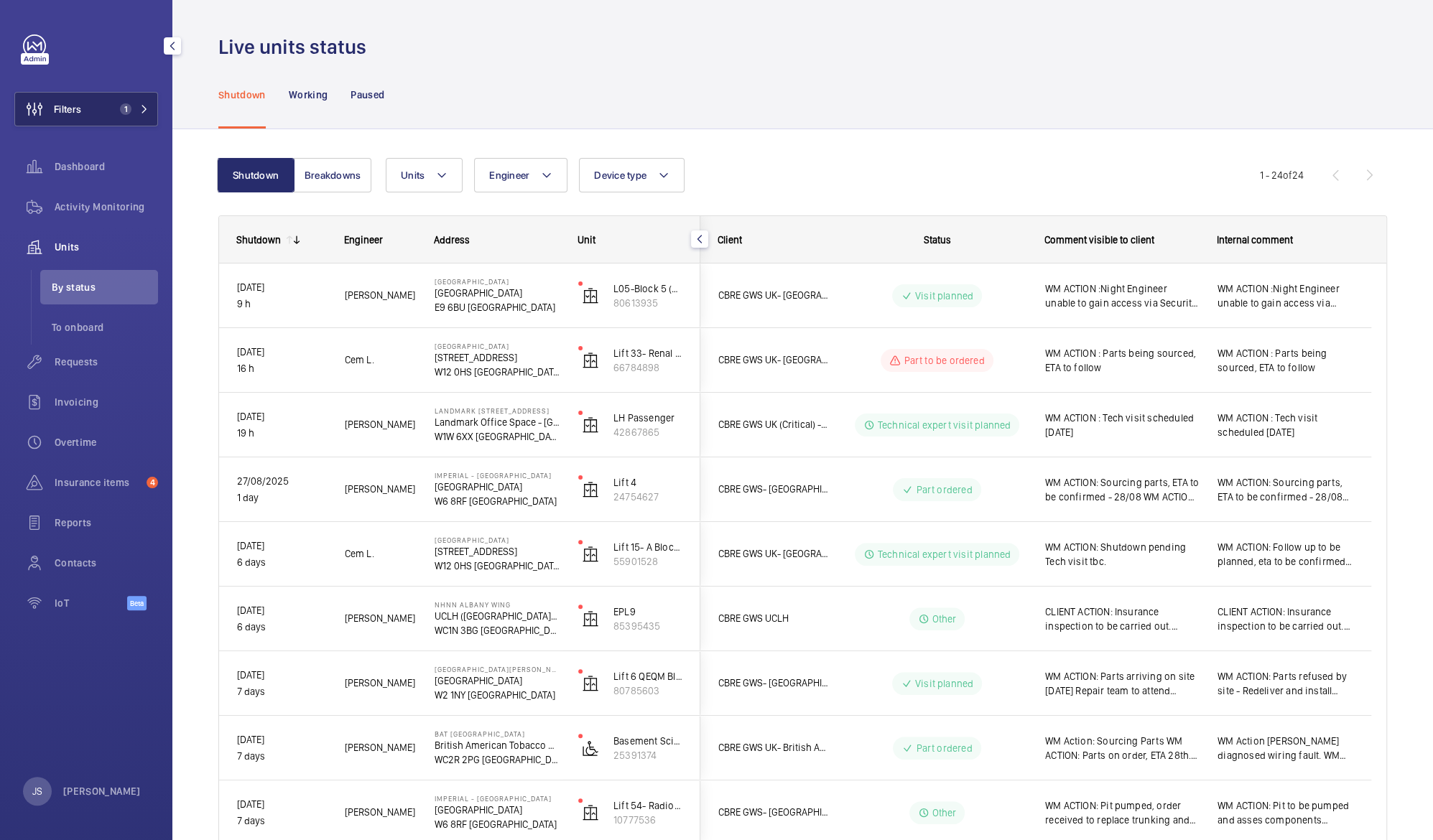
click at [95, 109] on button "Filters 1" at bounding box center [86, 109] width 143 height 34
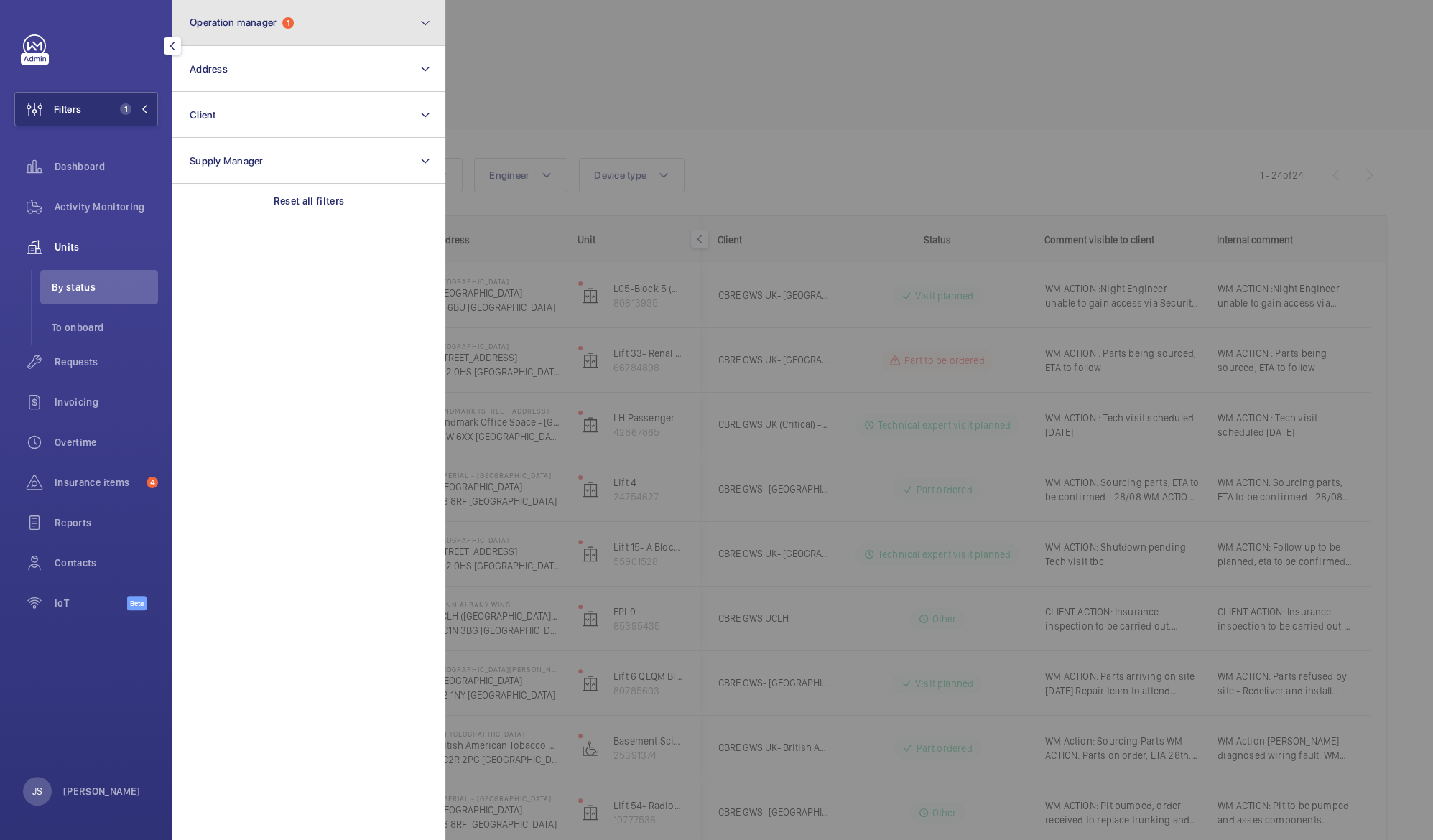
click at [357, 23] on button "Operation manager 1" at bounding box center [308, 23] width 273 height 46
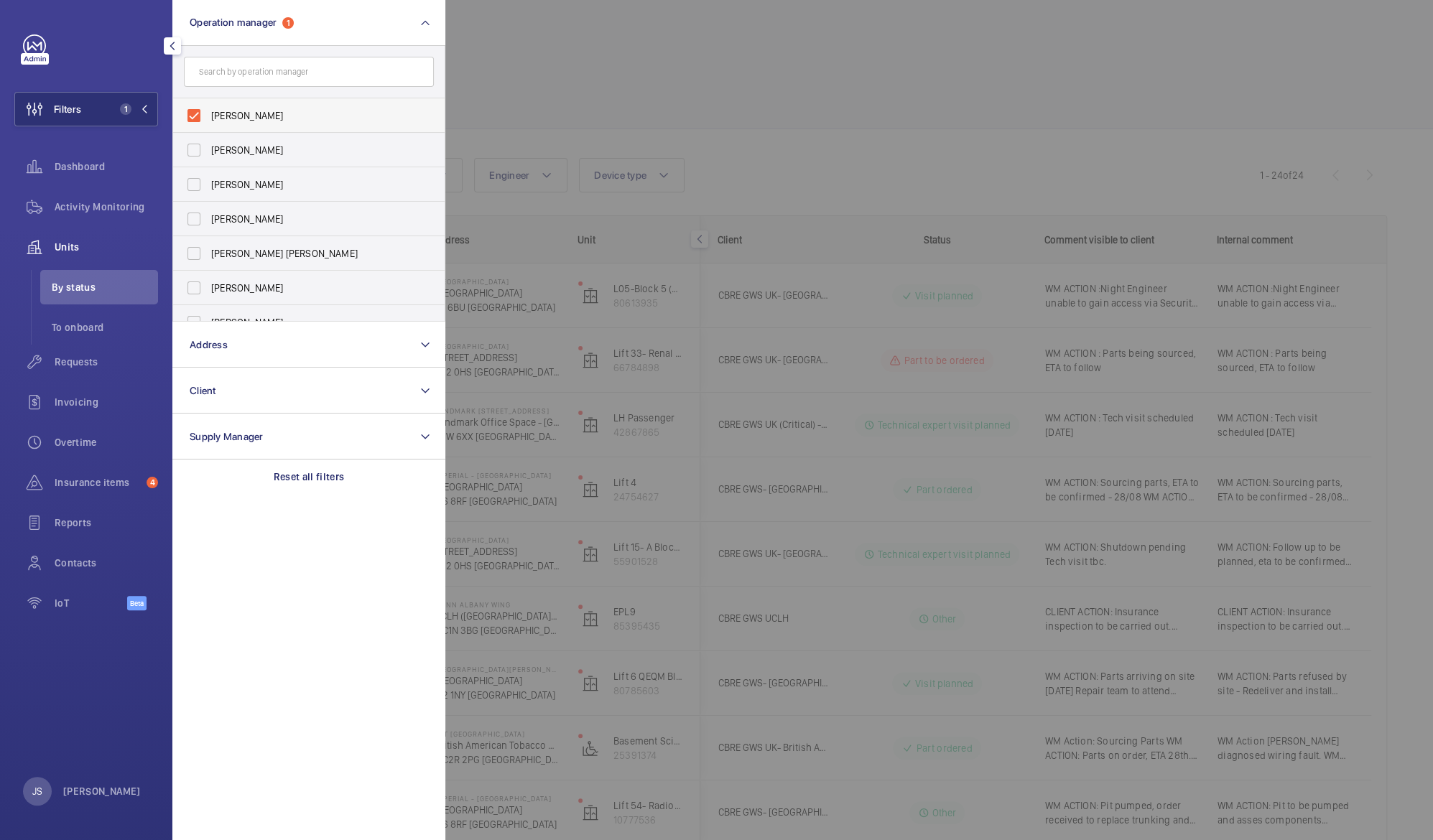
click at [195, 115] on label "[PERSON_NAME]" at bounding box center [298, 115] width 250 height 34
click at [195, 115] on input "[PERSON_NAME]" at bounding box center [194, 115] width 29 height 29
checkbox input "false"
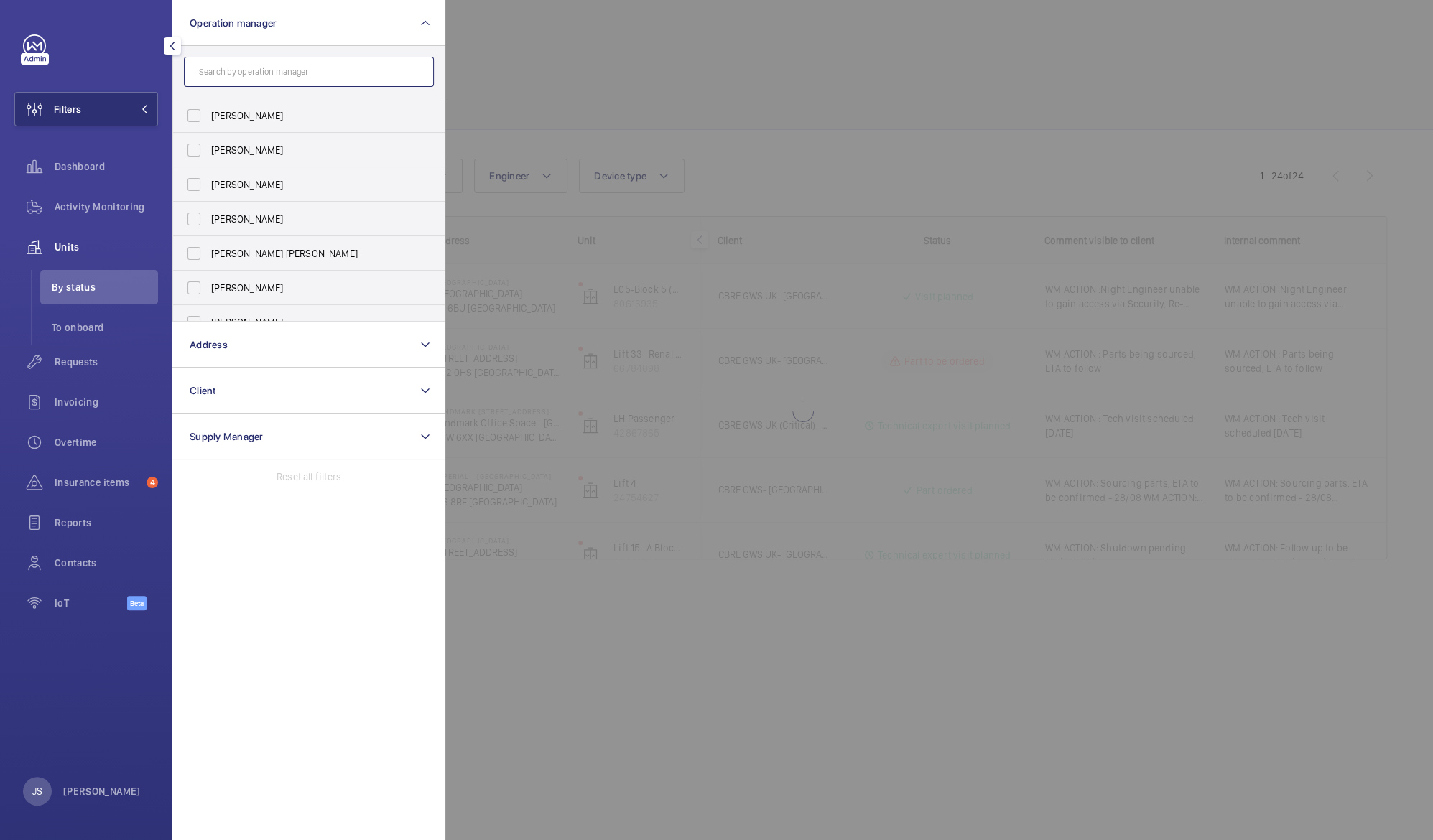
click at [209, 74] on input "text" at bounding box center [309, 71] width 250 height 30
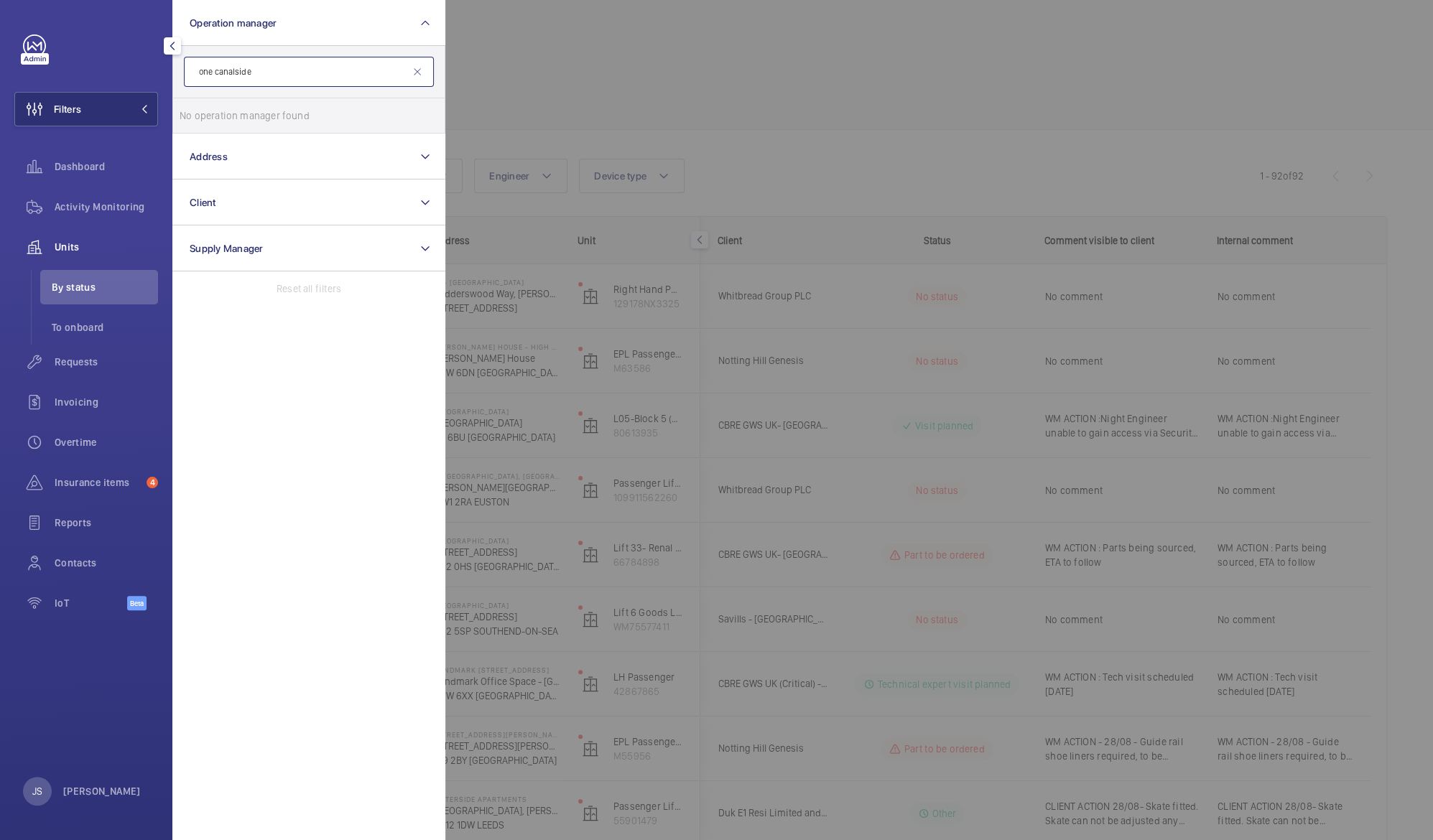
click at [218, 73] on input "one canalside" at bounding box center [309, 71] width 250 height 30
click at [218, 73] on input "one analside" at bounding box center [309, 71] width 250 height 30
type input "cnalside"
click at [418, 69] on mat-icon at bounding box center [417, 71] width 12 height 12
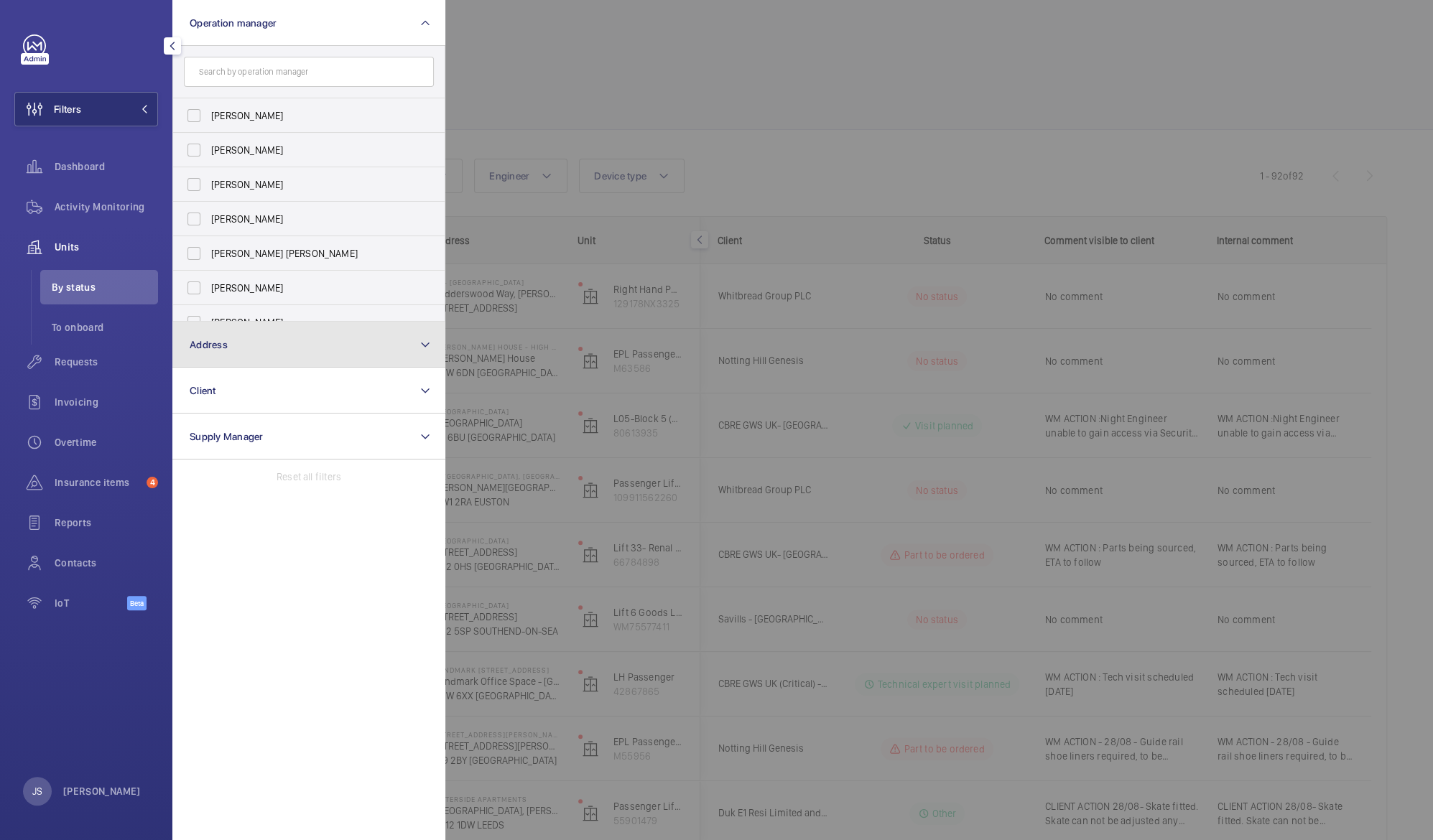
click at [293, 354] on button "Address" at bounding box center [308, 344] width 273 height 46
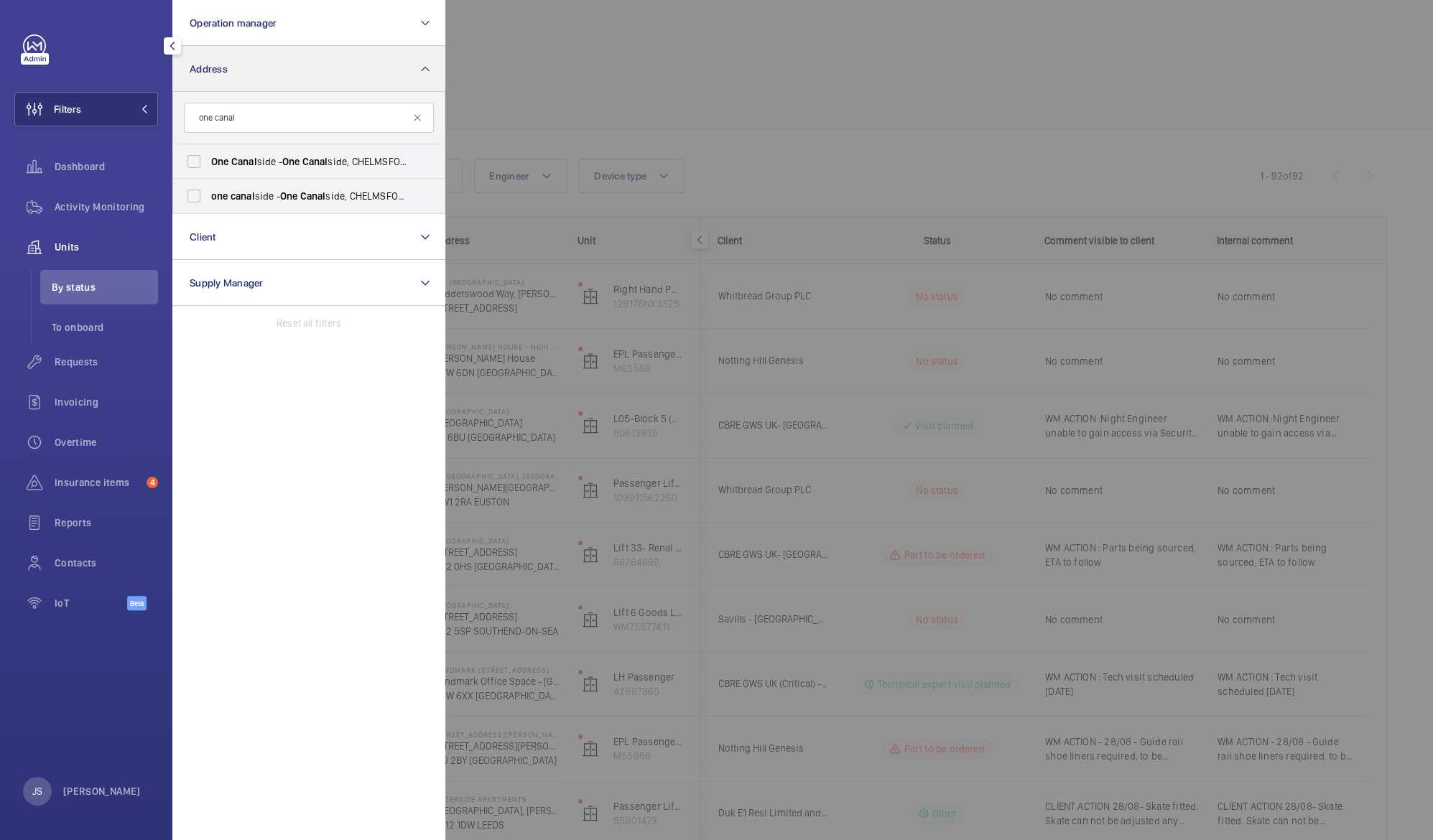
type input "one canal"
click at [198, 167] on label "One Canal side - One Canal side, CHELMSFORD CM2 6NF" at bounding box center [298, 161] width 250 height 34
click at [198, 167] on input "One Canal side - One Canal side, CHELMSFORD CM2 6NF" at bounding box center [194, 161] width 29 height 29
checkbox input "true"
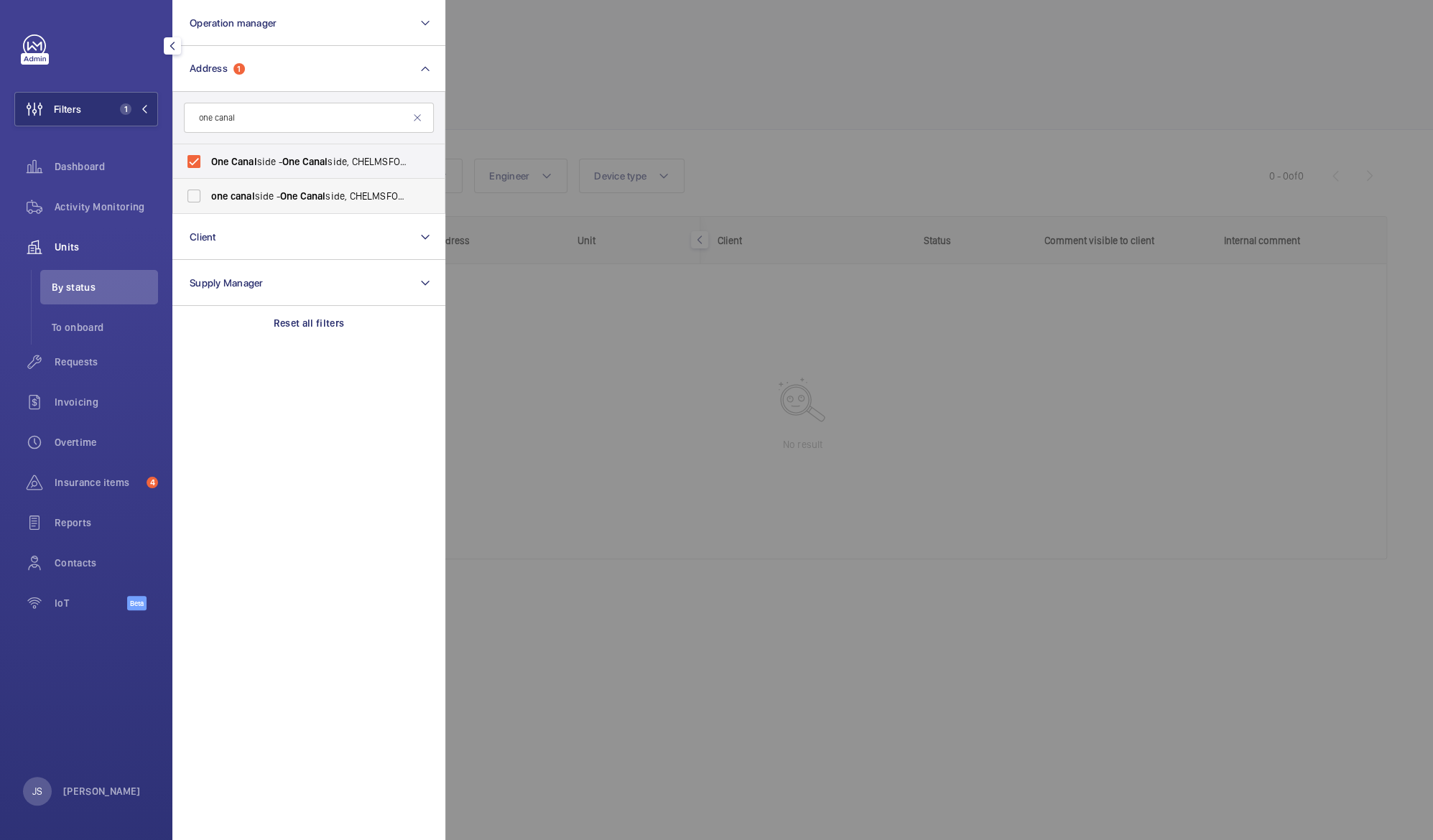
click at [198, 188] on label "one canal side - One Canal side, CHELMSFORD CM2 6NF" at bounding box center [298, 196] width 250 height 34
click at [198, 188] on input "one canal side - One Canal side, CHELMSFORD CM2 6NF" at bounding box center [194, 196] width 29 height 29
checkbox input "true"
click at [537, 43] on div at bounding box center [1161, 420] width 1433 height 840
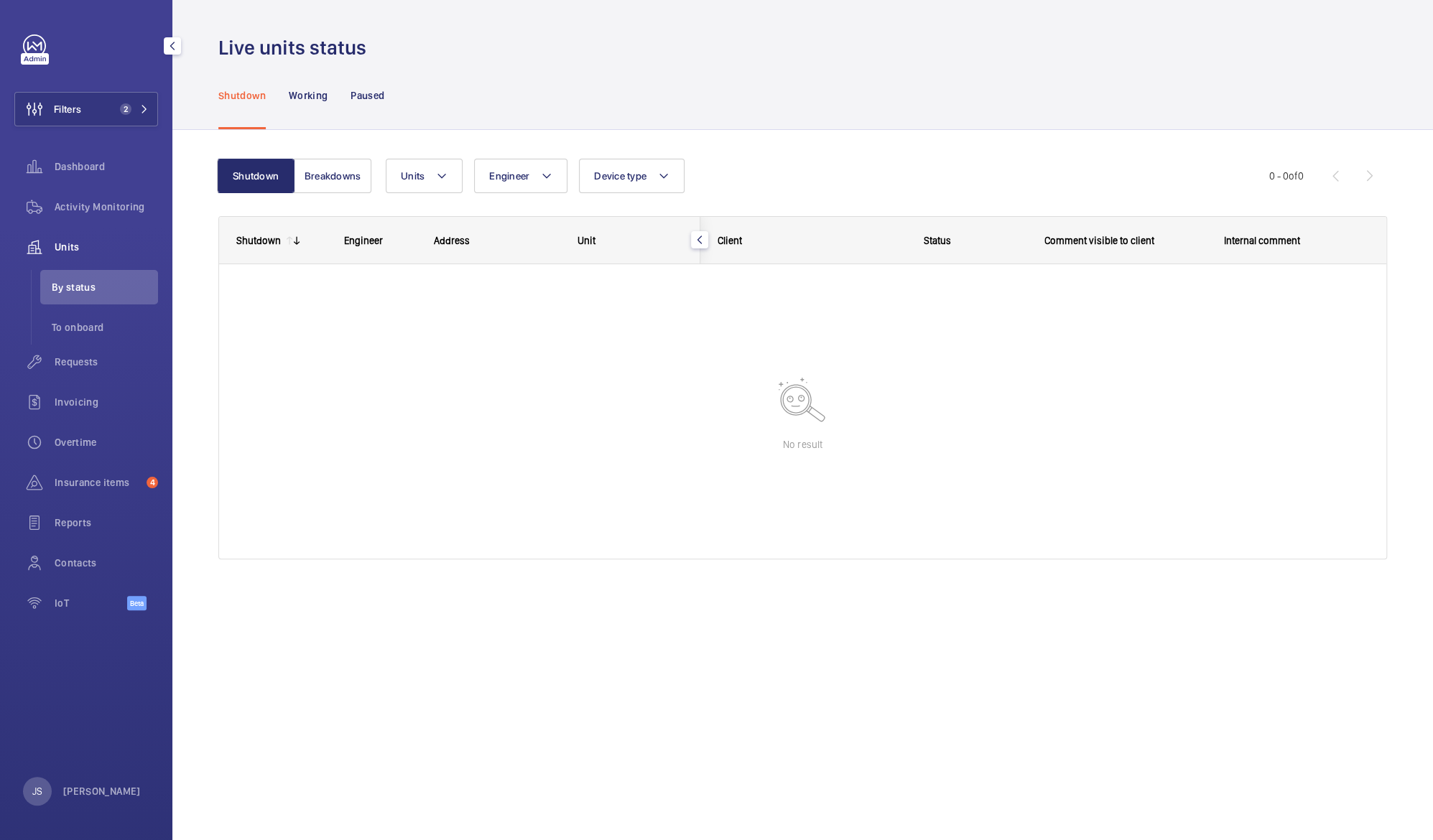
click at [59, 240] on span "Units" at bounding box center [106, 247] width 104 height 14
click at [138, 107] on span "2" at bounding box center [132, 109] width 34 height 12
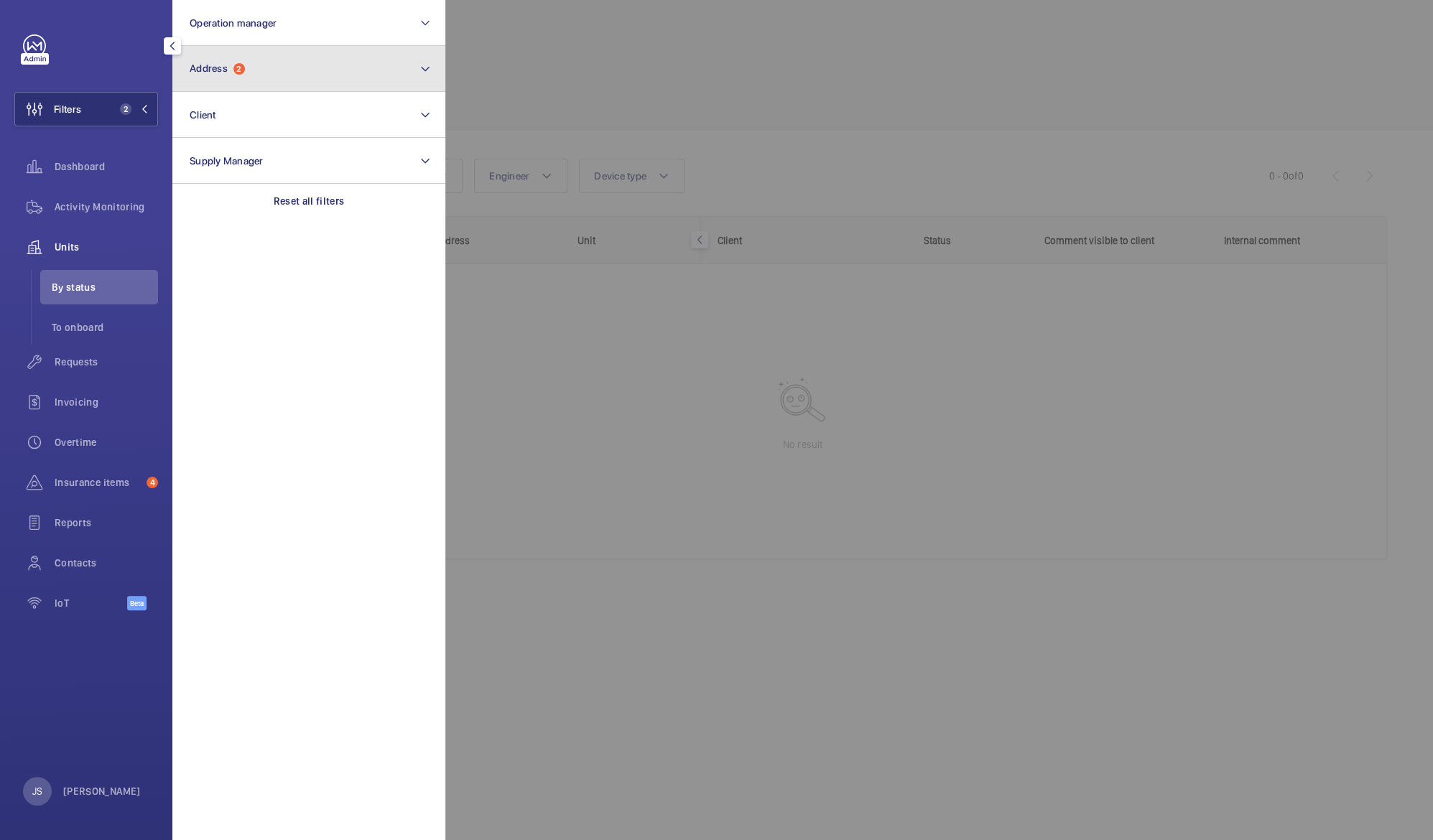
click at [229, 77] on button "Address 2" at bounding box center [308, 68] width 273 height 46
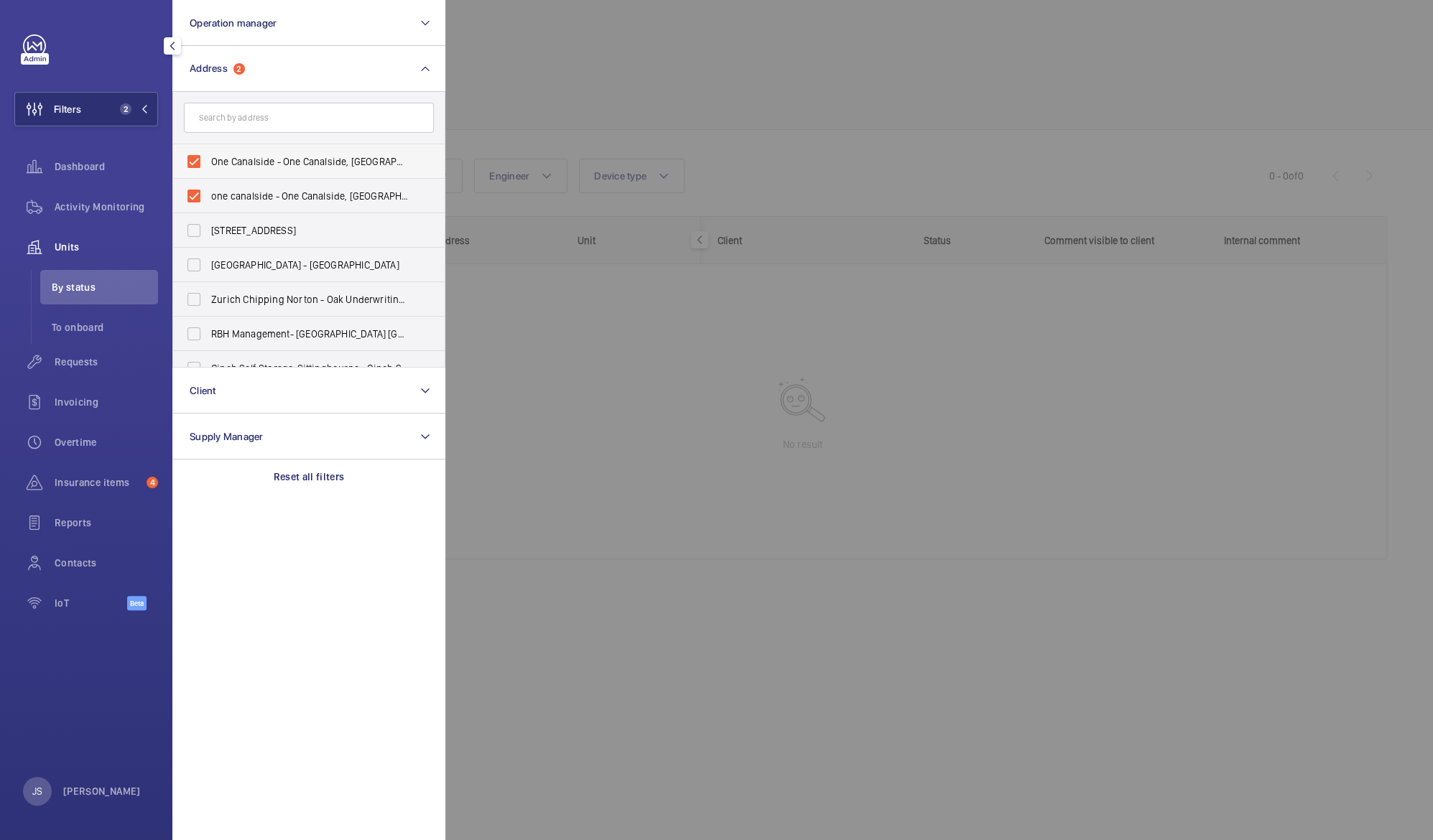
click at [211, 158] on span "One Canalside - One Canalside, [GEOGRAPHIC_DATA] CM2 6NF" at bounding box center [309, 161] width 197 height 14
click at [208, 158] on input "One Canalside - One Canalside, [GEOGRAPHIC_DATA] CM2 6NF" at bounding box center [194, 161] width 29 height 29
checkbox input "false"
click at [224, 189] on span "one canalside - One Canalside, [GEOGRAPHIC_DATA] CM2 6NF" at bounding box center [309, 196] width 197 height 14
click at [208, 188] on input "one canalside - One Canalside, [GEOGRAPHIC_DATA] CM2 6NF" at bounding box center [194, 196] width 29 height 29
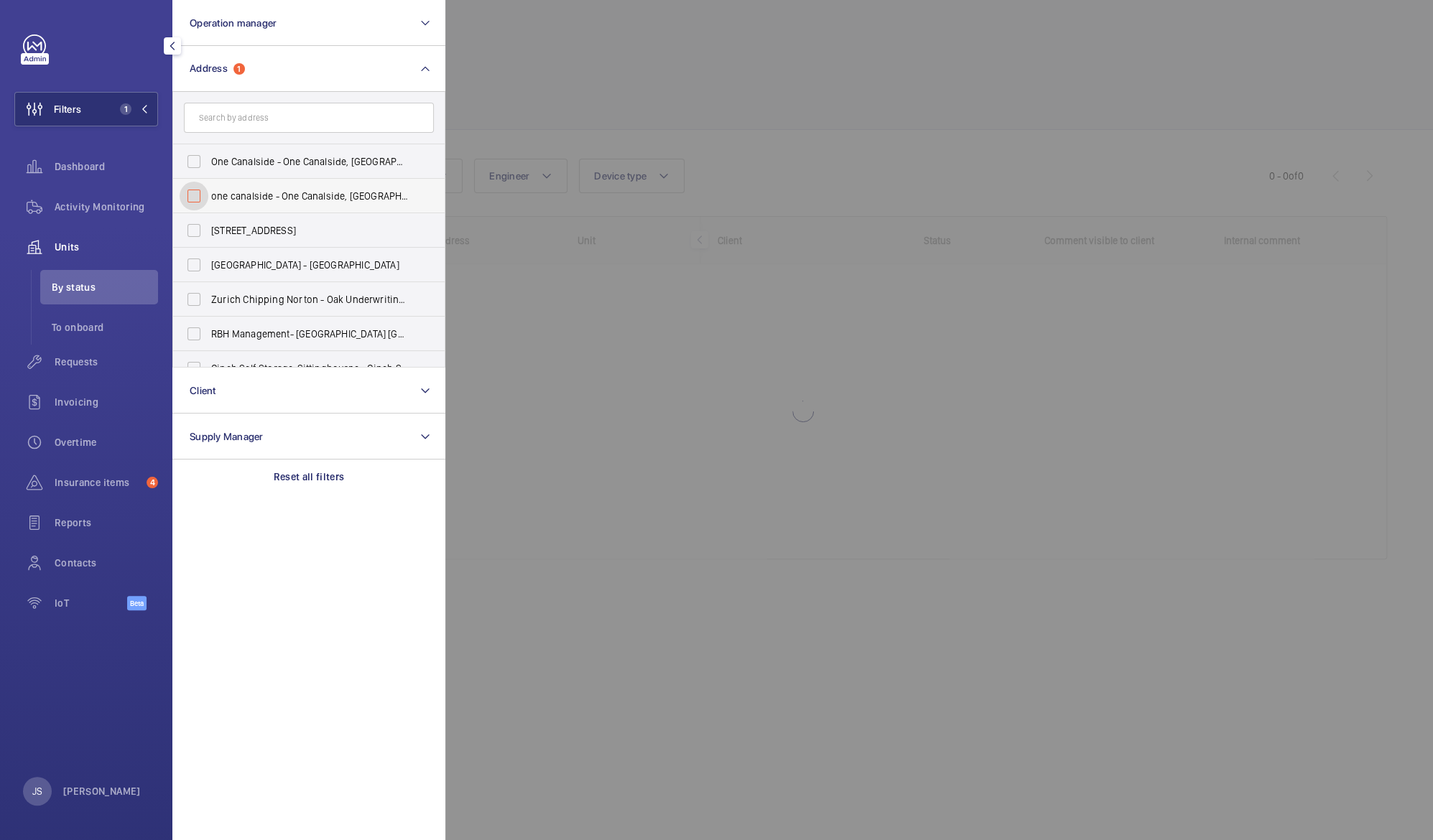
checkbox input "false"
click at [249, 23] on span "Operation manager" at bounding box center [233, 23] width 86 height 12
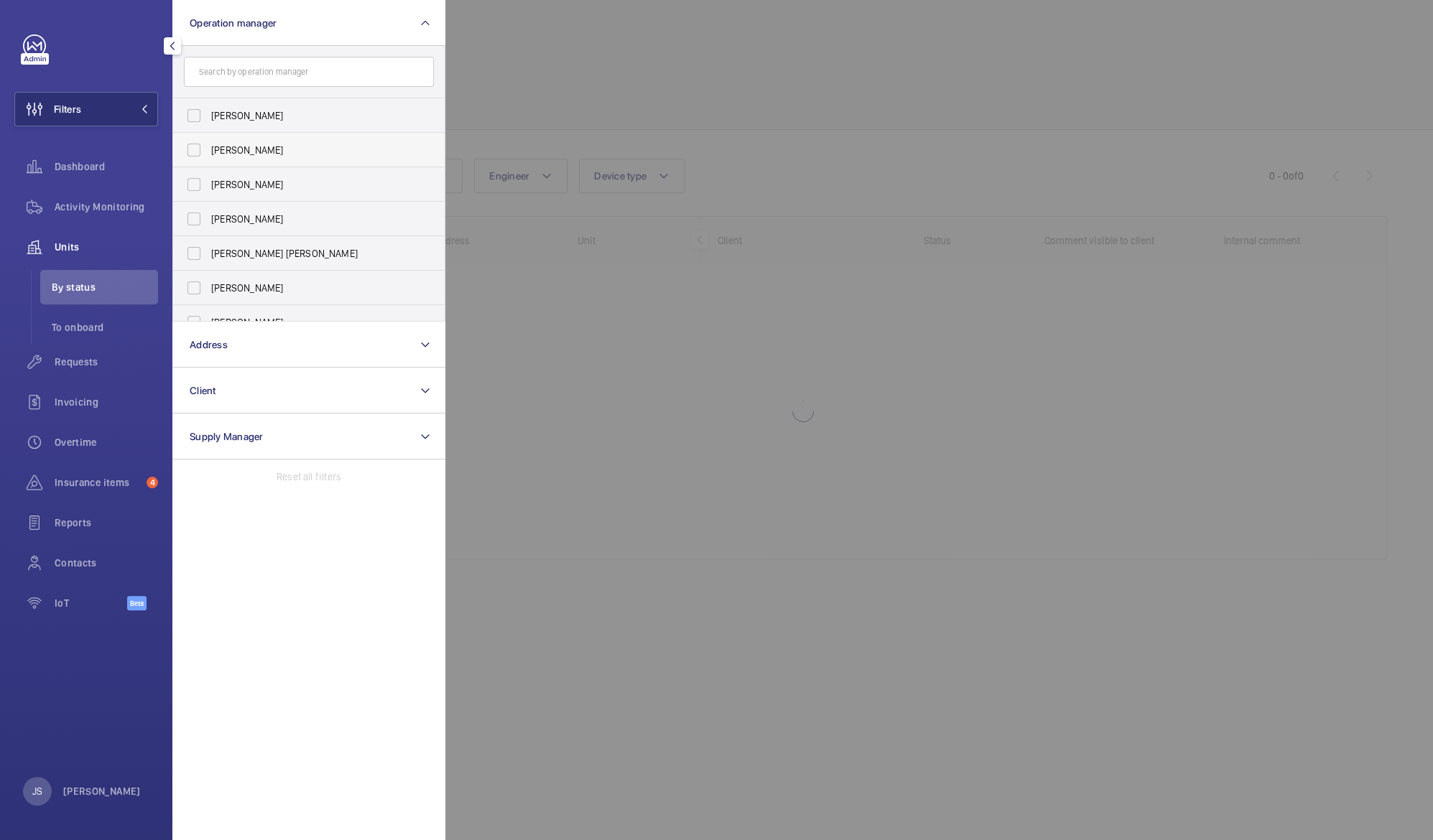
click at [231, 146] on span "[PERSON_NAME]" at bounding box center [309, 150] width 197 height 14
click at [208, 146] on input "[PERSON_NAME]" at bounding box center [194, 150] width 29 height 29
checkbox input "true"
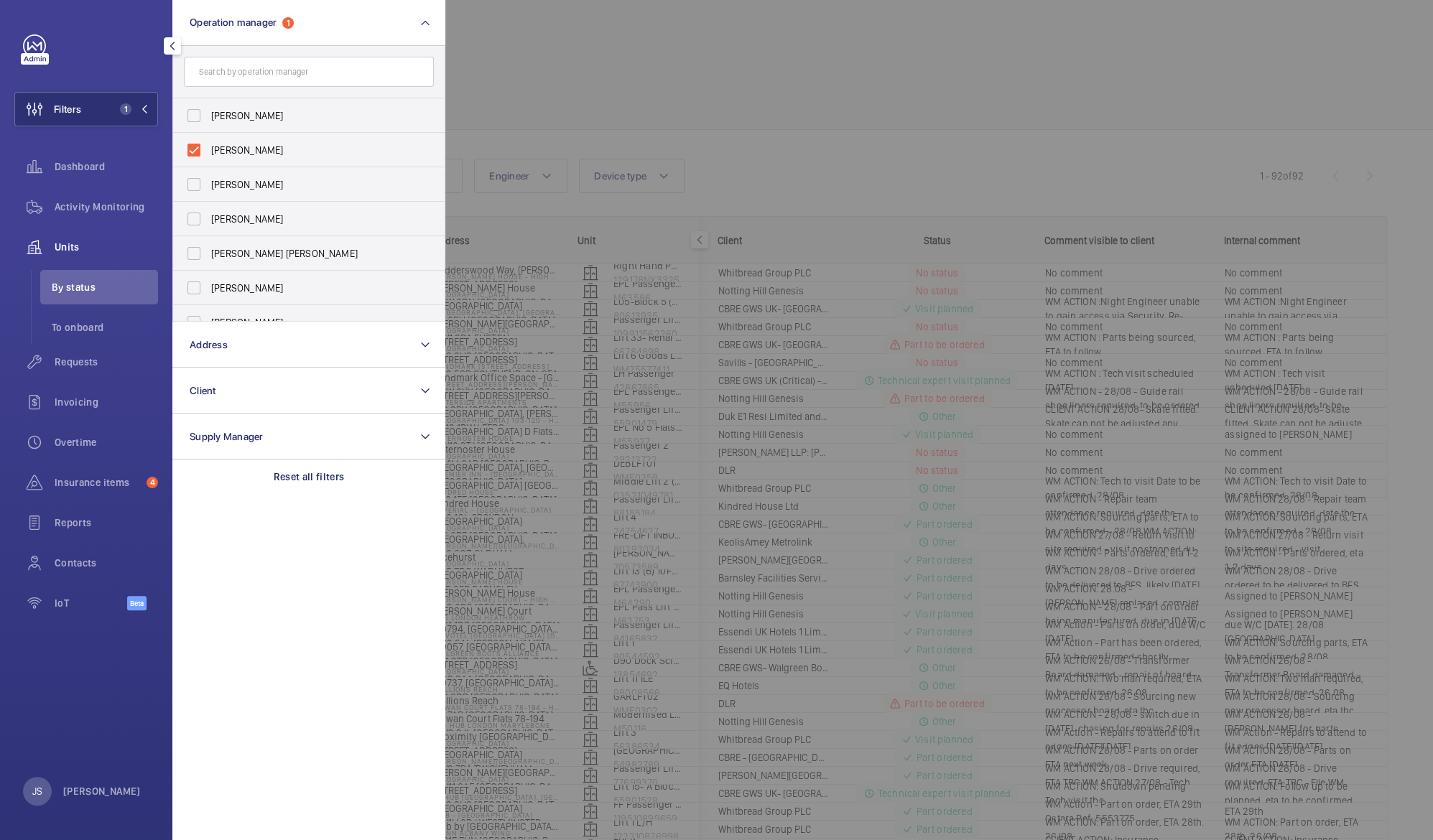
click at [484, 83] on div at bounding box center [1161, 420] width 1433 height 840
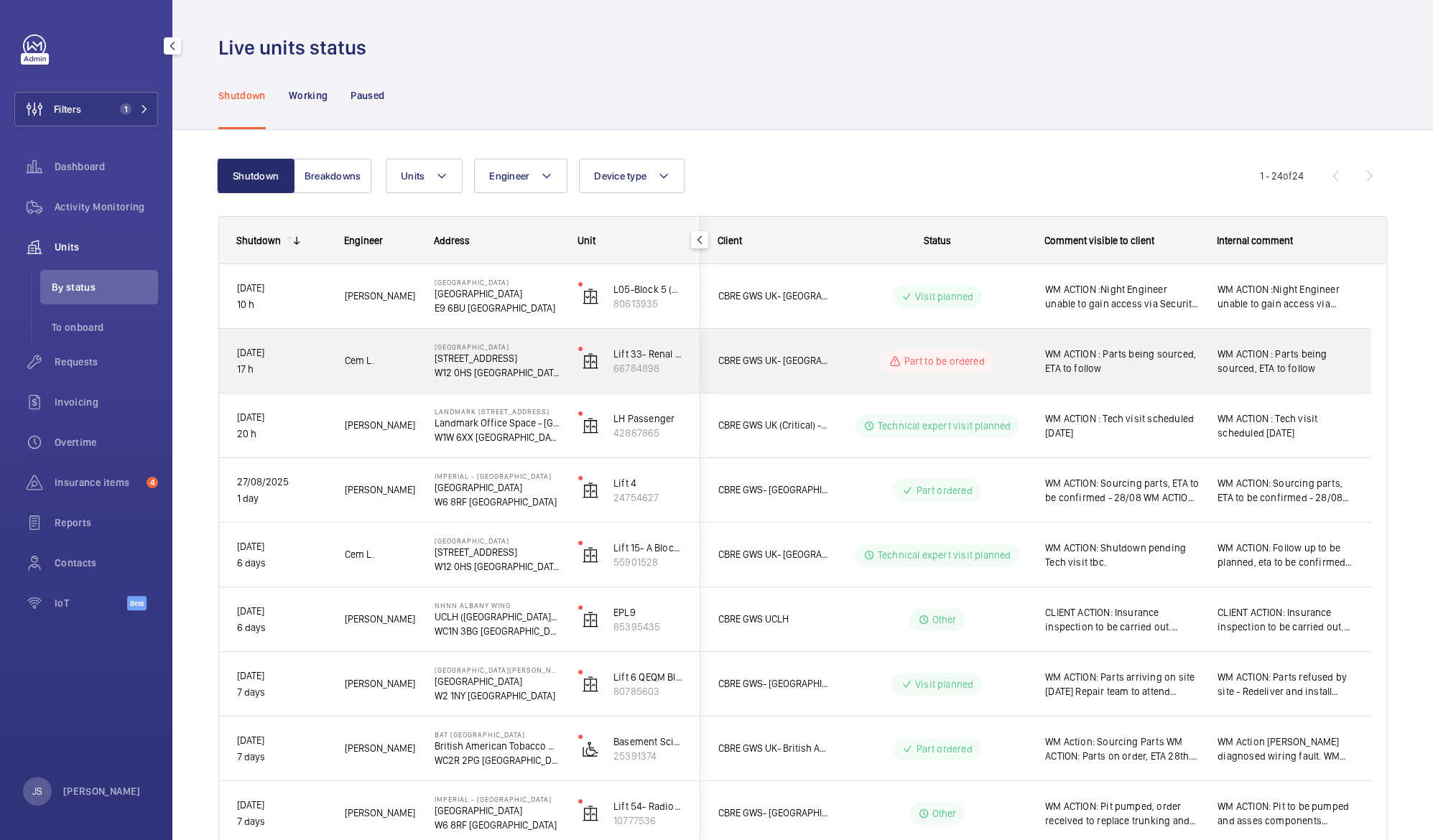
click at [1106, 360] on span "WM ACTION : Parts being sourced, ETA to follow" at bounding box center [1121, 361] width 154 height 29
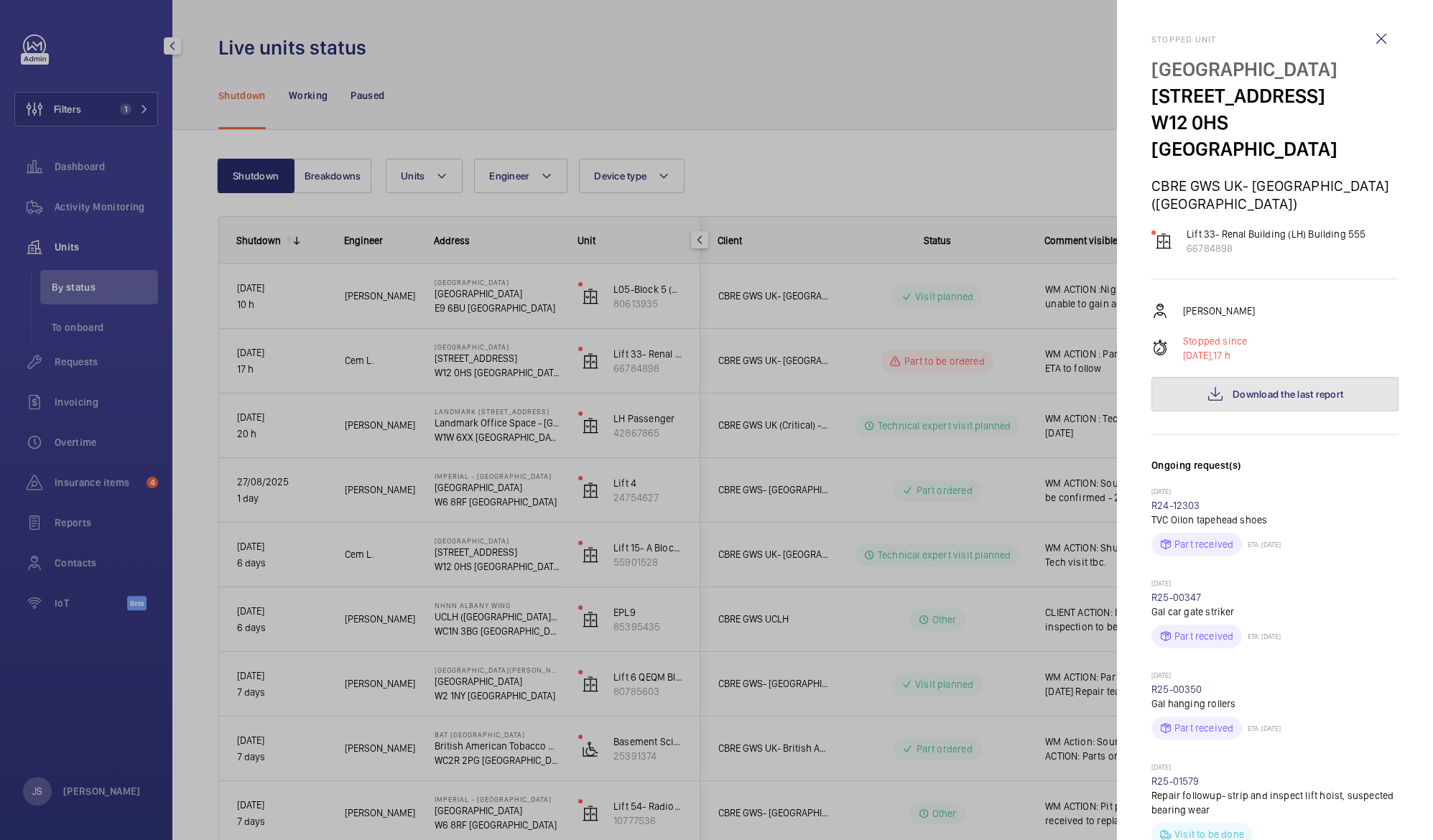
click at [1232, 388] on span "Download the last report" at bounding box center [1287, 393] width 111 height 12
click at [400, 63] on div at bounding box center [716, 420] width 1433 height 840
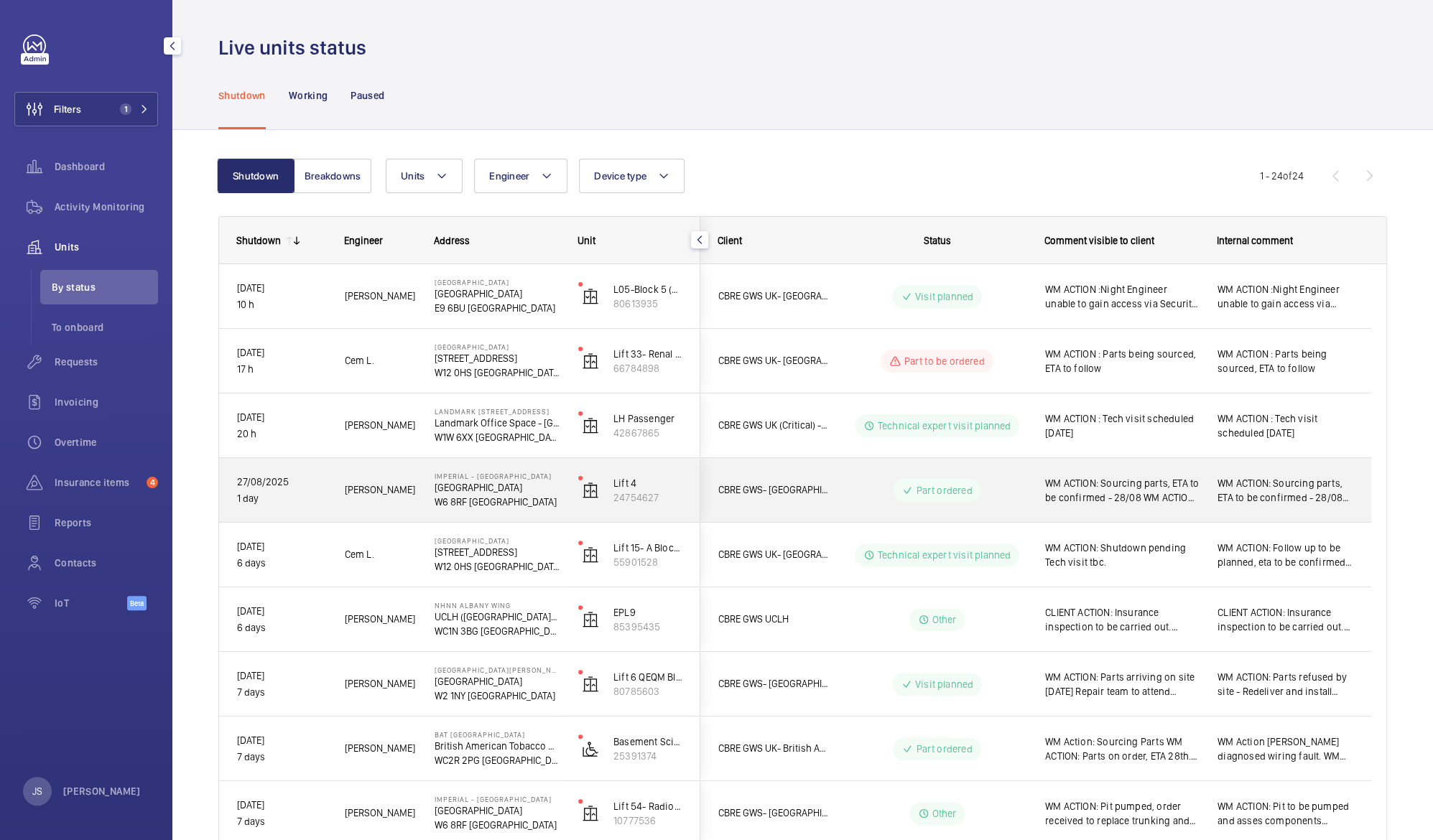
click at [471, 501] on p "W6 8RF [GEOGRAPHIC_DATA]" at bounding box center [496, 501] width 125 height 14
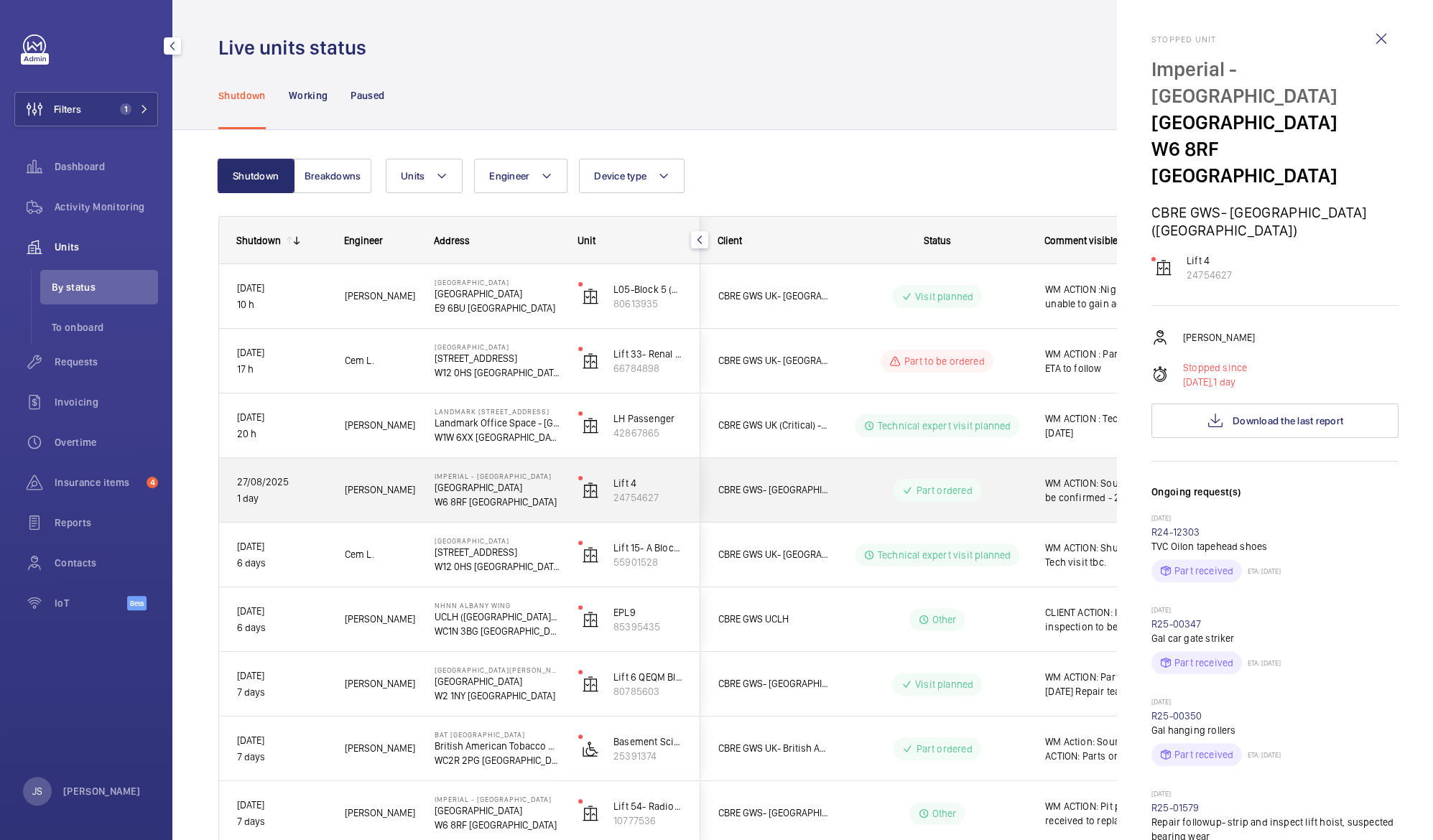
click at [471, 501] on div at bounding box center [716, 420] width 1433 height 840
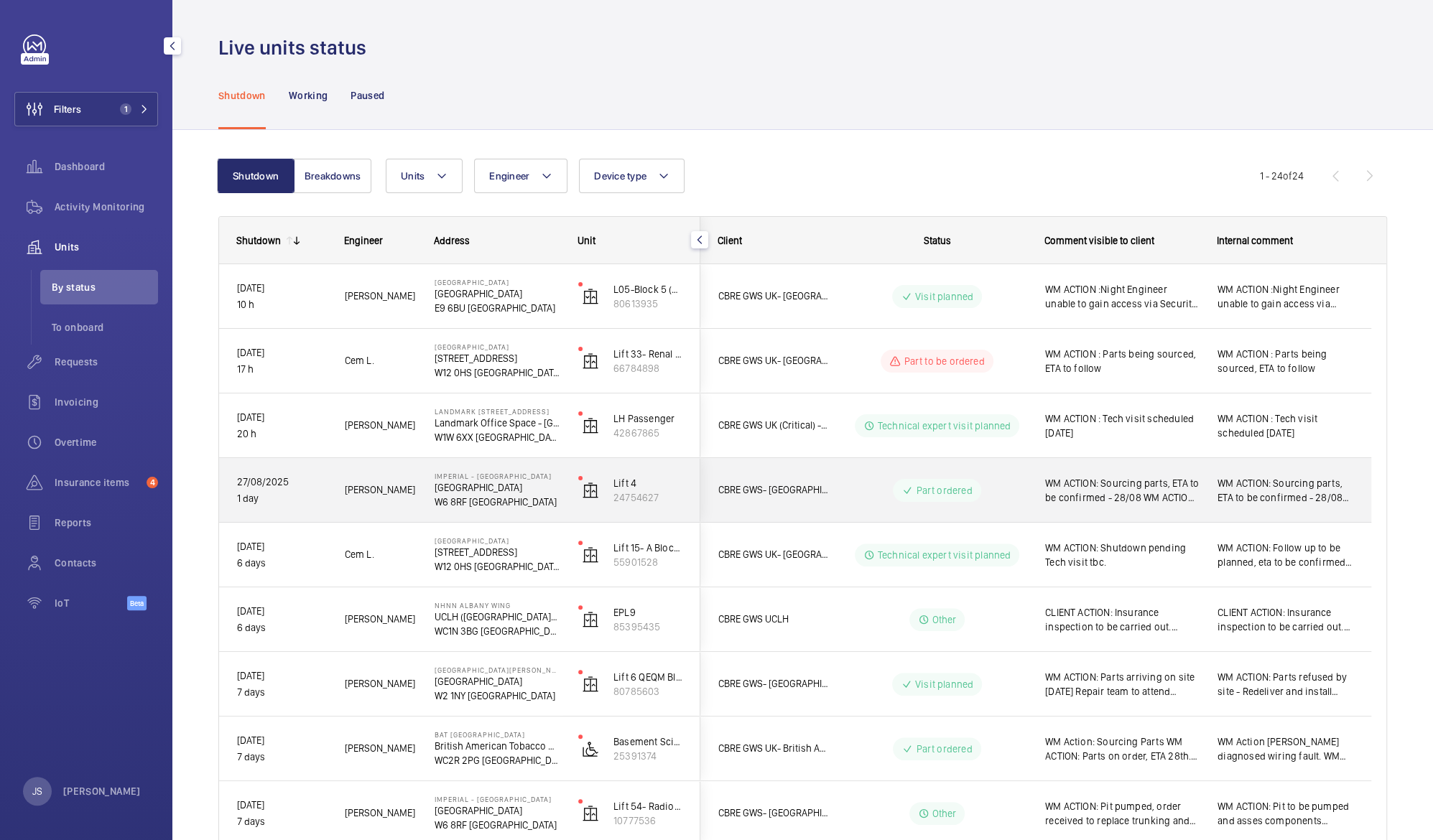
click at [1074, 483] on span "WM ACTION: Sourcing parts, ETA to be confirmed - 28/08 WM ACTION: on order, ETA…" at bounding box center [1121, 491] width 154 height 29
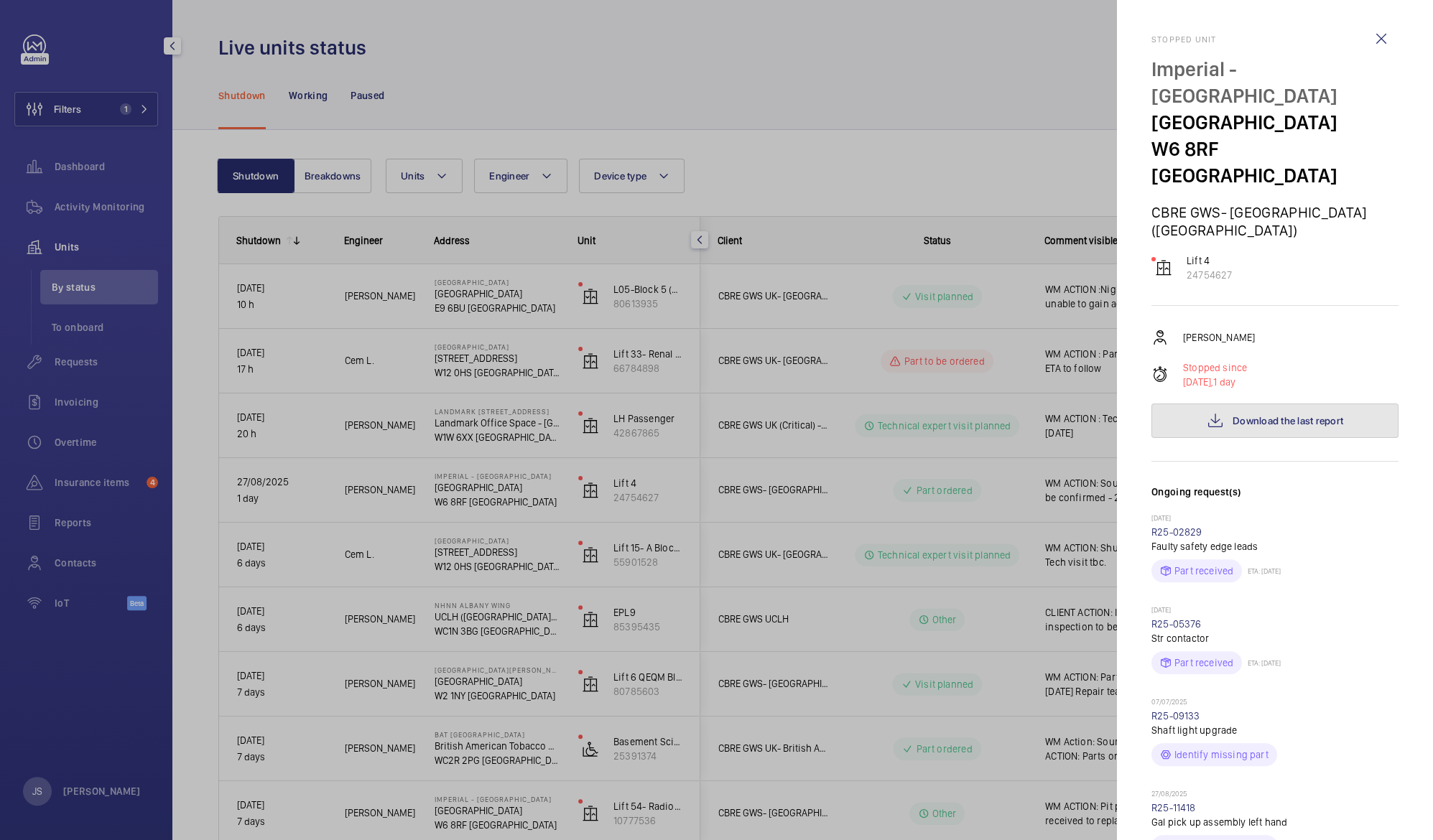
click at [1239, 407] on button "Download the last report" at bounding box center [1274, 420] width 247 height 34
click at [847, 92] on div at bounding box center [716, 420] width 1433 height 840
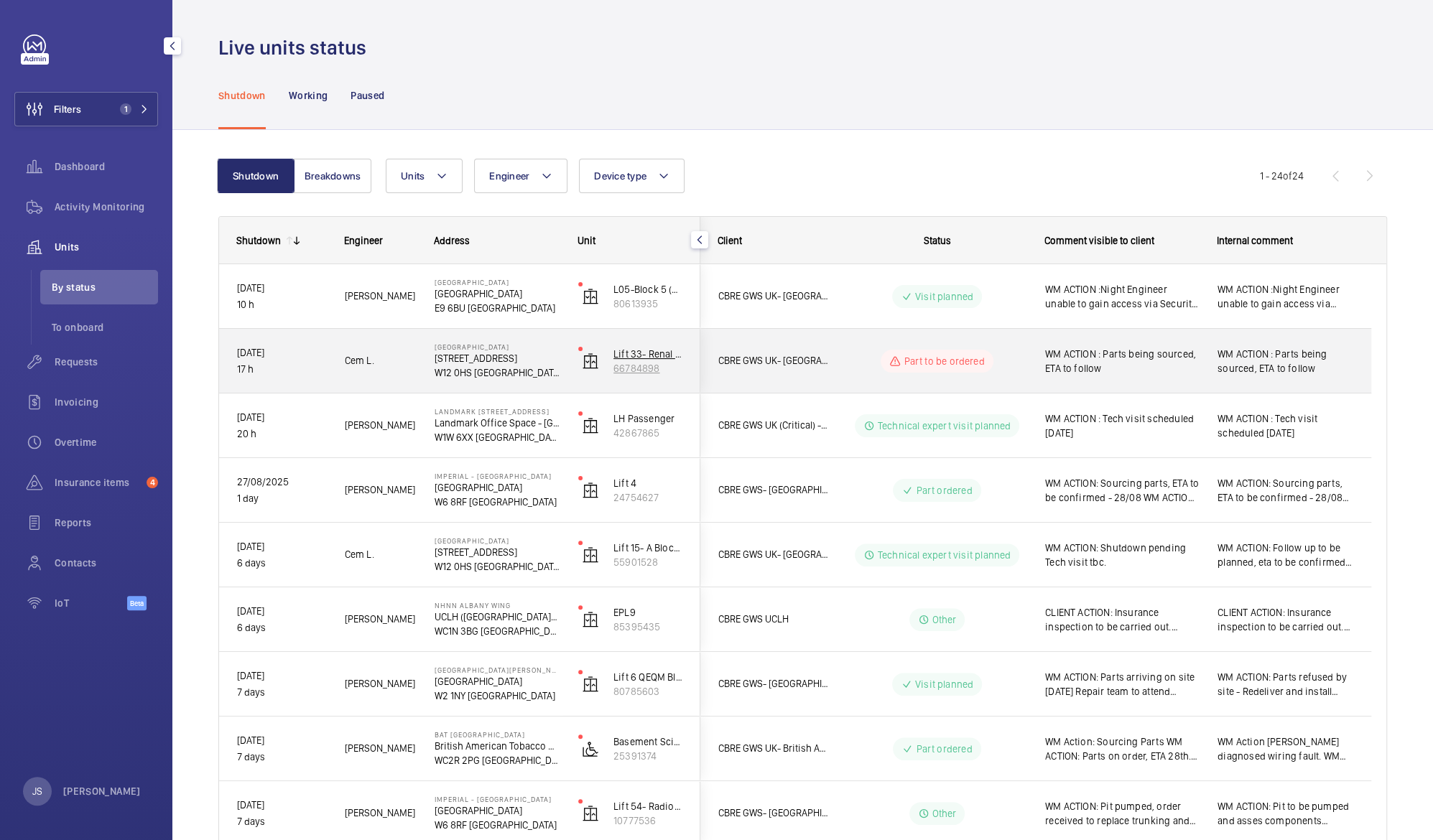
click at [630, 369] on p "66784898" at bounding box center [648, 368] width 69 height 14
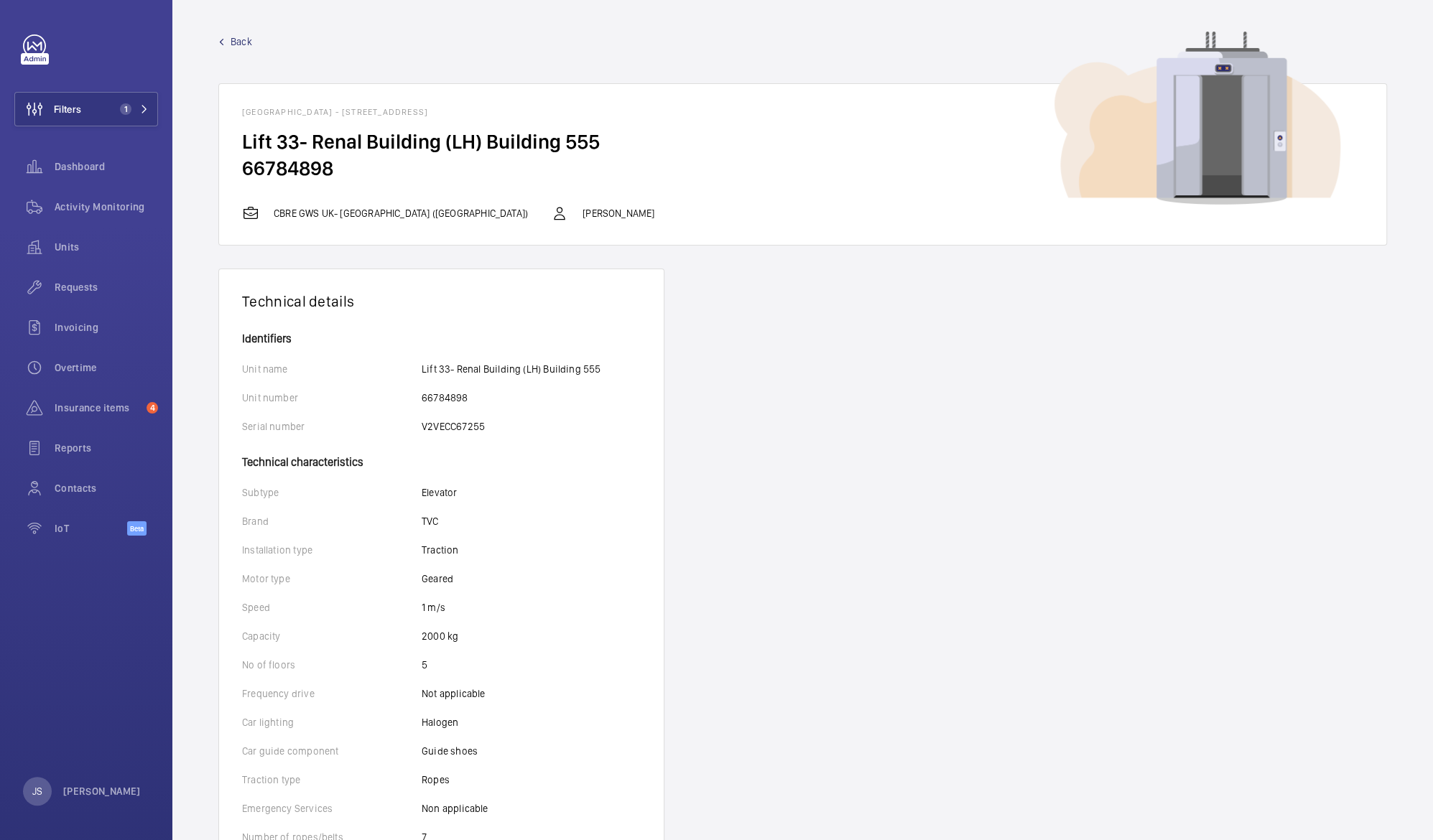
click at [243, 37] on span "Back" at bounding box center [241, 41] width 22 height 14
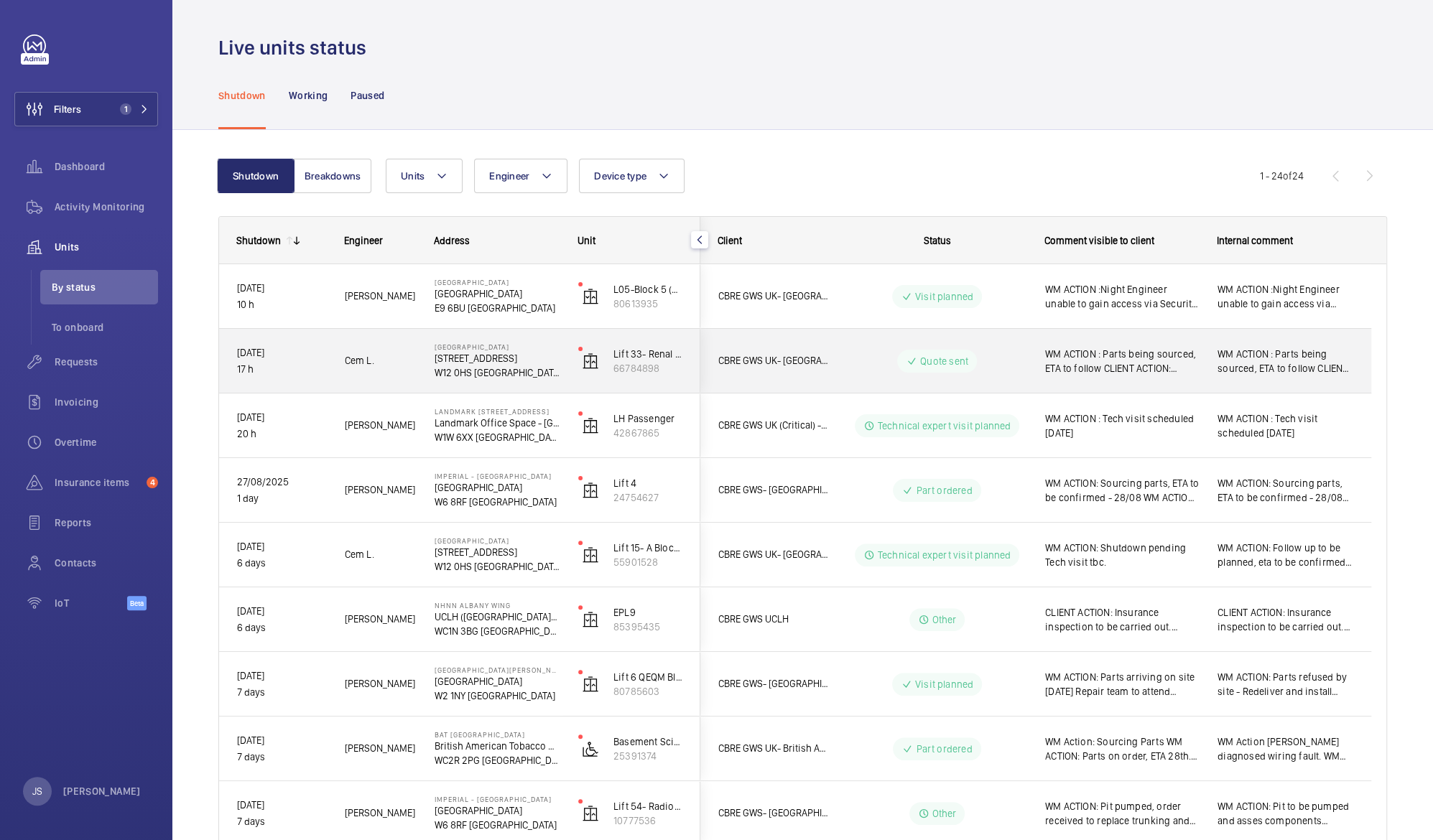
click at [937, 357] on p "Quote sent" at bounding box center [944, 361] width 48 height 14
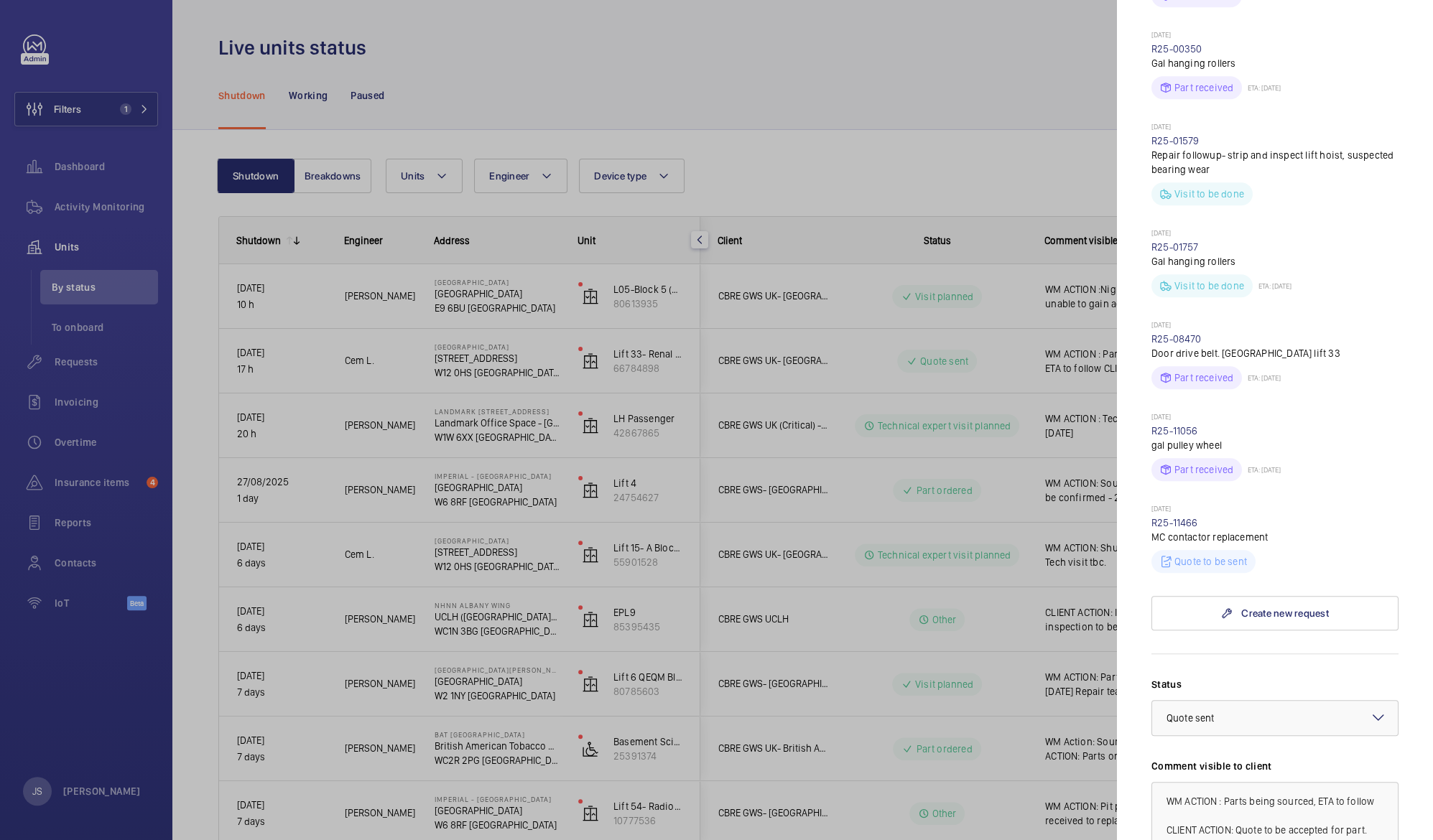
scroll to position [645, 0]
click at [1163, 512] on link "R25-11466" at bounding box center [1175, 518] width 47 height 12
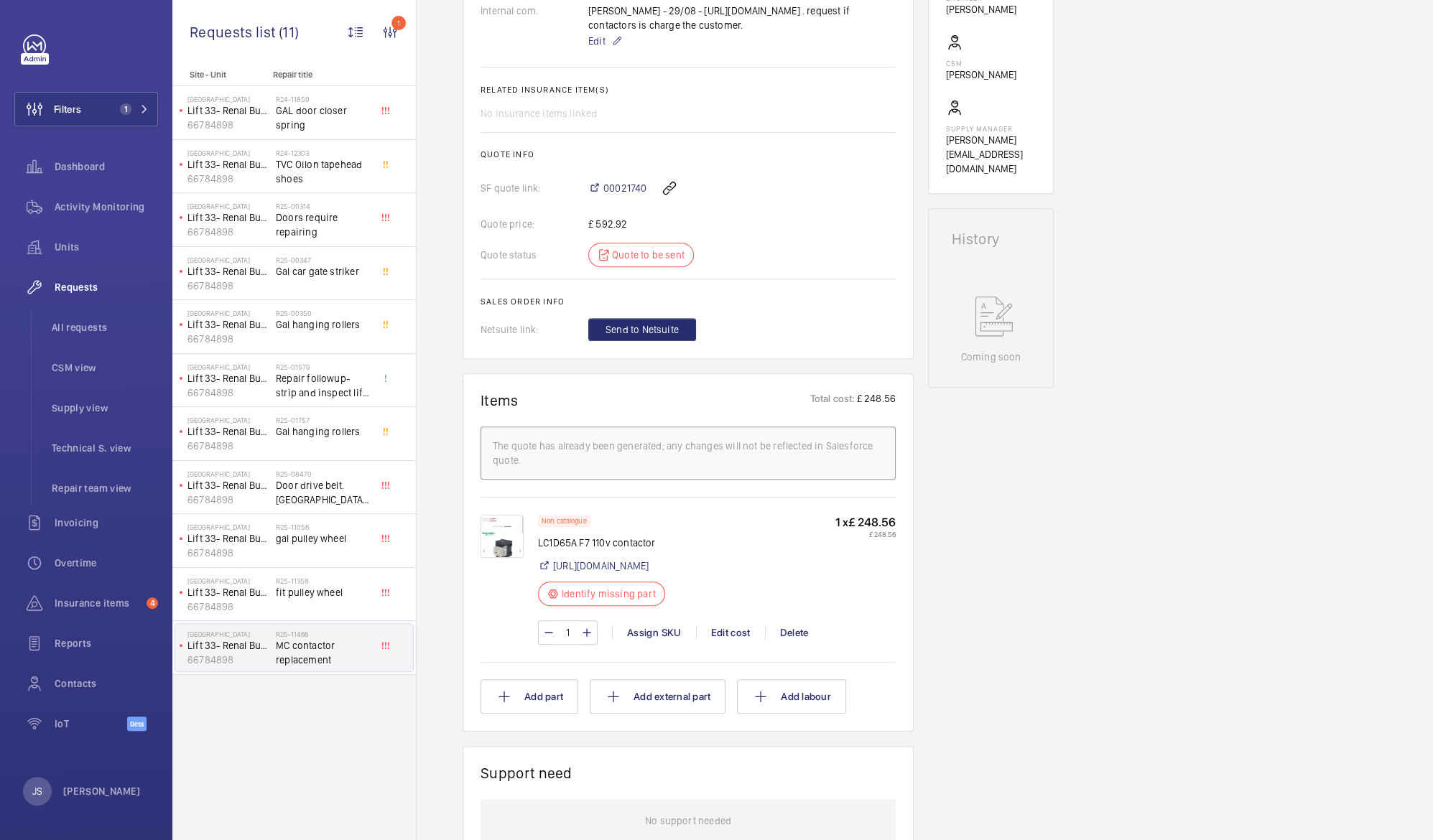
scroll to position [512, 0]
click at [582, 571] on link "[URL][DOMAIN_NAME]" at bounding box center [601, 564] width 95 height 14
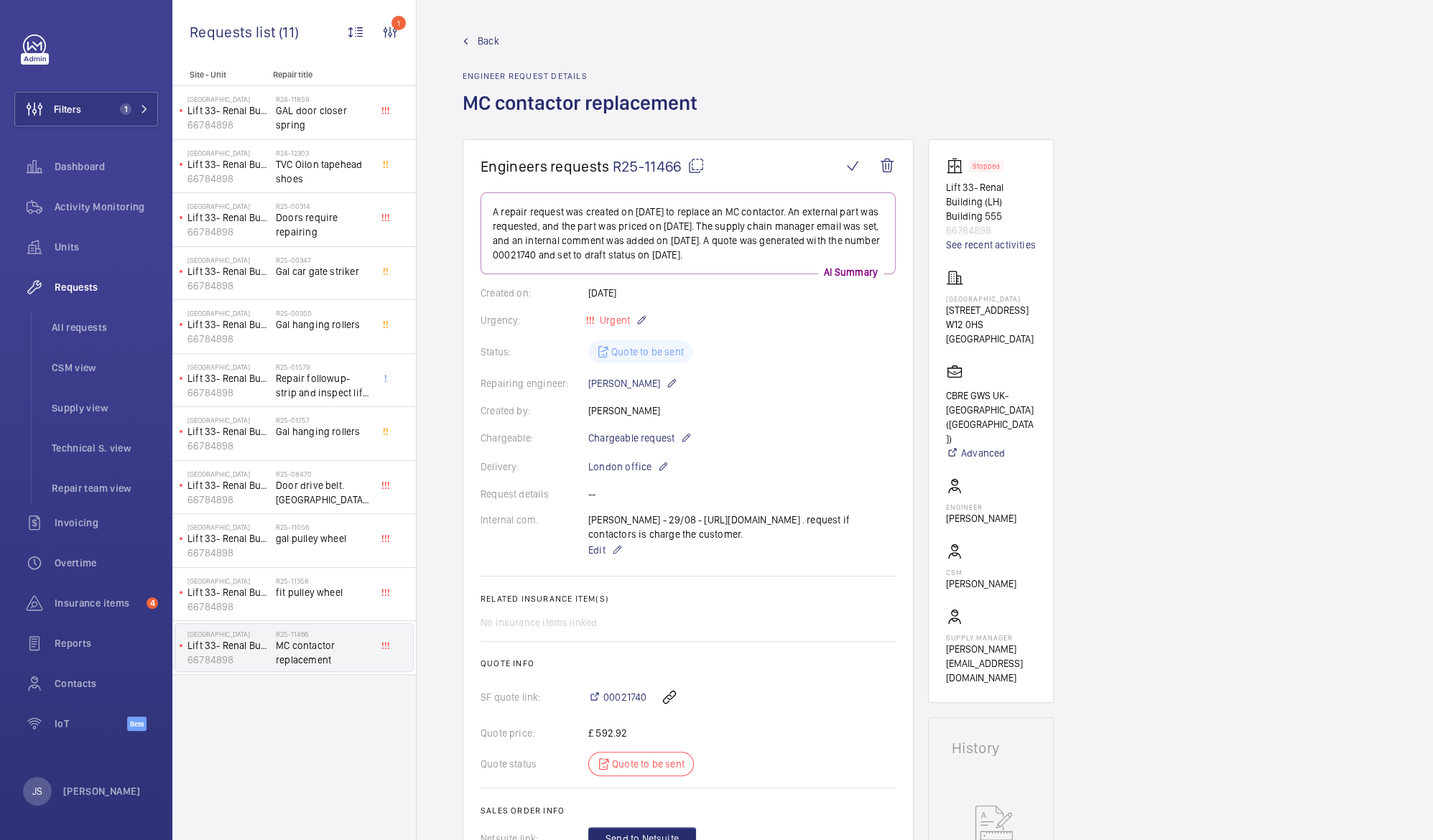
scroll to position [0, 0]
click at [630, 705] on span "00021740" at bounding box center [625, 698] width 43 height 14
click at [88, 250] on span "Units" at bounding box center [106, 247] width 104 height 14
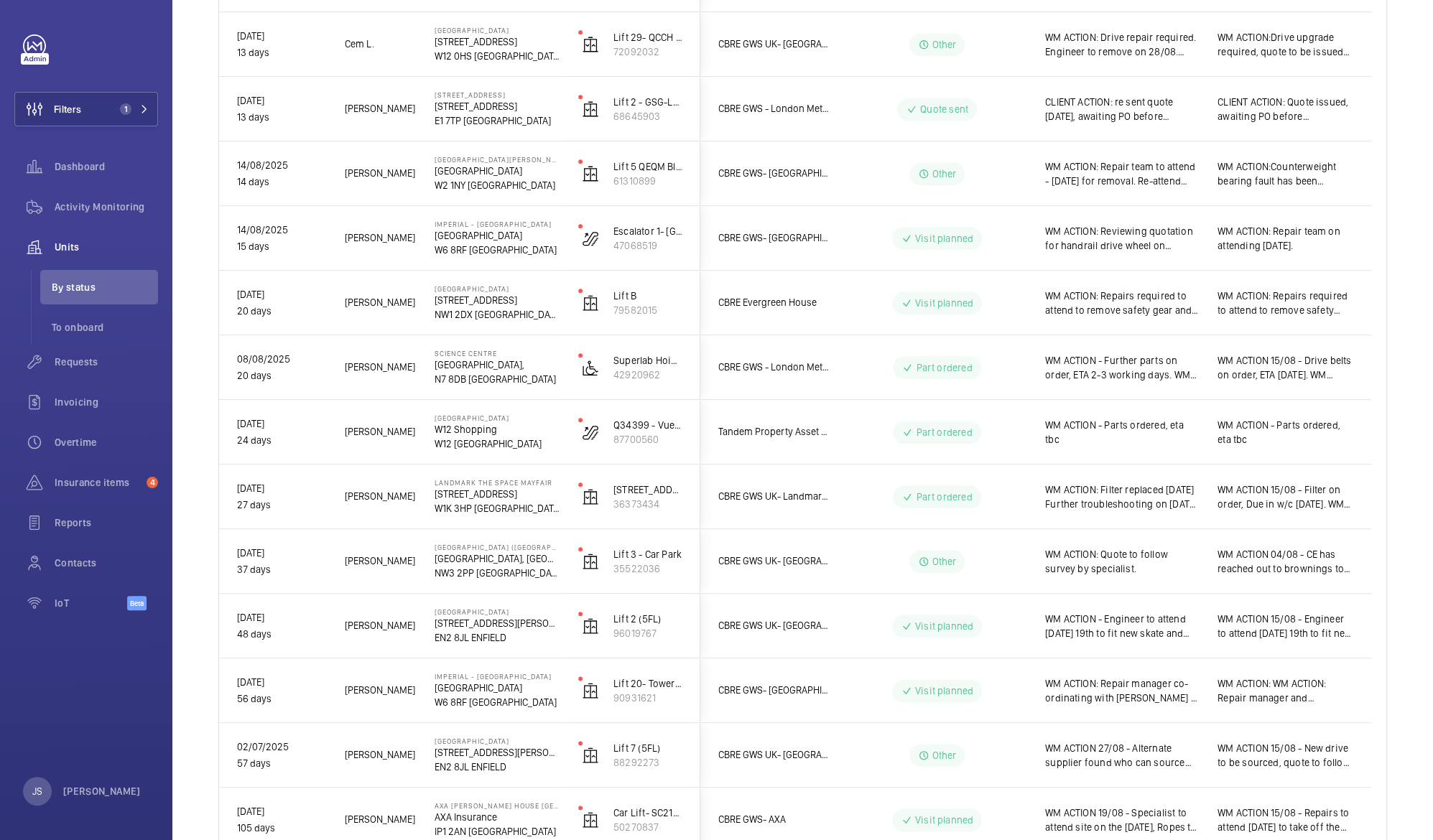
scroll to position [966, 0]
click at [473, 441] on p "W12 [GEOGRAPHIC_DATA]" at bounding box center [496, 441] width 125 height 14
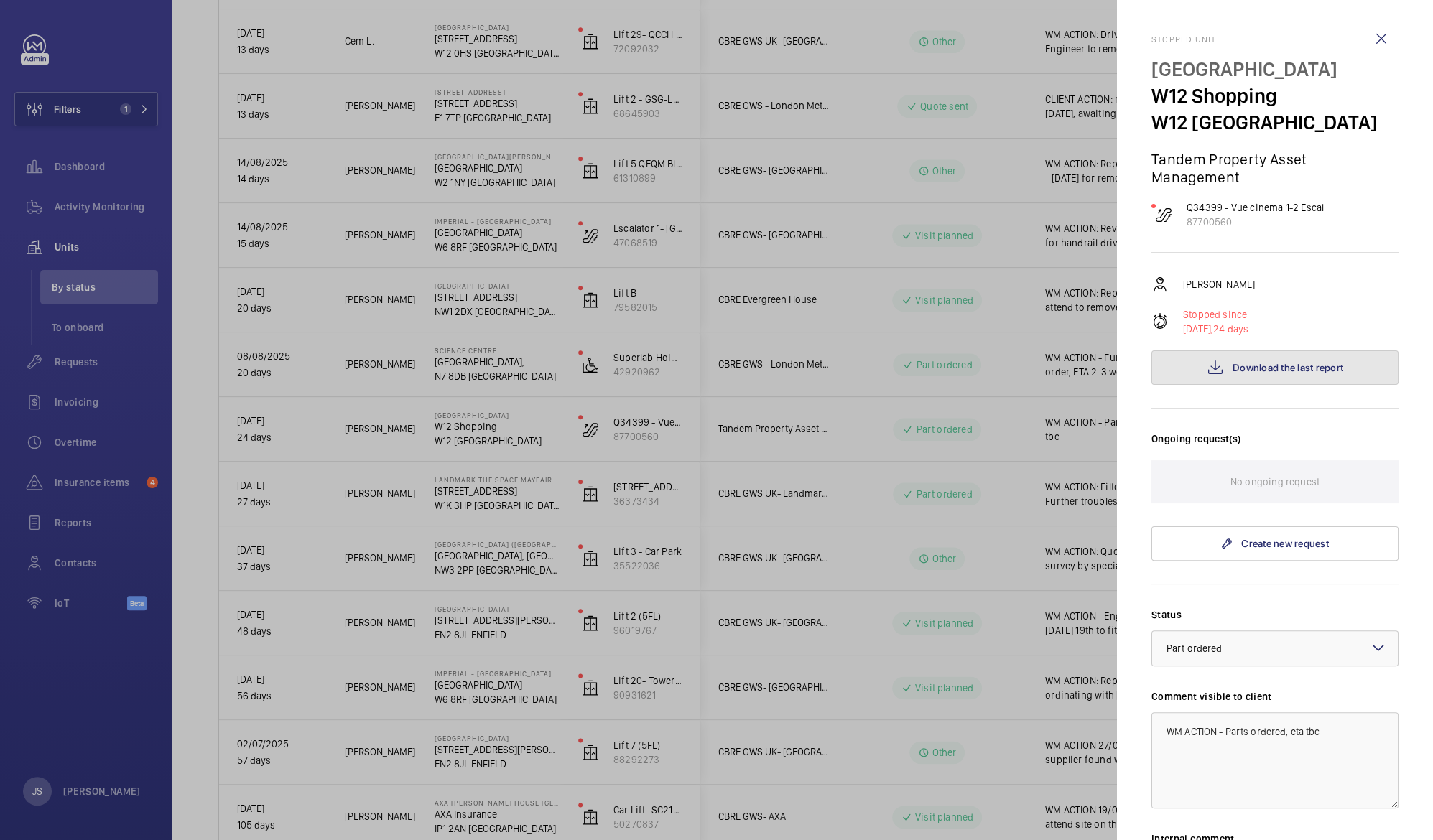
click at [1253, 370] on span "Download the last report" at bounding box center [1287, 367] width 111 height 12
click at [1243, 363] on span "Download the last report" at bounding box center [1287, 367] width 111 height 12
click at [1042, 394] on div at bounding box center [716, 420] width 1433 height 840
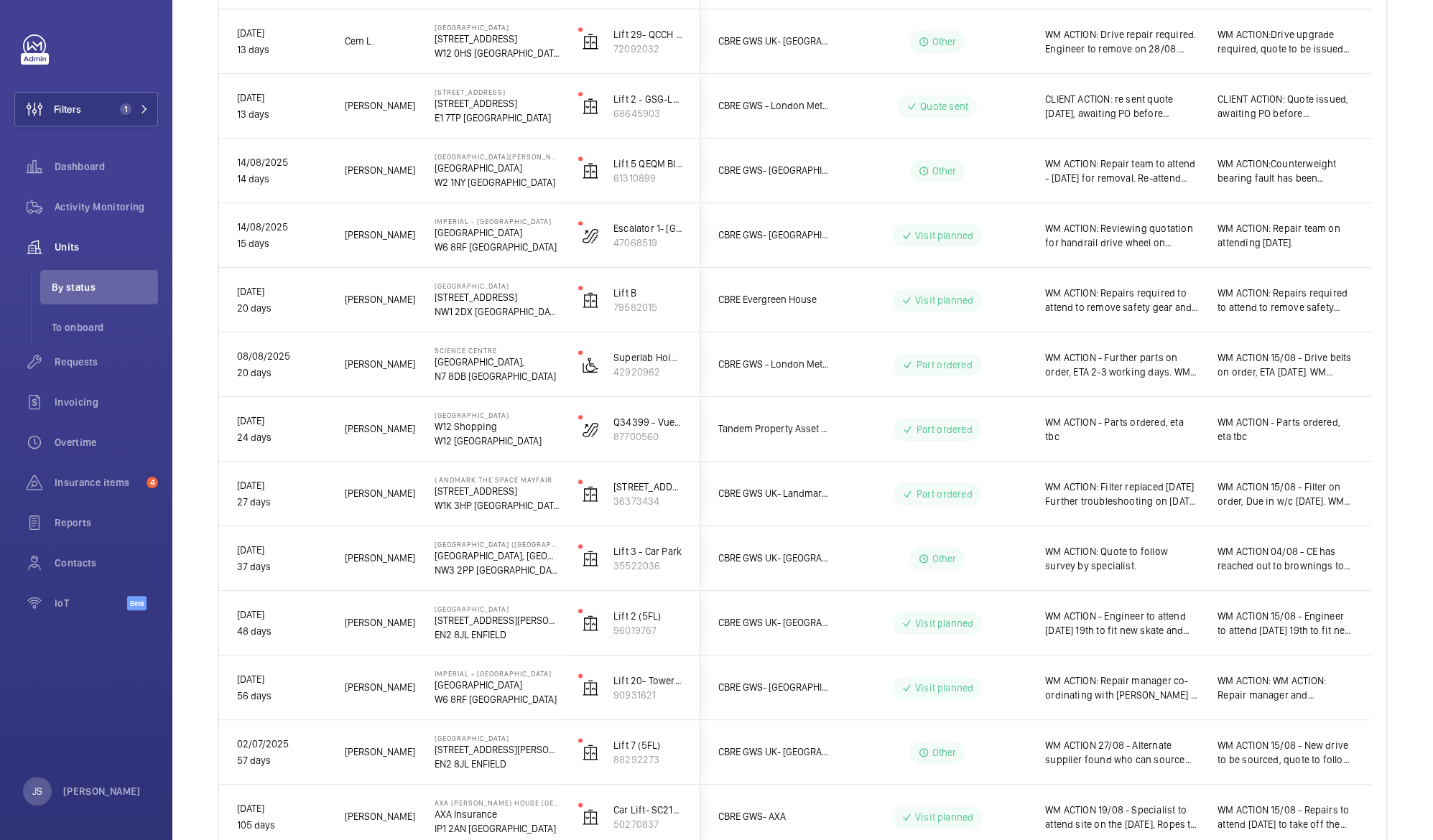
scroll to position [0, 0]
